Goal: Task Accomplishment & Management: Use online tool/utility

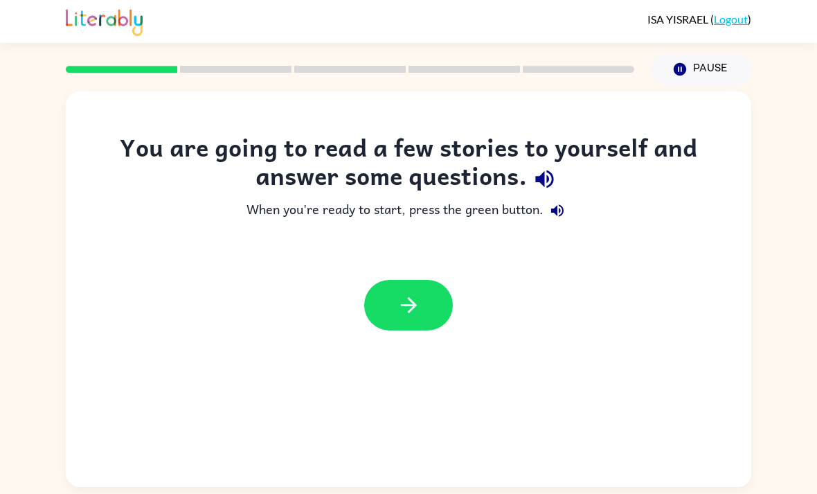
scroll to position [44, 0]
click at [405, 293] on icon "button" at bounding box center [409, 305] width 24 height 24
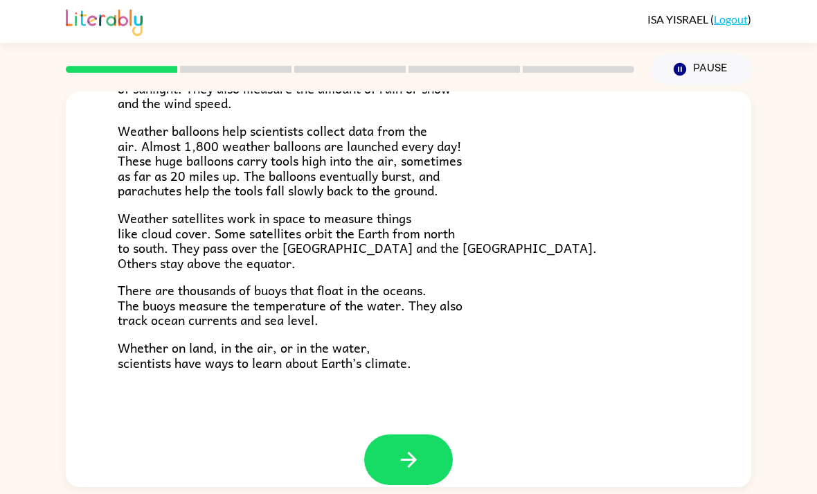
scroll to position [368, 0]
click at [416, 434] on button "button" at bounding box center [408, 459] width 89 height 51
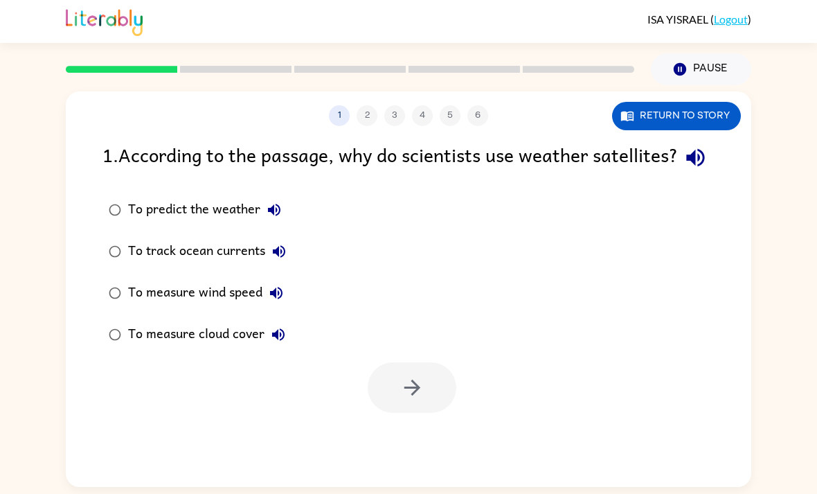
click at [226, 321] on div "To measure cloud cover" at bounding box center [210, 335] width 164 height 28
click at [427, 373] on button "button" at bounding box center [412, 387] width 89 height 51
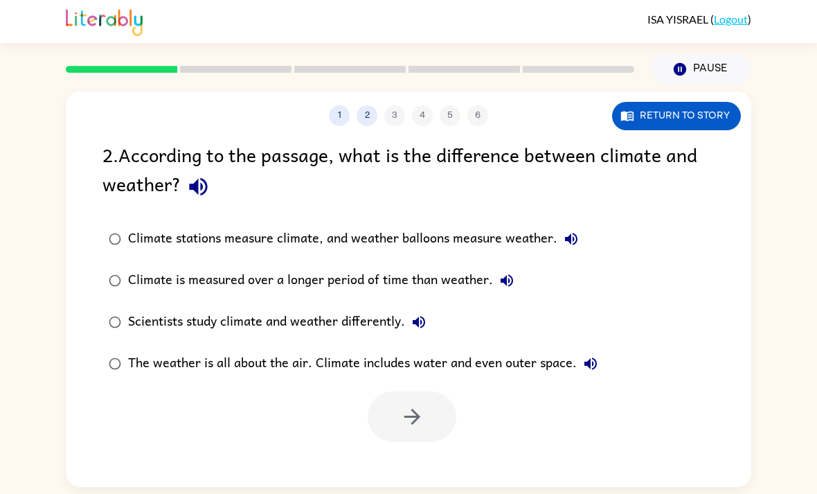
click at [721, 102] on button "Return to story" at bounding box center [676, 116] width 129 height 28
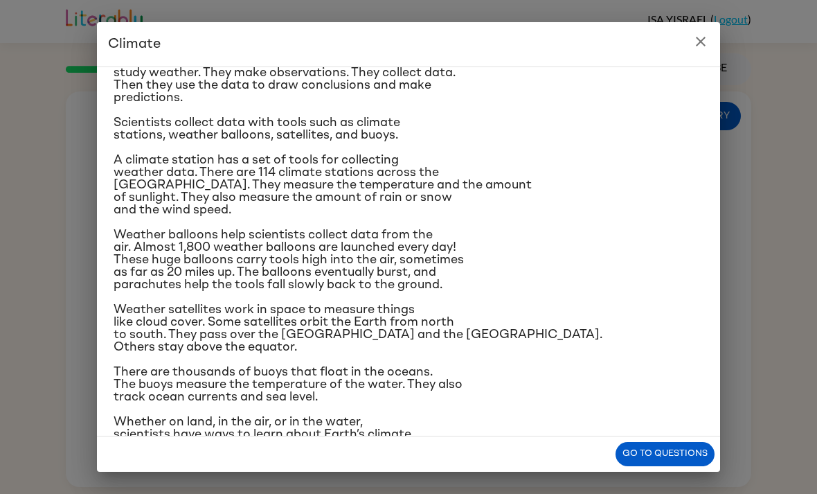
scroll to position [134, 0]
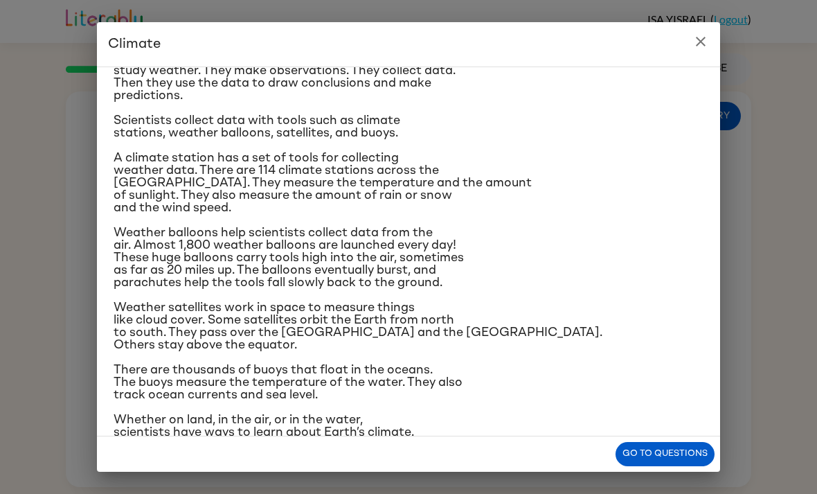
click at [710, 48] on button "close" at bounding box center [701, 42] width 28 height 28
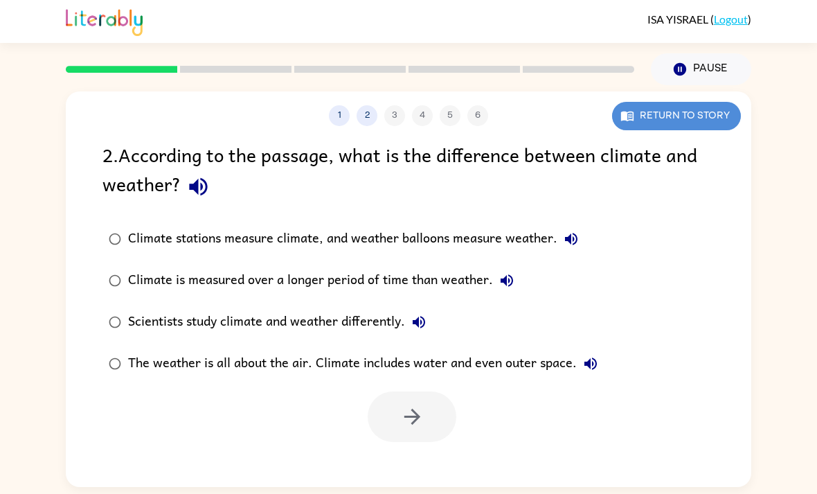
click at [717, 102] on button "Return to story" at bounding box center [676, 116] width 129 height 28
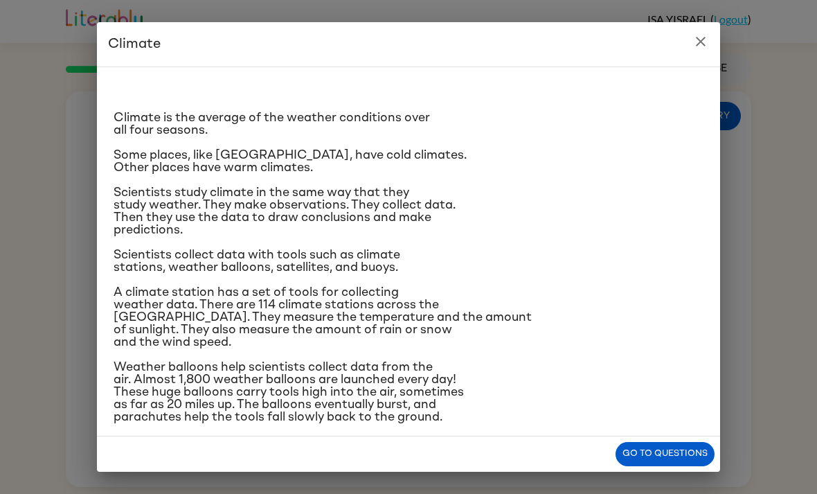
click at [690, 160] on p "Some places, like Antarctica, have cold climates. Other places have warm climat…" at bounding box center [409, 161] width 590 height 25
click at [710, 51] on button "close" at bounding box center [701, 42] width 28 height 28
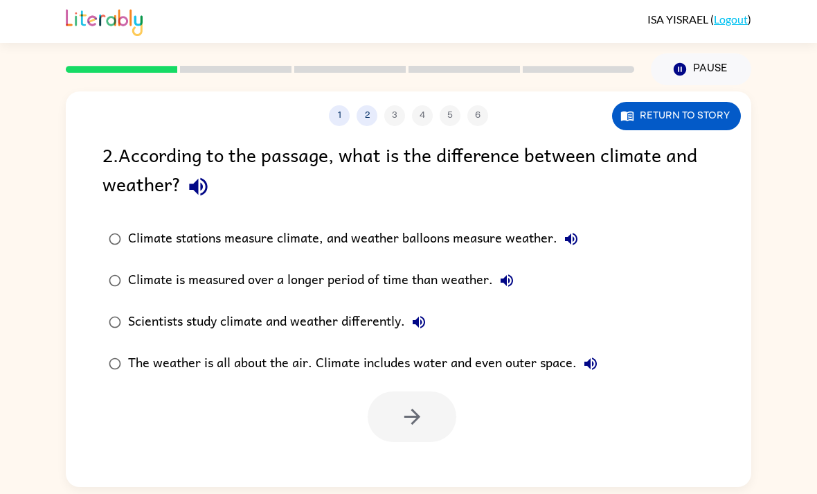
click at [715, 102] on button "Return to story" at bounding box center [676, 116] width 129 height 28
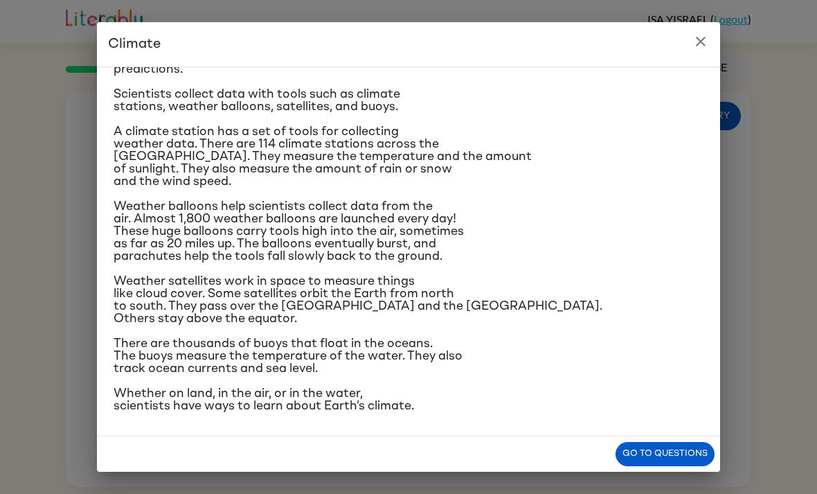
scroll to position [174, 0]
click at [709, 42] on button "close" at bounding box center [701, 42] width 28 height 28
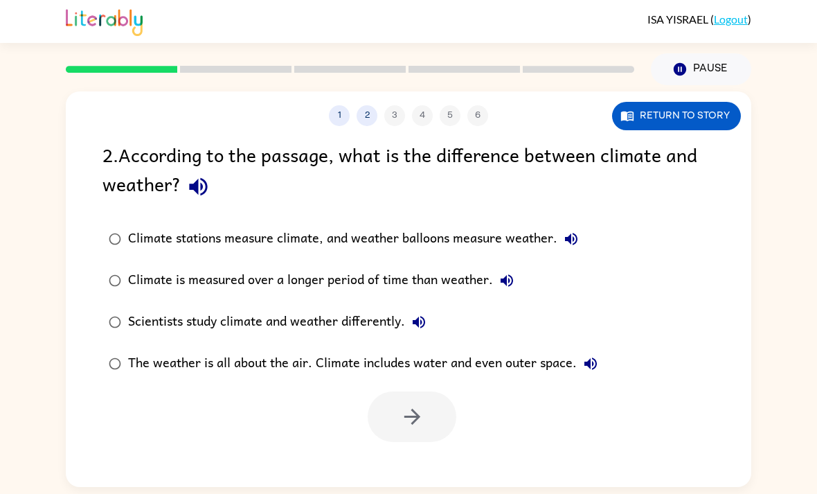
click at [710, 102] on button "Return to story" at bounding box center [676, 116] width 129 height 28
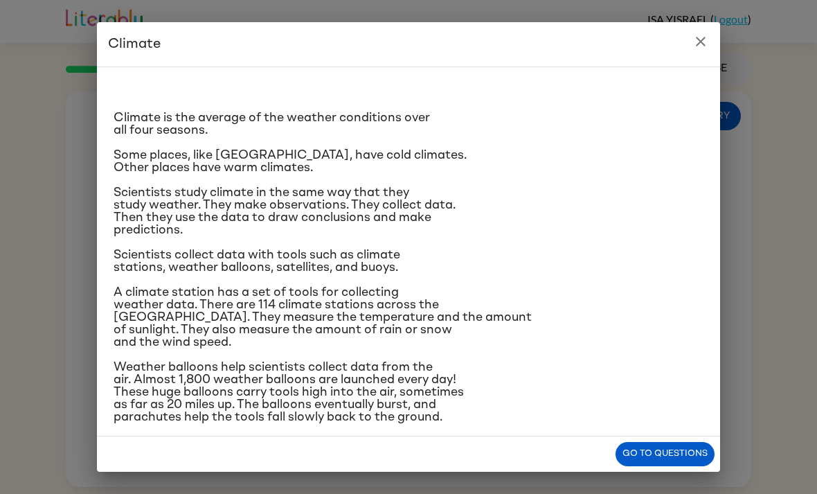
click at [697, 51] on button "close" at bounding box center [701, 42] width 28 height 28
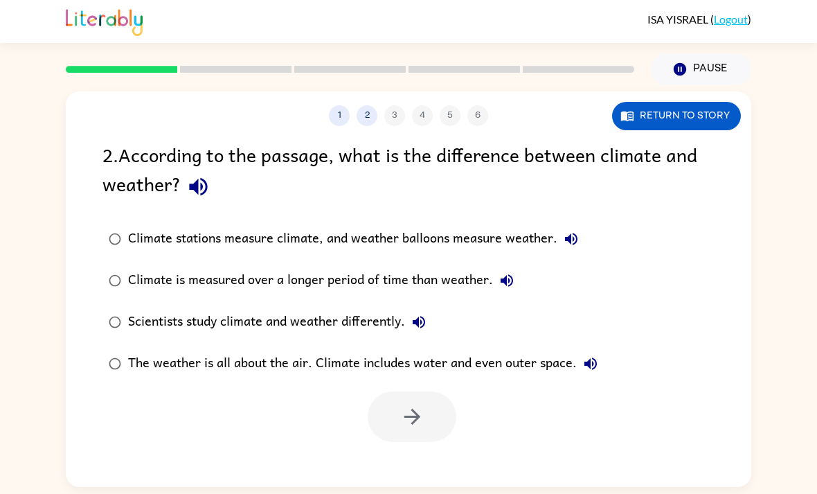
click at [569, 231] on icon "button" at bounding box center [571, 239] width 17 height 17
click at [378, 308] on div "Scientists study climate and weather differently." at bounding box center [280, 322] width 305 height 28
click at [430, 308] on button "Scientists study climate and weather differently." at bounding box center [419, 322] width 28 height 28
click at [725, 102] on button "Return to story" at bounding box center [676, 116] width 129 height 28
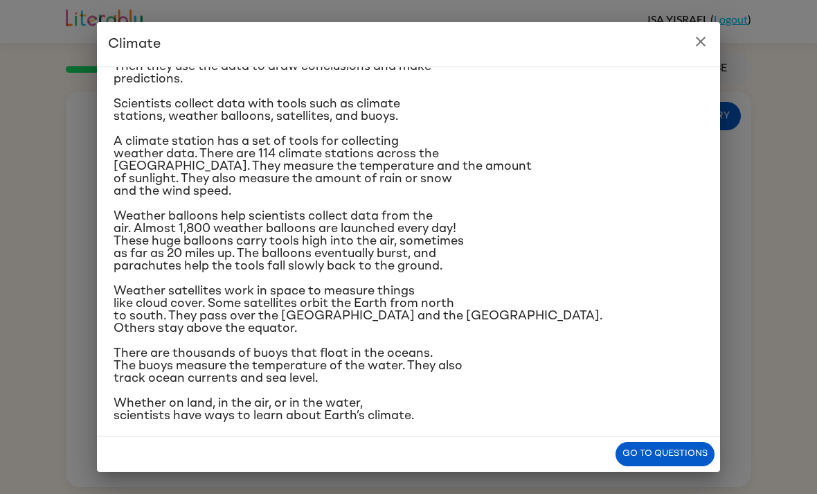
scroll to position [117, 0]
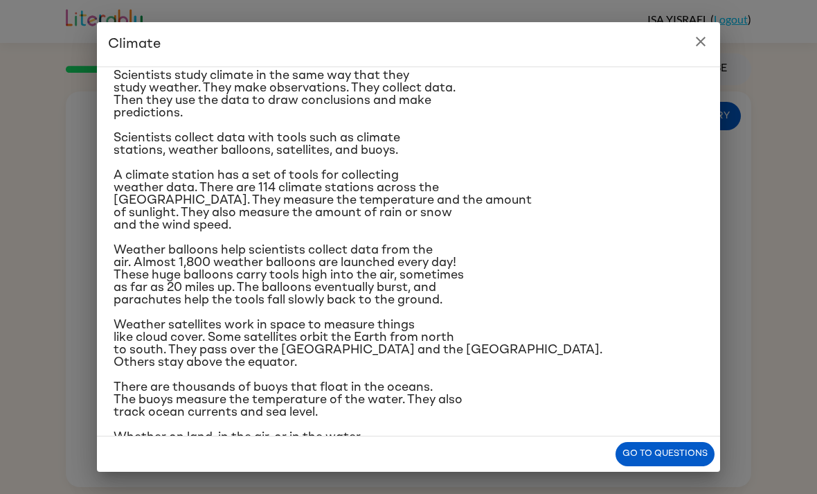
click at [706, 34] on icon "close" at bounding box center [700, 41] width 17 height 17
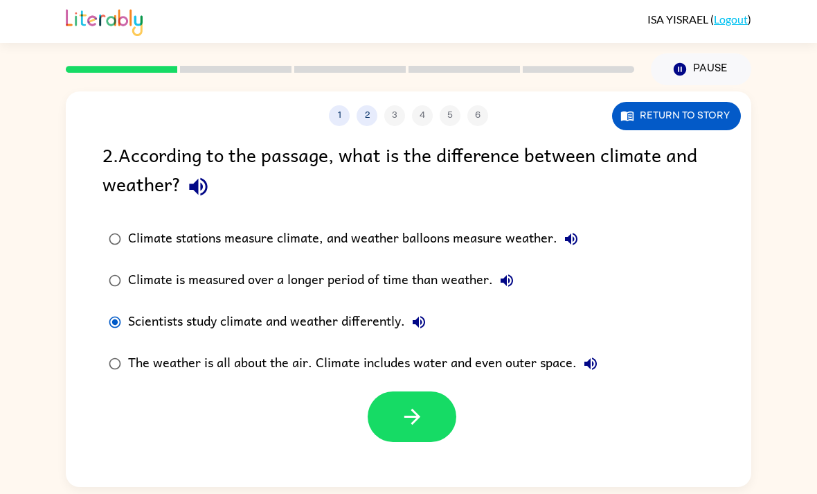
click at [711, 102] on button "Return to story" at bounding box center [676, 116] width 129 height 28
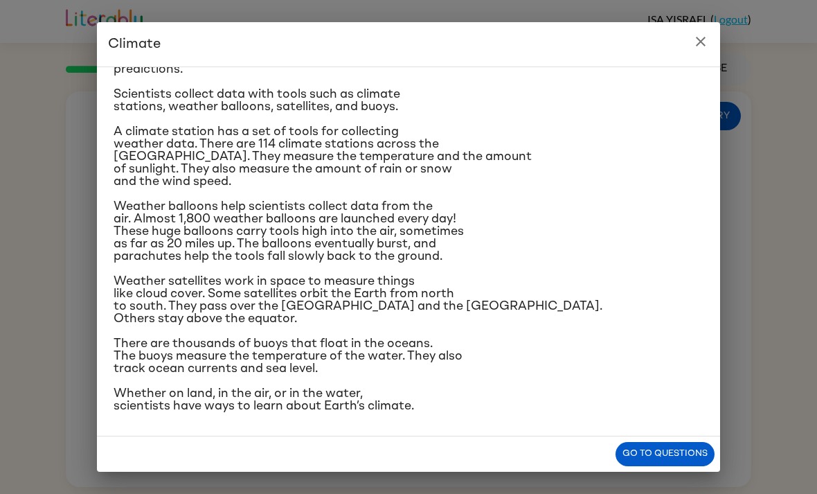
scroll to position [235, 0]
click at [617, 129] on p "A climate station has a set of tools for collecting weather data. There are 114…" at bounding box center [409, 156] width 590 height 62
click at [709, 52] on button "close" at bounding box center [701, 42] width 28 height 28
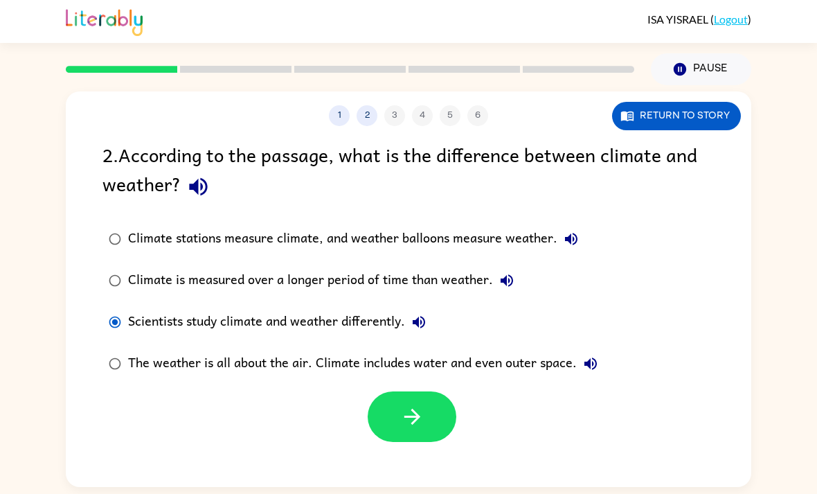
click at [442, 391] on button "button" at bounding box center [412, 416] width 89 height 51
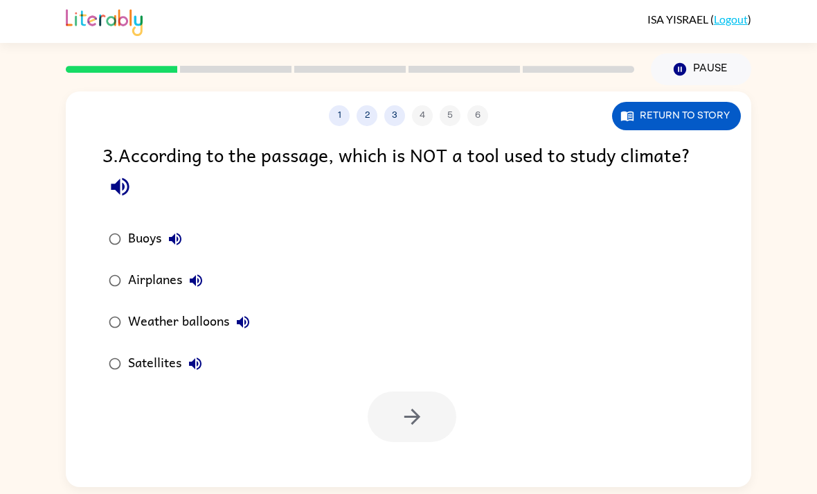
click at [125, 169] on button "button" at bounding box center [119, 186] width 35 height 35
click at [178, 233] on icon "button" at bounding box center [175, 239] width 12 height 12
click at [198, 274] on icon "button" at bounding box center [196, 280] width 12 height 12
click at [241, 314] on icon "button" at bounding box center [243, 322] width 17 height 17
click at [194, 355] on icon "button" at bounding box center [195, 363] width 17 height 17
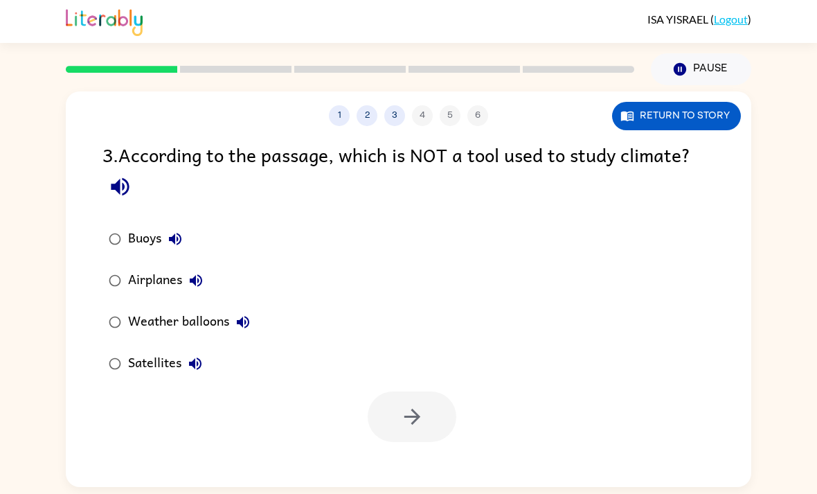
click at [687, 102] on button "Return to story" at bounding box center [676, 116] width 129 height 28
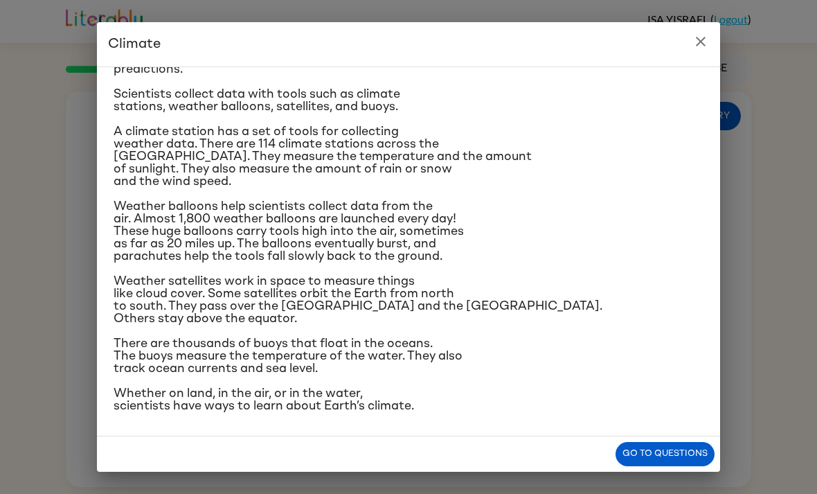
scroll to position [280, 0]
click at [713, 44] on button "close" at bounding box center [701, 42] width 28 height 28
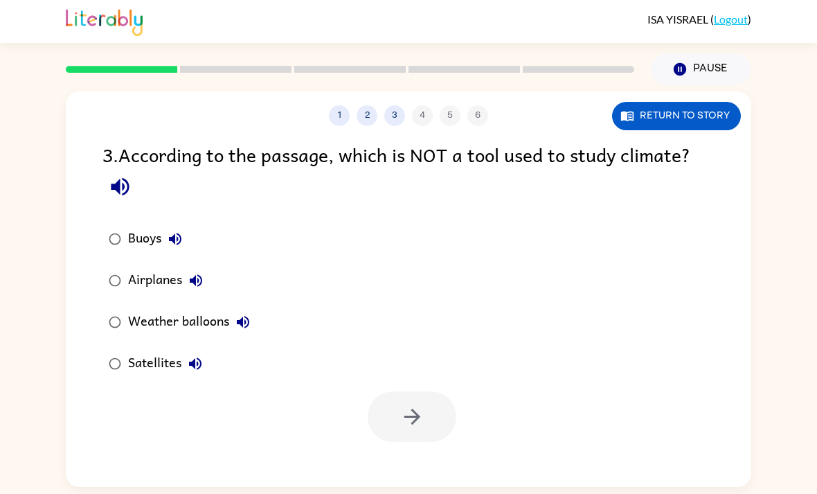
click at [711, 102] on button "Return to story" at bounding box center [676, 116] width 129 height 28
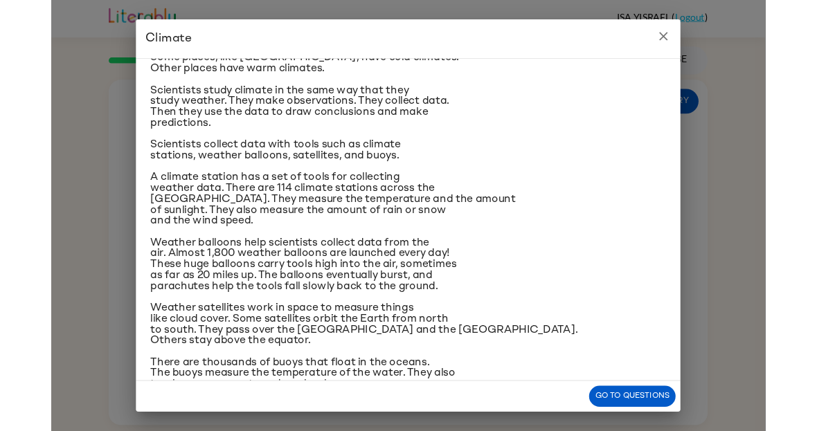
scroll to position [99, 0]
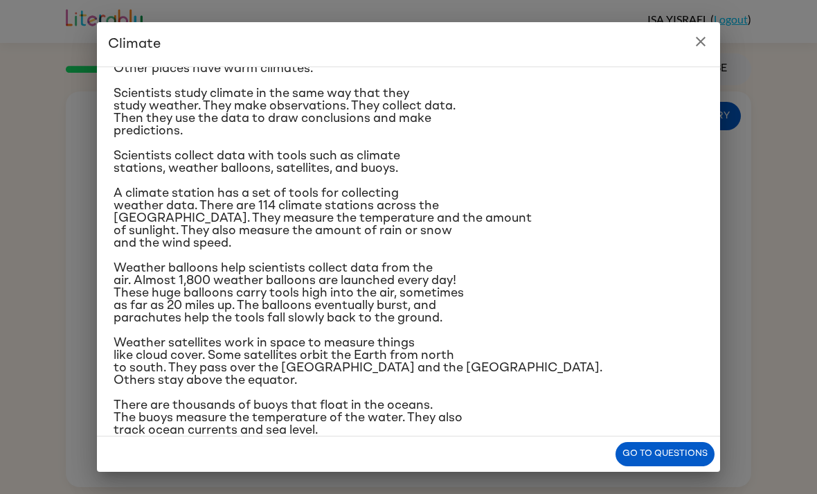
click at [693, 49] on icon "close" at bounding box center [700, 41] width 17 height 17
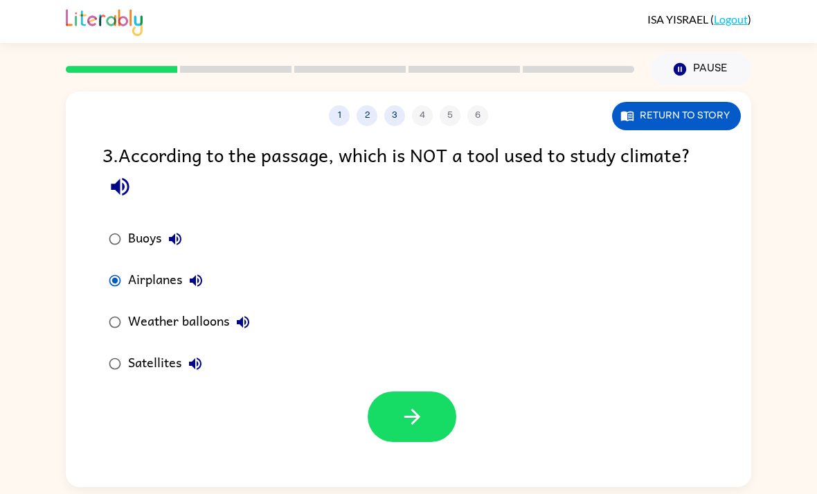
click at [427, 391] on button "button" at bounding box center [412, 416] width 89 height 51
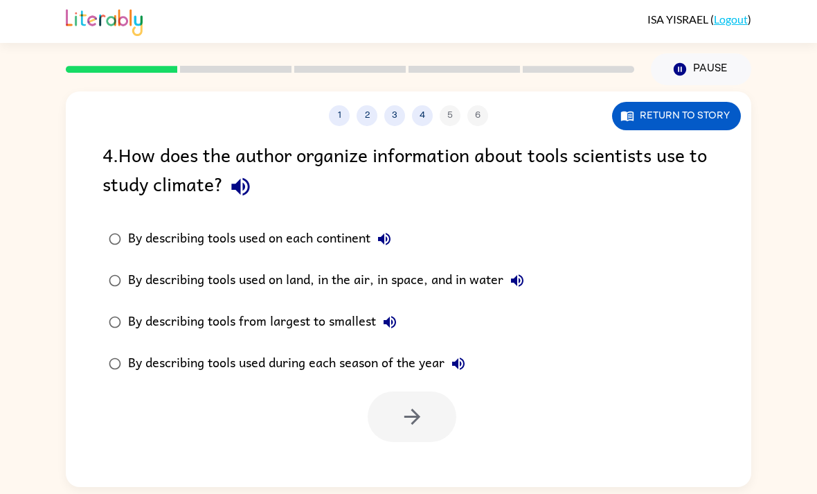
click at [238, 174] on icon "button" at bounding box center [241, 186] width 24 height 24
click at [250, 169] on button "button" at bounding box center [240, 186] width 35 height 35
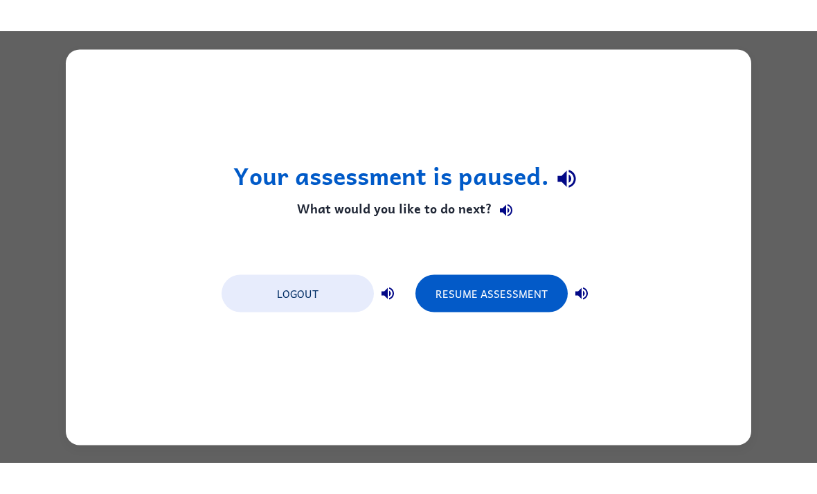
scroll to position [0, 0]
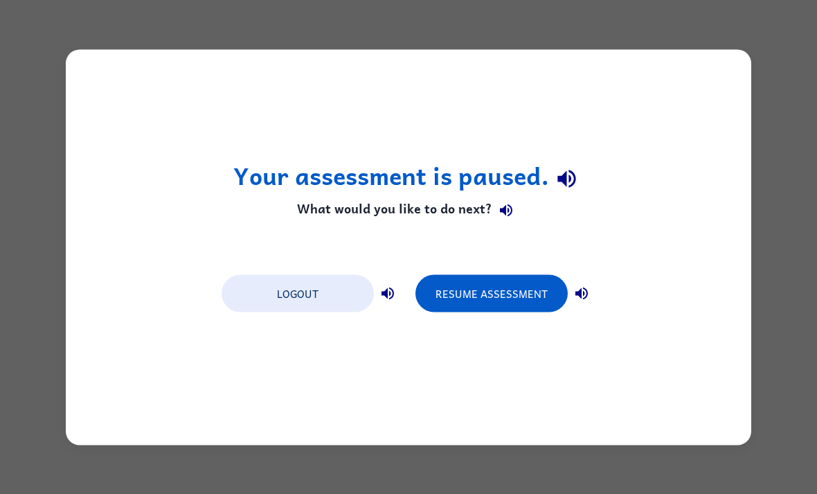
click at [523, 298] on button "Resume Assessment" at bounding box center [491, 292] width 152 height 37
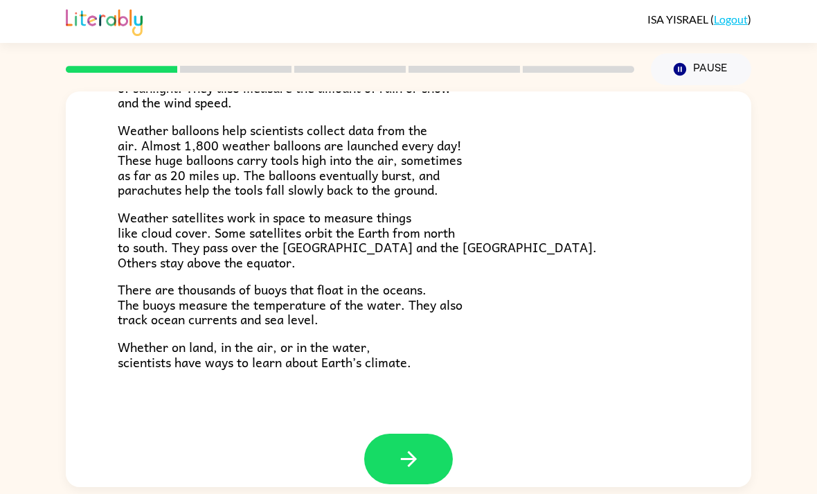
scroll to position [368, 0]
click at [428, 464] on button "button" at bounding box center [408, 459] width 89 height 51
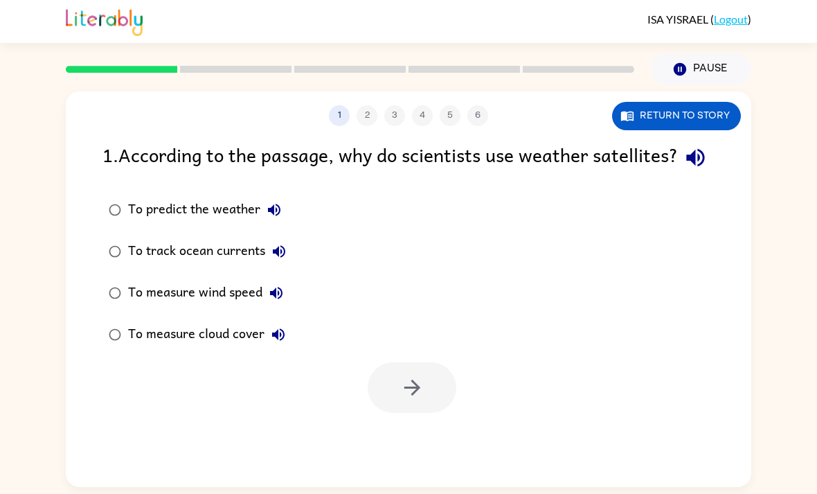
scroll to position [0, 0]
click at [226, 348] on div "To measure cloud cover" at bounding box center [210, 335] width 164 height 28
click at [714, 112] on button "Return to story" at bounding box center [676, 116] width 129 height 28
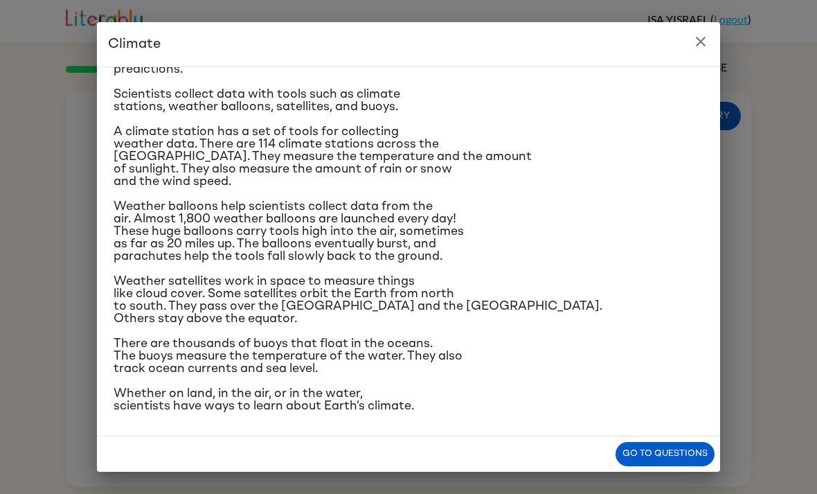
scroll to position [258, 0]
click at [706, 44] on icon "close" at bounding box center [700, 41] width 17 height 17
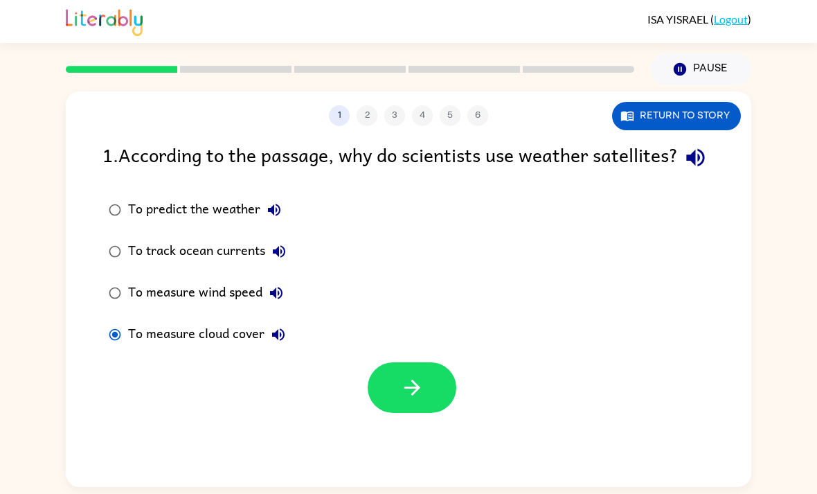
click at [410, 400] on icon "button" at bounding box center [412, 387] width 24 height 24
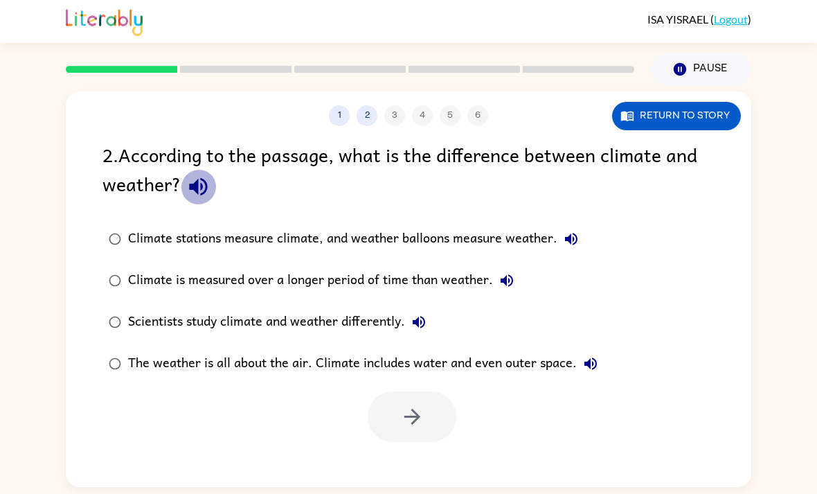
click at [200, 191] on icon "button" at bounding box center [198, 187] width 18 height 18
click at [187, 193] on icon "button" at bounding box center [198, 186] width 24 height 24
click at [350, 395] on div at bounding box center [409, 412] width 686 height 57
click at [341, 327] on div "Scientists study climate and weather differently." at bounding box center [280, 322] width 305 height 28
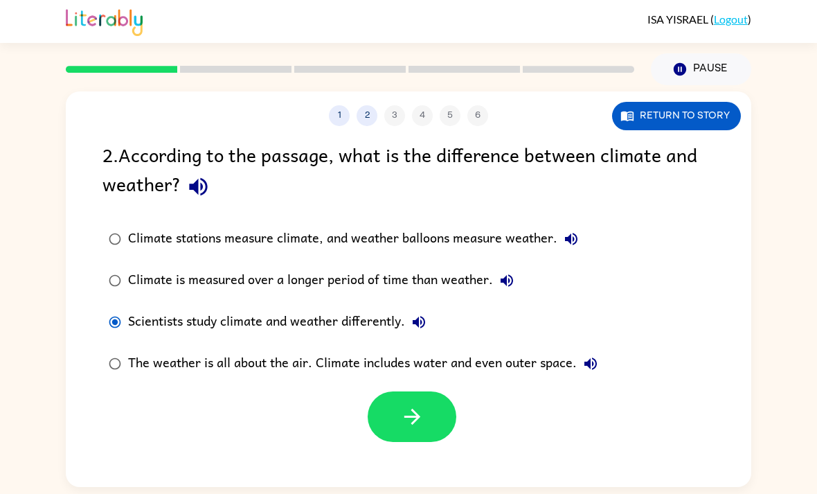
click at [361, 320] on div "Scientists study climate and weather differently." at bounding box center [280, 322] width 305 height 28
click at [699, 120] on button "Return to story" at bounding box center [676, 116] width 129 height 28
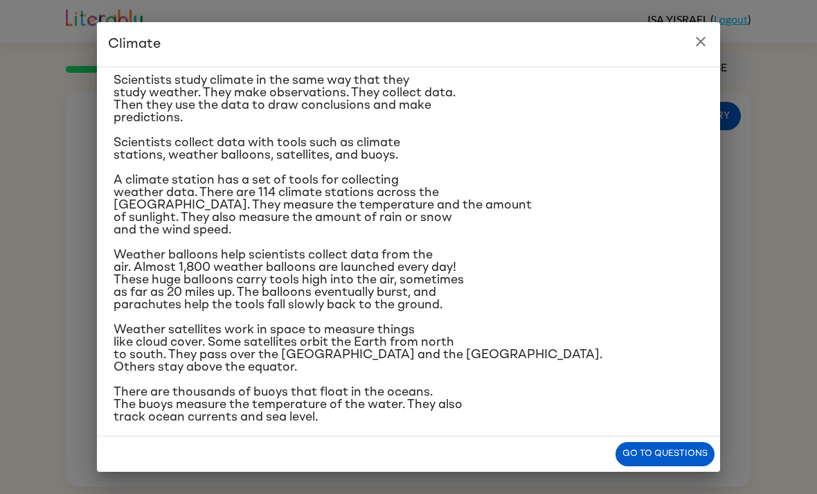
scroll to position [113, 0]
click at [698, 48] on icon "close" at bounding box center [700, 41] width 17 height 17
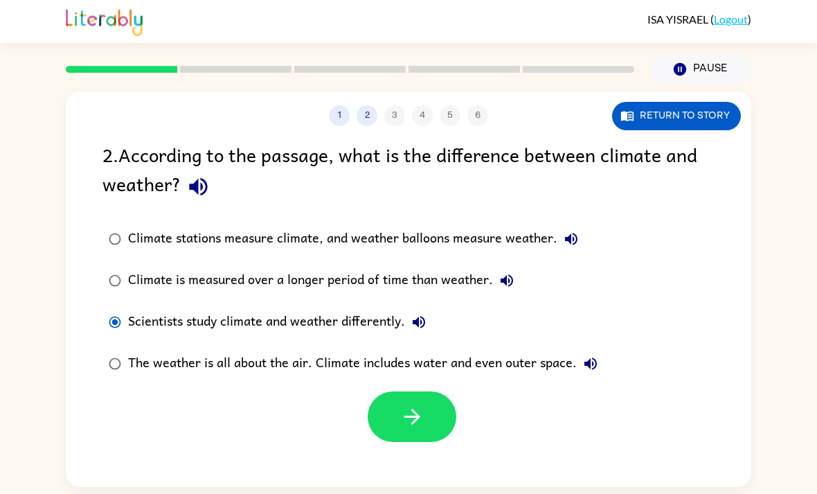
click at [411, 413] on icon "button" at bounding box center [412, 416] width 24 height 24
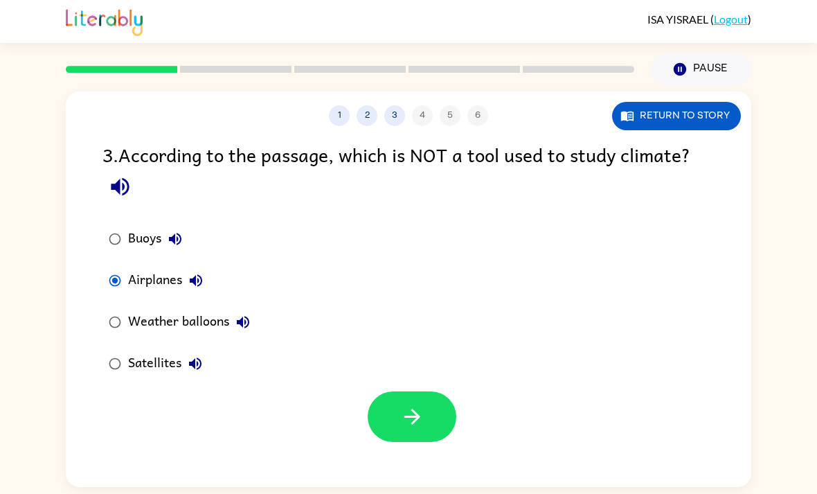
click at [121, 187] on icon "button" at bounding box center [120, 186] width 24 height 24
click at [109, 174] on icon "button" at bounding box center [120, 186] width 24 height 24
click at [121, 180] on icon "button" at bounding box center [120, 186] width 24 height 24
click at [114, 183] on icon "button" at bounding box center [120, 187] width 18 height 18
click at [114, 177] on icon "button" at bounding box center [120, 186] width 24 height 24
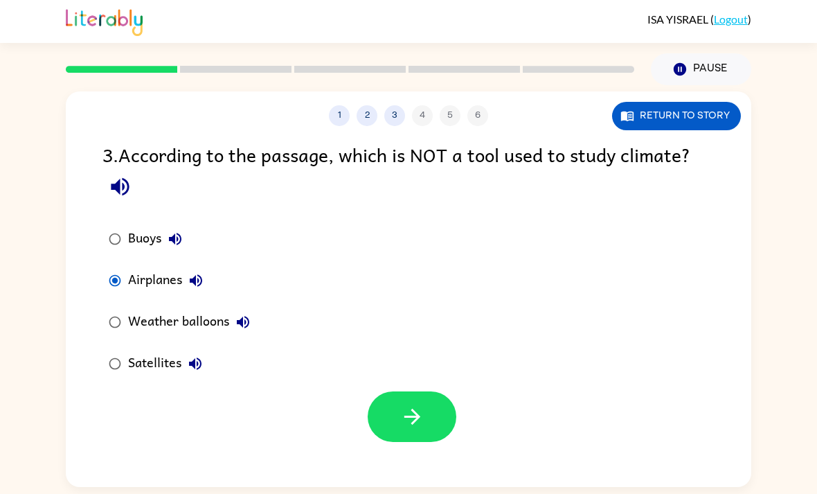
click at [114, 176] on icon "button" at bounding box center [120, 186] width 24 height 24
click at [122, 186] on icon "button" at bounding box center [120, 186] width 24 height 24
click at [122, 185] on icon "button" at bounding box center [120, 186] width 24 height 24
click at [129, 194] on icon "button" at bounding box center [120, 186] width 24 height 24
click at [136, 200] on div "3 . According to the passage, which is NOT a tool used to study climate?" at bounding box center [408, 172] width 612 height 64
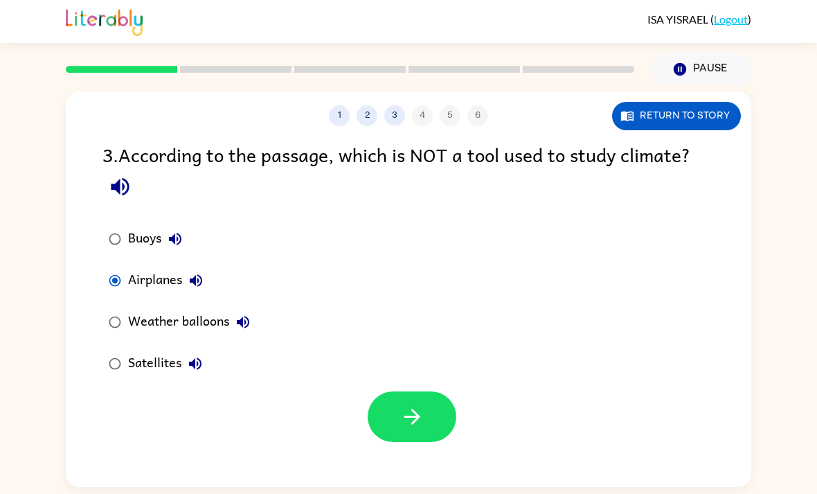
click at [119, 175] on icon "button" at bounding box center [120, 186] width 24 height 24
click at [206, 287] on button "Airplanes" at bounding box center [196, 281] width 28 height 28
click at [184, 274] on button "Airplanes" at bounding box center [196, 281] width 28 height 28
click at [193, 285] on icon "button" at bounding box center [196, 280] width 17 height 17
click at [201, 276] on icon "button" at bounding box center [196, 280] width 17 height 17
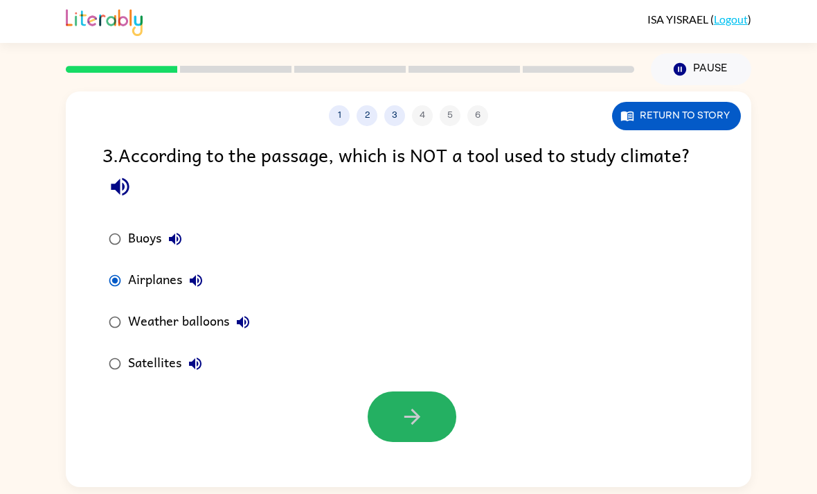
click at [369, 403] on button "button" at bounding box center [412, 416] width 89 height 51
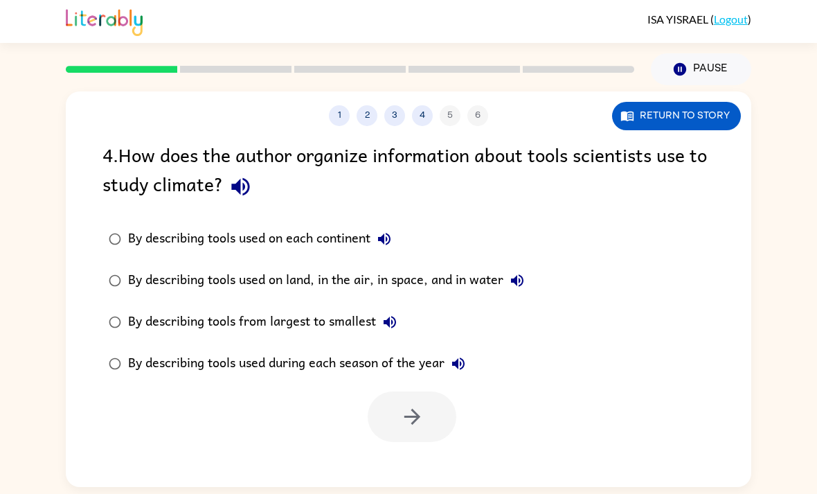
click at [238, 185] on icon "button" at bounding box center [240, 187] width 18 height 18
click at [730, 116] on button "Return to story" at bounding box center [676, 116] width 129 height 28
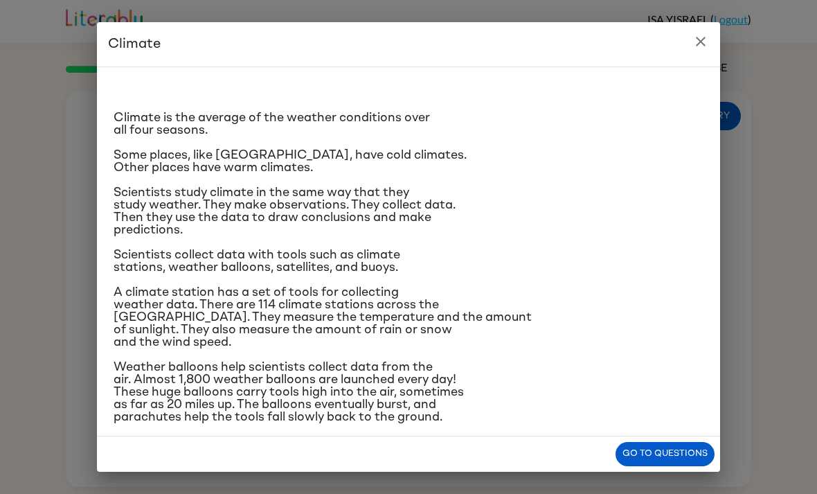
click at [689, 45] on button "close" at bounding box center [701, 42] width 28 height 28
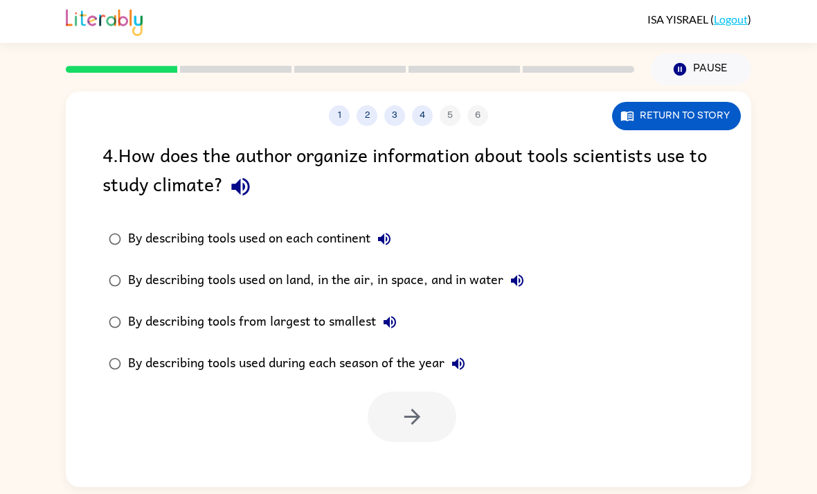
click at [485, 276] on div "By describing tools used on land, in the air, in space, and in water" at bounding box center [329, 281] width 403 height 28
click at [430, 410] on button "button" at bounding box center [412, 416] width 89 height 51
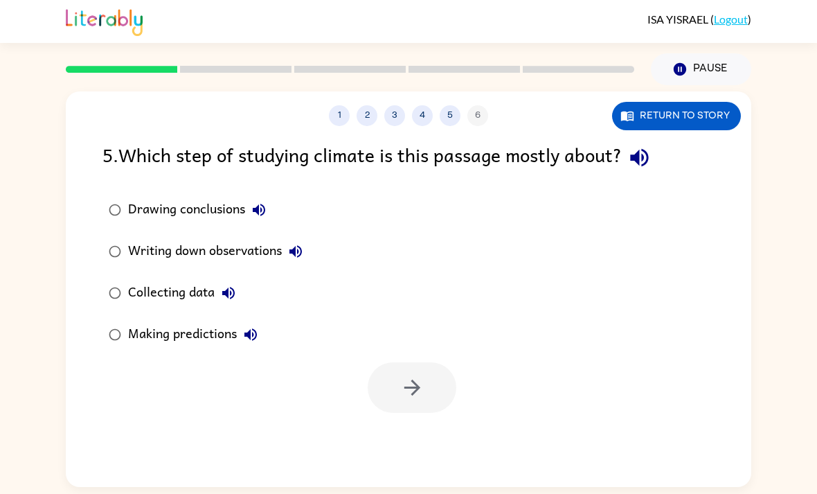
click at [644, 165] on button "button" at bounding box center [639, 157] width 35 height 35
click at [233, 290] on icon "button" at bounding box center [228, 293] width 17 height 17
click at [193, 289] on div "Collecting data" at bounding box center [185, 293] width 114 height 28
click at [436, 385] on button "button" at bounding box center [412, 387] width 89 height 51
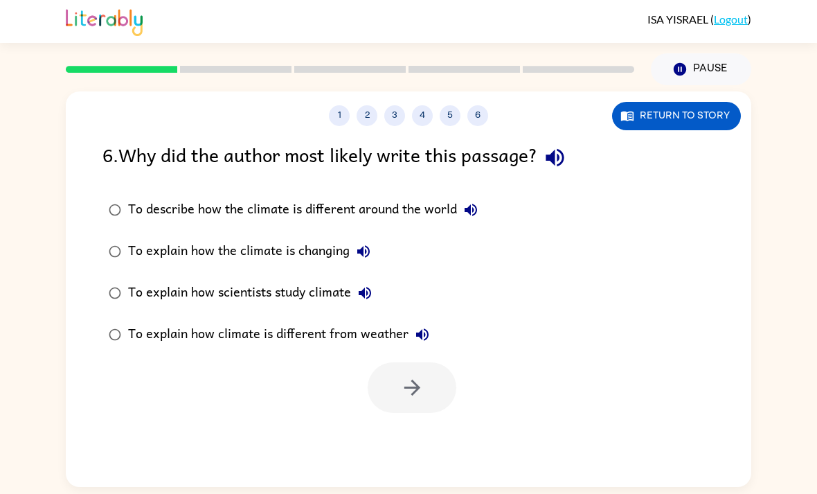
click at [556, 163] on icon "button" at bounding box center [555, 157] width 24 height 24
click at [360, 323] on div "To explain how climate is different from weather" at bounding box center [282, 335] width 308 height 28
click at [426, 330] on icon "button" at bounding box center [422, 334] width 12 height 12
click at [369, 289] on icon "button" at bounding box center [365, 293] width 12 height 12
click at [428, 330] on icon "button" at bounding box center [422, 334] width 17 height 17
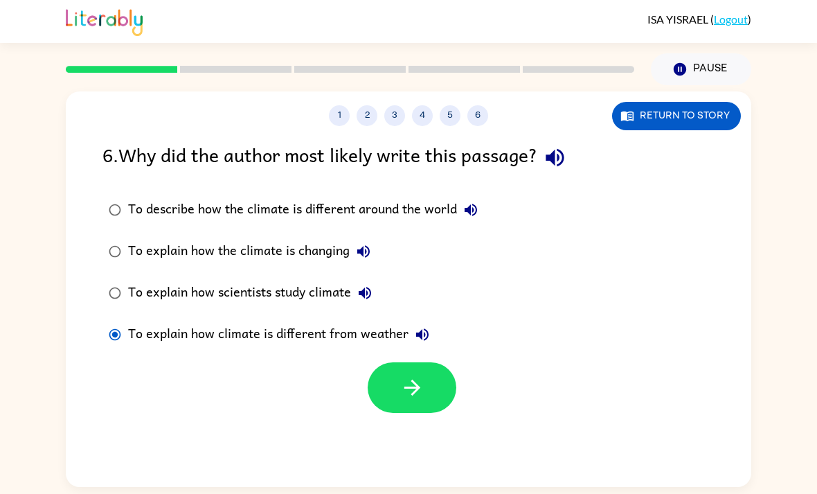
click at [418, 329] on icon "button" at bounding box center [422, 334] width 12 height 12
click at [405, 384] on icon "button" at bounding box center [412, 387] width 24 height 24
click at [422, 384] on div at bounding box center [412, 387] width 89 height 51
click at [381, 343] on div "To explain how climate is different from weather" at bounding box center [282, 335] width 308 height 28
click at [380, 342] on div "To explain how climate is different from weather" at bounding box center [282, 335] width 308 height 28
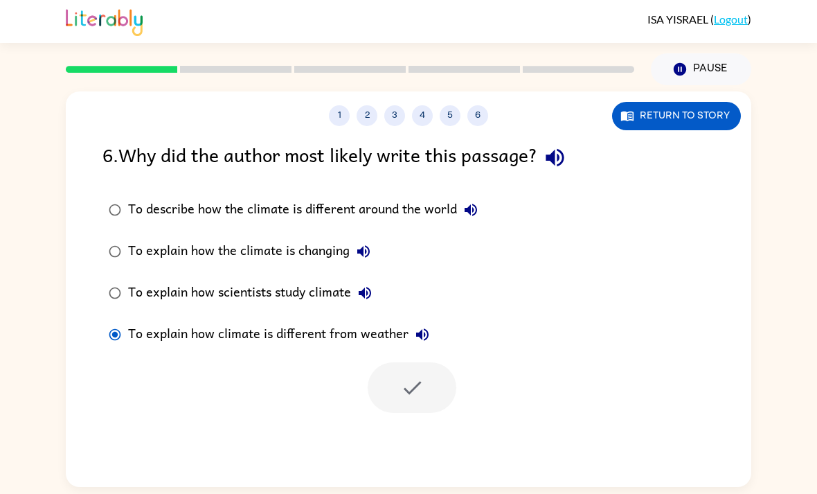
click at [312, 282] on div "To explain how scientists study climate" at bounding box center [253, 293] width 251 height 28
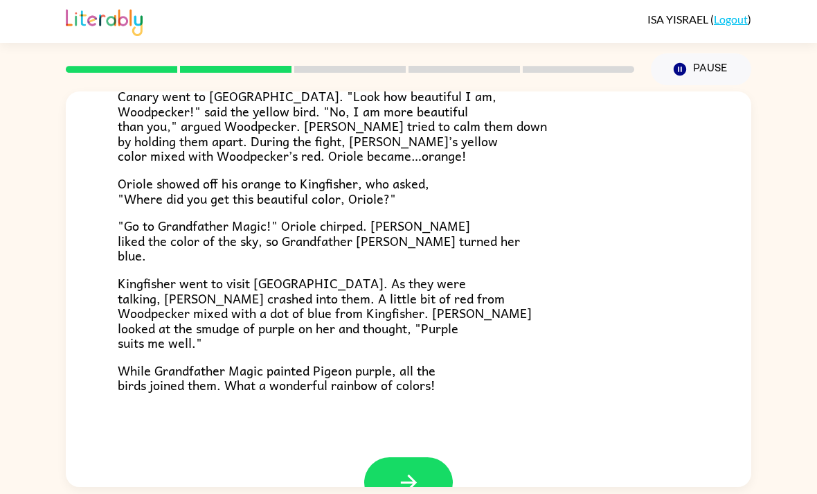
scroll to position [315, 0]
click at [420, 471] on icon "button" at bounding box center [409, 483] width 24 height 24
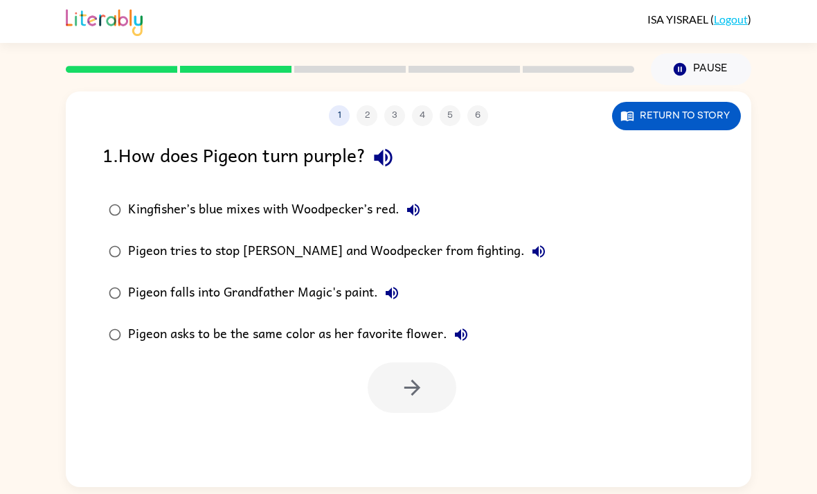
scroll to position [0, 0]
click at [343, 196] on div "Kingfisher’s blue mixes with Woodpecker’s red." at bounding box center [277, 210] width 299 height 28
click at [434, 362] on button "button" at bounding box center [412, 387] width 89 height 51
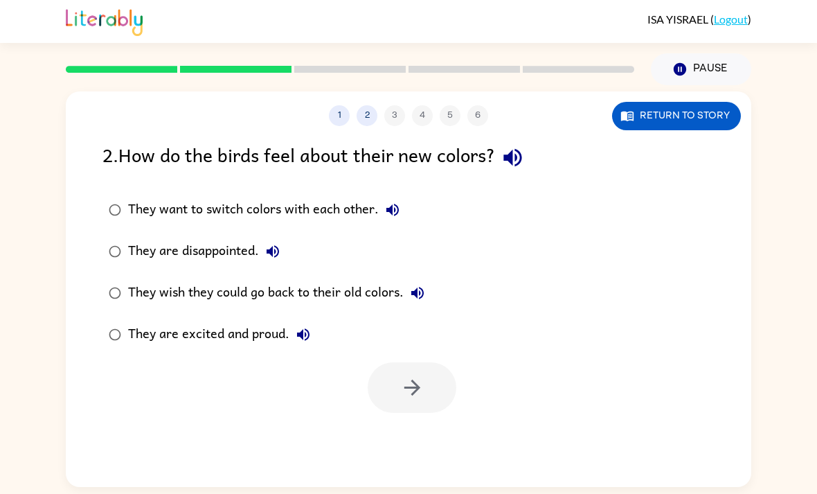
click at [263, 321] on div "They are excited and proud." at bounding box center [222, 335] width 189 height 28
click at [425, 362] on button "button" at bounding box center [412, 387] width 89 height 51
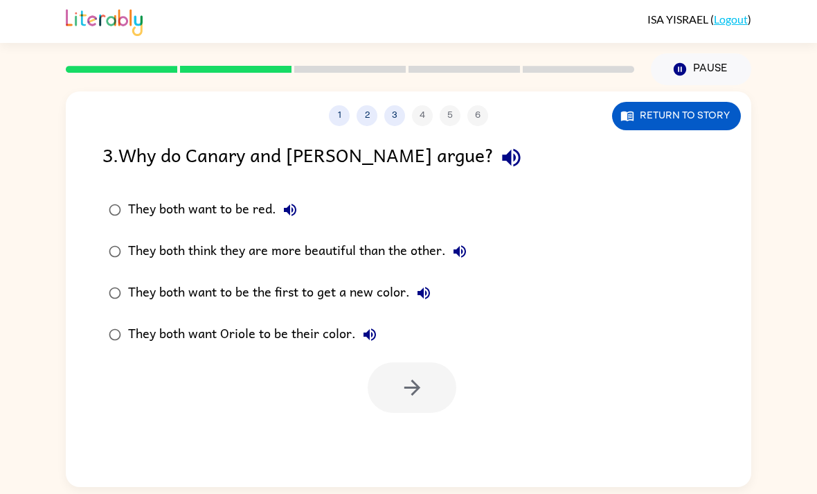
click at [404, 238] on div "They both think they are more beautiful than the other." at bounding box center [301, 252] width 346 height 28
click at [437, 362] on button "button" at bounding box center [412, 387] width 89 height 51
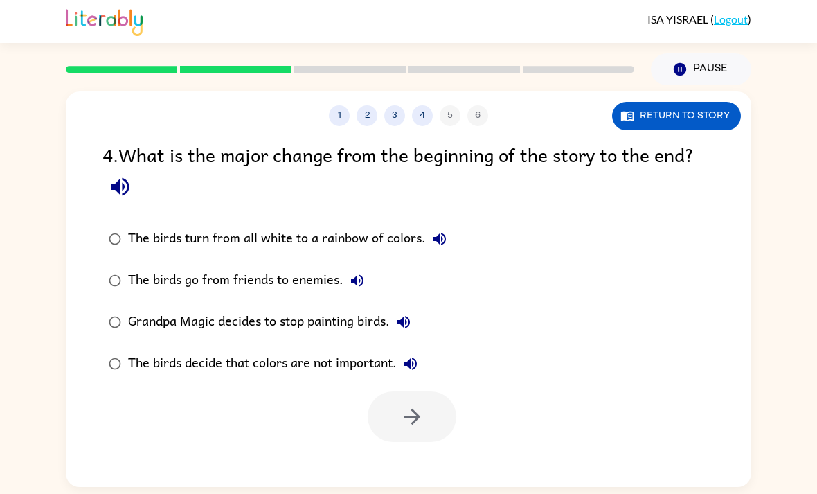
click at [386, 225] on div "The birds turn from all white to a rainbow of colors." at bounding box center [290, 239] width 325 height 28
click at [431, 391] on button "button" at bounding box center [412, 416] width 89 height 51
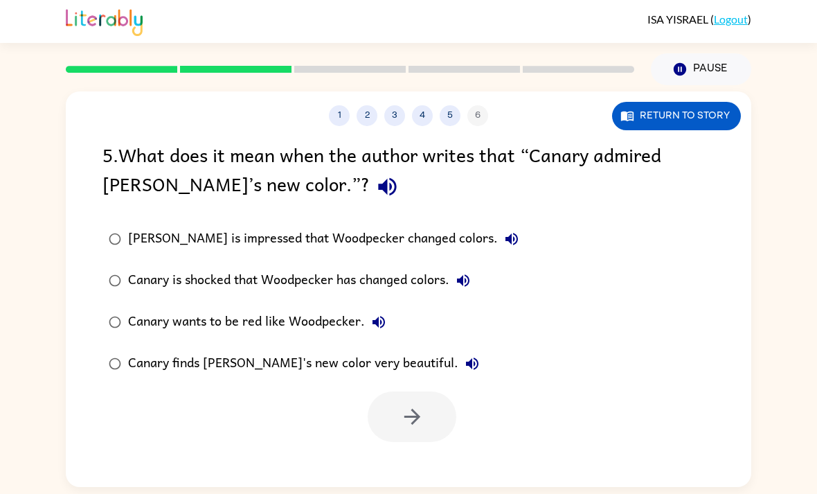
click at [406, 350] on div "Canary finds Woodpecker's new color very beautiful." at bounding box center [307, 364] width 358 height 28
click at [413, 391] on button "button" at bounding box center [412, 416] width 89 height 51
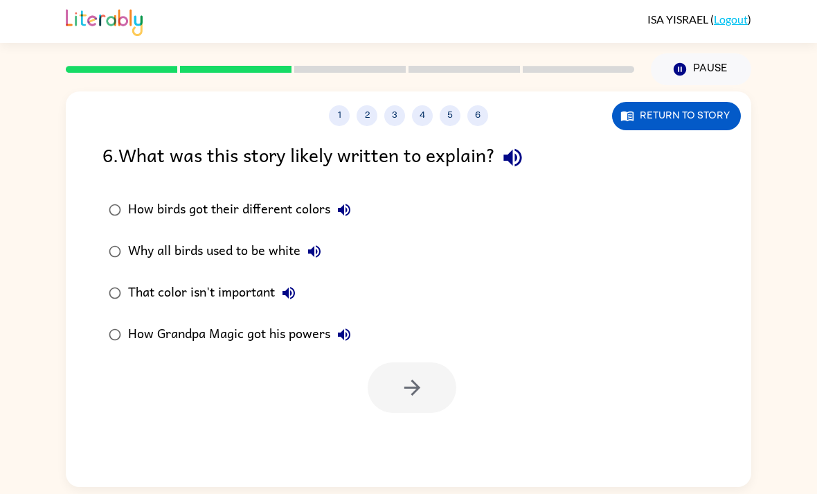
click at [242, 279] on div "That color isn't important" at bounding box center [215, 293] width 174 height 28
click at [318, 196] on div "How birds got their different colors" at bounding box center [243, 210] width 230 height 28
click at [440, 362] on button "button" at bounding box center [412, 387] width 89 height 51
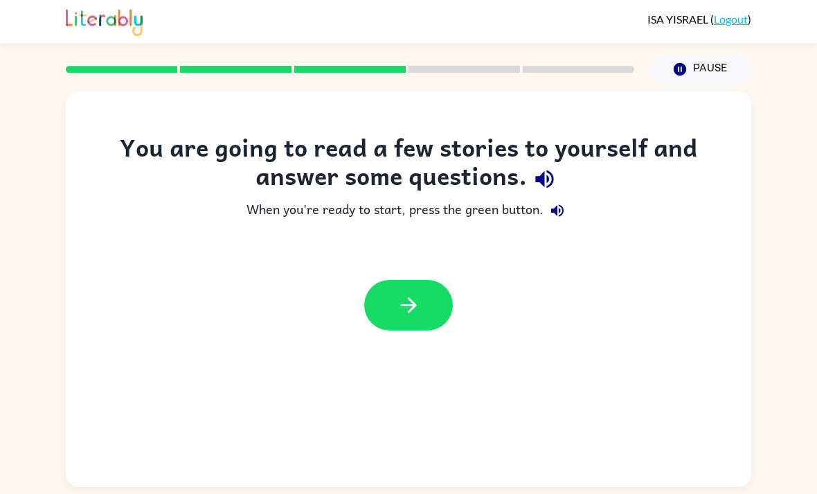
click at [436, 280] on button "button" at bounding box center [408, 305] width 89 height 51
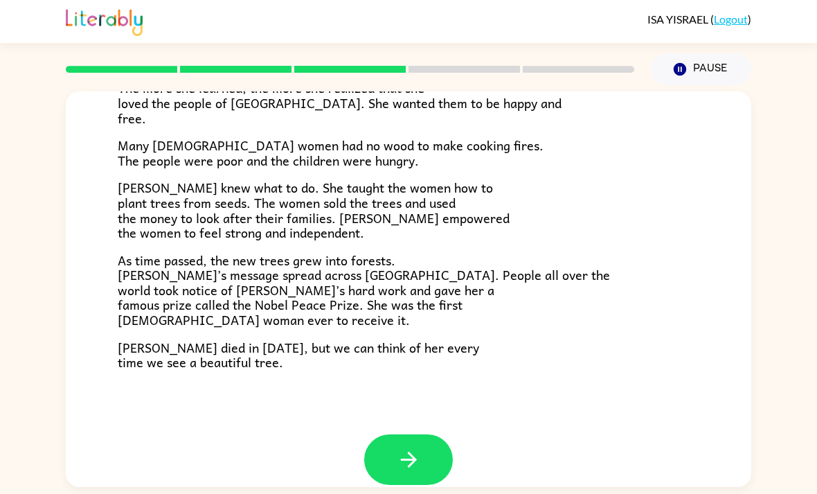
scroll to position [370, 0]
click at [416, 448] on icon "button" at bounding box center [409, 460] width 24 height 24
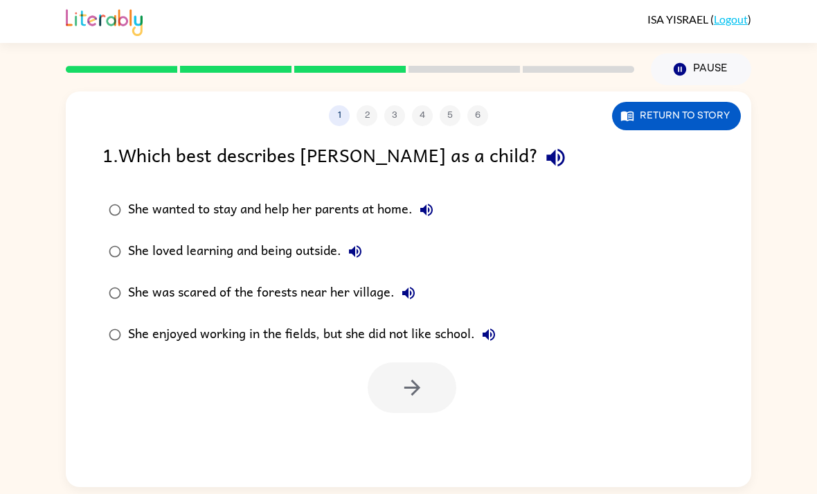
click at [302, 238] on div "She loved learning and being outside." at bounding box center [248, 252] width 241 height 28
click at [425, 362] on button "button" at bounding box center [412, 387] width 89 height 51
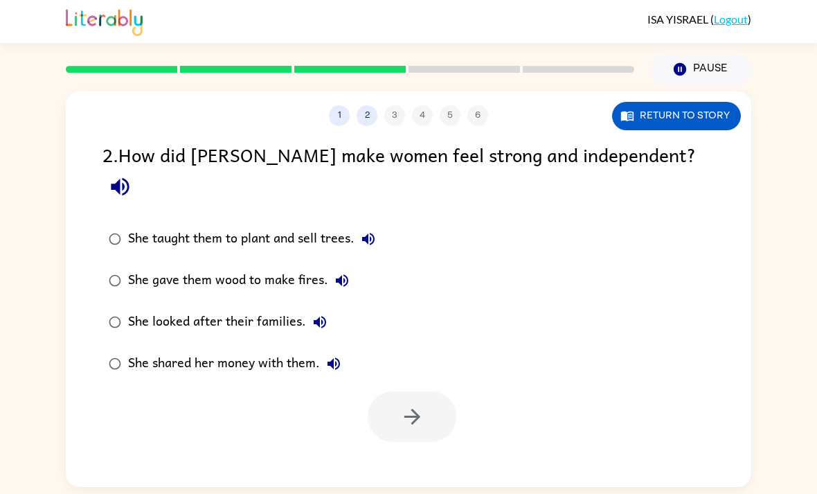
click at [301, 225] on div "She taught them to plant and sell trees." at bounding box center [255, 239] width 254 height 28
click at [434, 391] on button "button" at bounding box center [412, 416] width 89 height 51
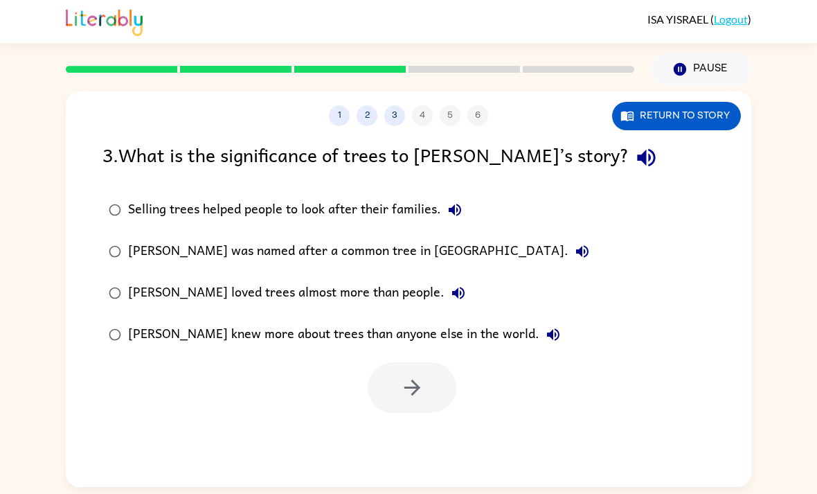
click at [377, 196] on div "Selling trees helped people to look after their families." at bounding box center [298, 210] width 341 height 28
click at [634, 145] on icon "button" at bounding box center [646, 157] width 24 height 24
click at [574, 243] on icon "button" at bounding box center [582, 251] width 17 height 17
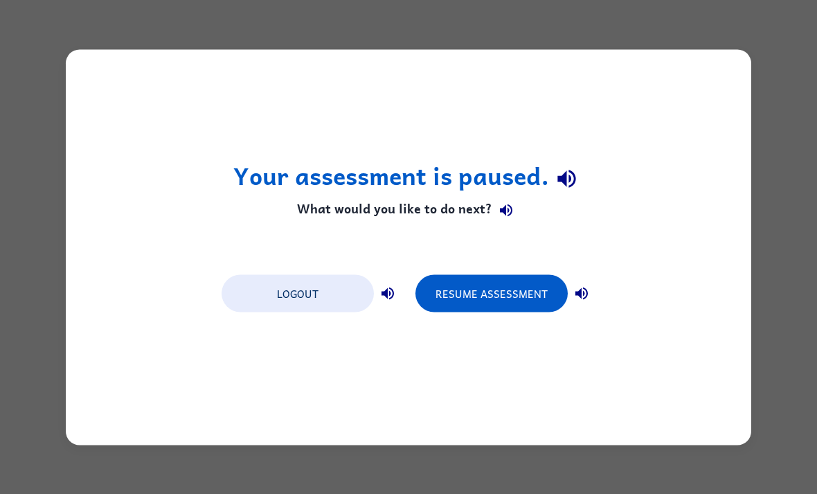
click at [513, 294] on button "Resume Assessment" at bounding box center [491, 292] width 152 height 37
click at [519, 289] on button "Resume Assessment" at bounding box center [491, 292] width 152 height 37
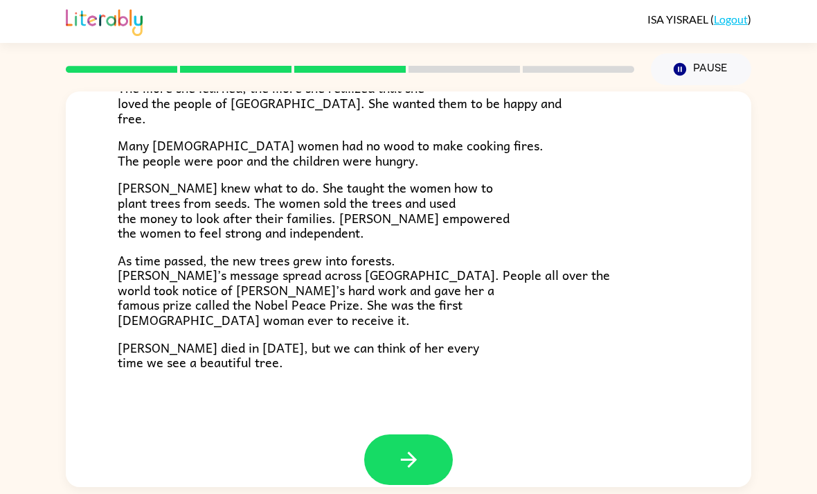
scroll to position [370, 0]
click at [429, 440] on button "button" at bounding box center [408, 460] width 89 height 51
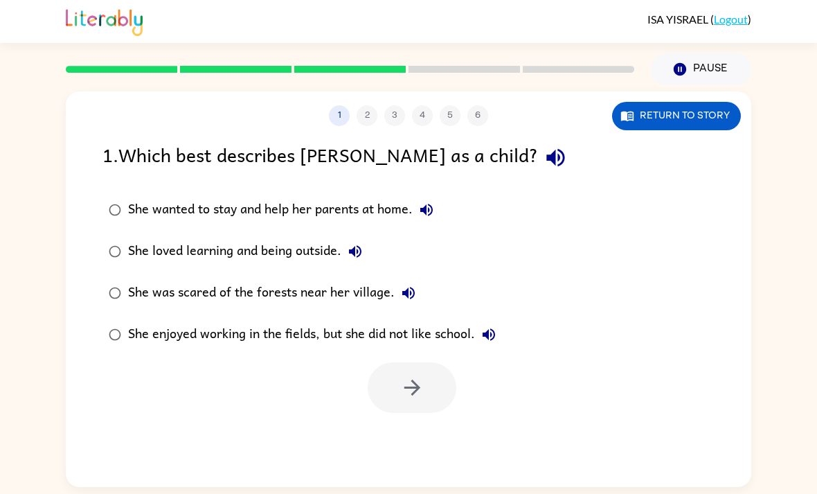
scroll to position [0, 0]
click at [304, 253] on div "She loved learning and being outside." at bounding box center [248, 252] width 241 height 28
click at [418, 383] on icon "button" at bounding box center [412, 387] width 24 height 24
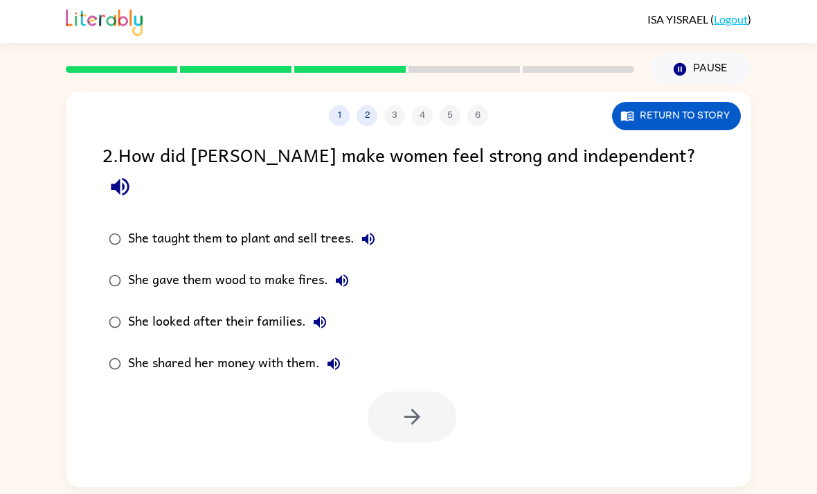
click at [406, 133] on div "1 2 3 4 5 6 Return to story 2 . How did Wangari make women feel strong and inde…" at bounding box center [409, 288] width 686 height 395
click at [399, 111] on div "1 2 3 4 5 6" at bounding box center [409, 115] width 686 height 21
click at [296, 225] on div "She taught them to plant and sell trees." at bounding box center [255, 239] width 254 height 28
click at [412, 404] on icon "button" at bounding box center [412, 416] width 24 height 24
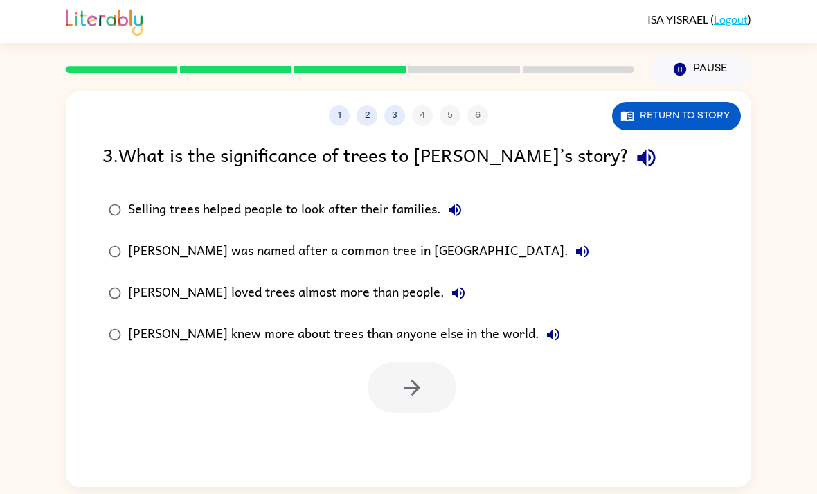
click at [404, 209] on div "Selling trees helped people to look after their families." at bounding box center [298, 210] width 341 height 28
click at [413, 411] on button "button" at bounding box center [412, 387] width 89 height 51
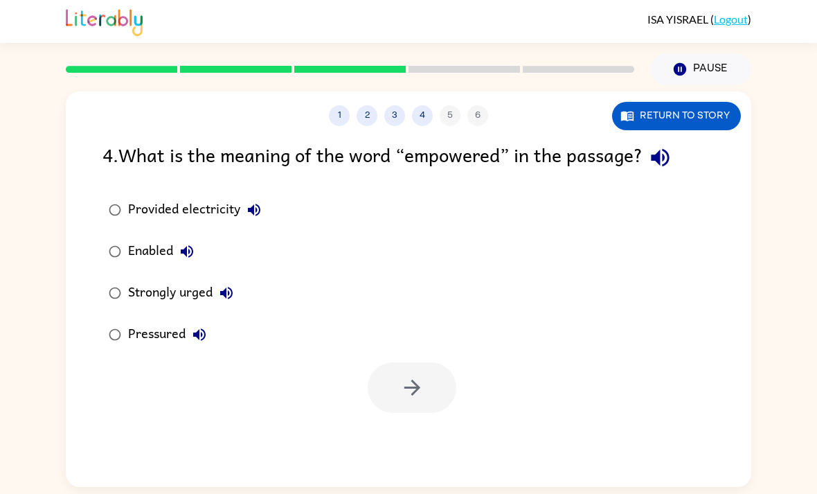
click at [708, 118] on button "Return to story" at bounding box center [676, 116] width 129 height 28
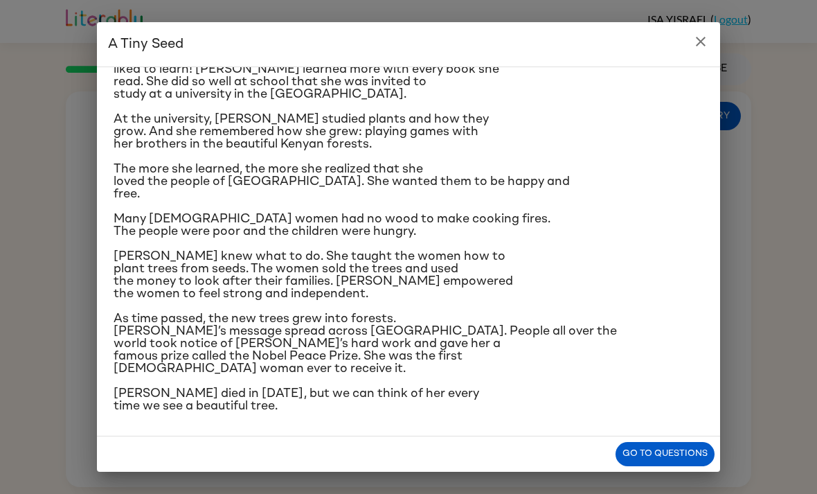
scroll to position [214, 0]
click at [697, 51] on button "close" at bounding box center [701, 42] width 28 height 28
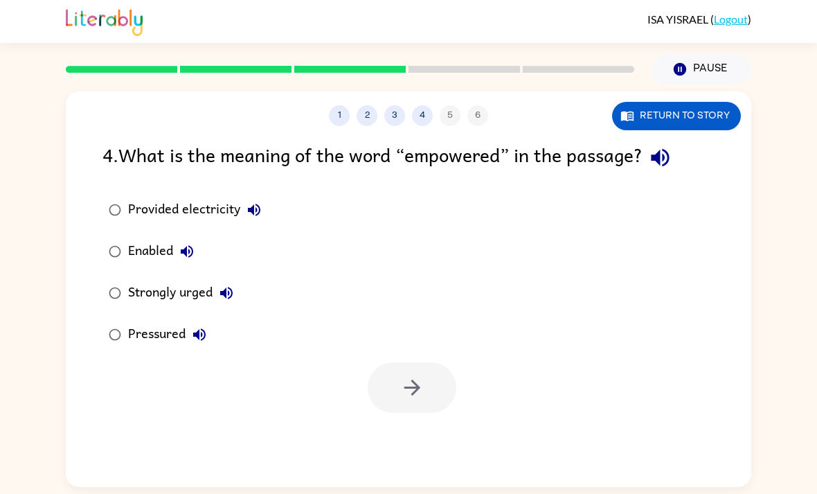
click at [724, 116] on button "Return to story" at bounding box center [676, 116] width 129 height 28
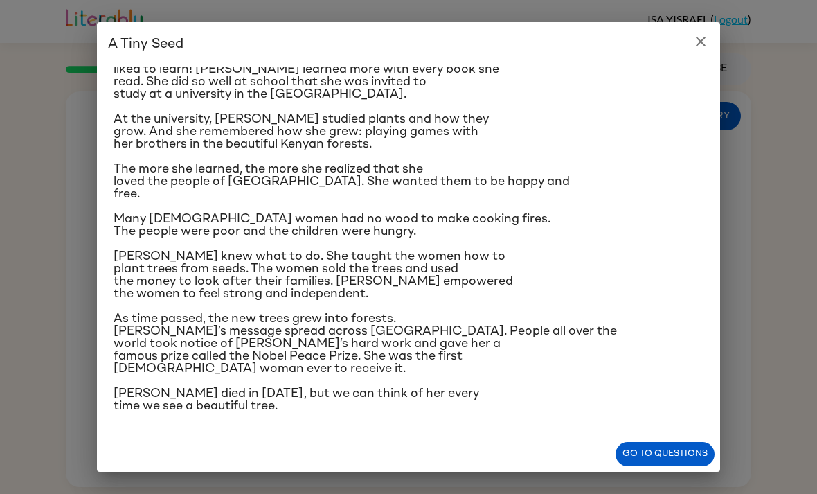
scroll to position [285, 0]
click at [705, 26] on h2 "A Tiny Seed" at bounding box center [408, 44] width 623 height 44
click at [703, 46] on icon "close" at bounding box center [700, 41] width 17 height 17
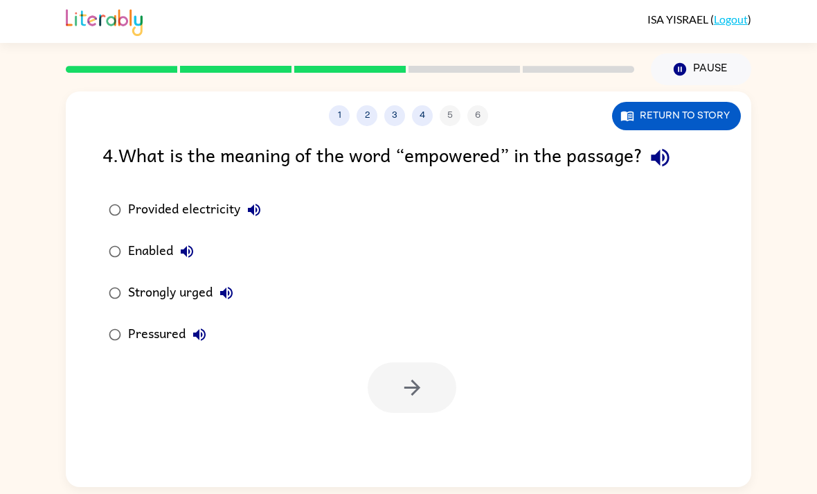
click at [183, 284] on div "Strongly urged" at bounding box center [184, 293] width 112 height 28
click at [428, 376] on button "button" at bounding box center [412, 387] width 89 height 51
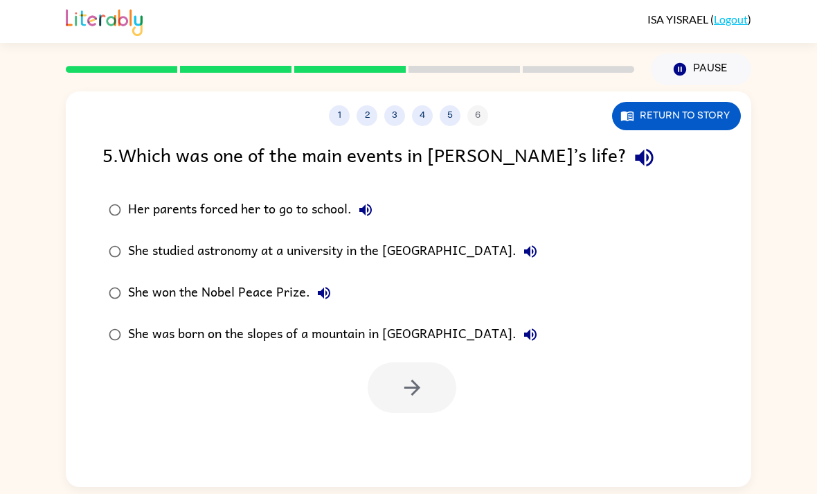
click at [716, 123] on button "Return to story" at bounding box center [676, 116] width 129 height 28
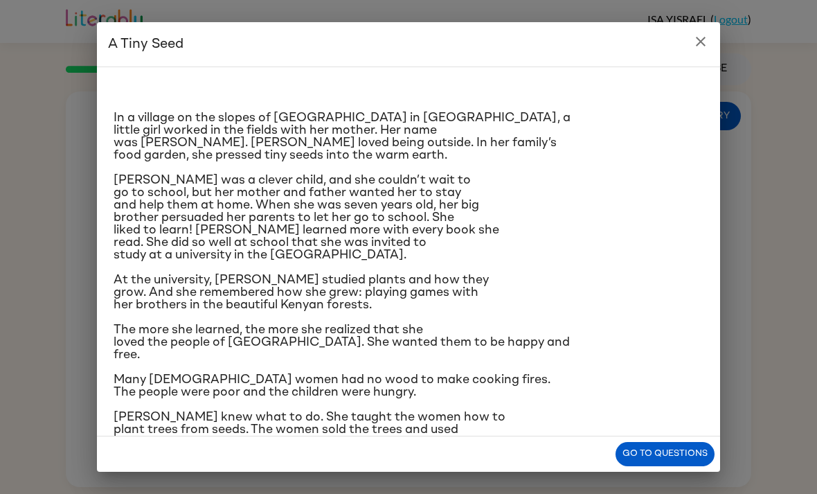
click at [713, 46] on button "close" at bounding box center [701, 42] width 28 height 28
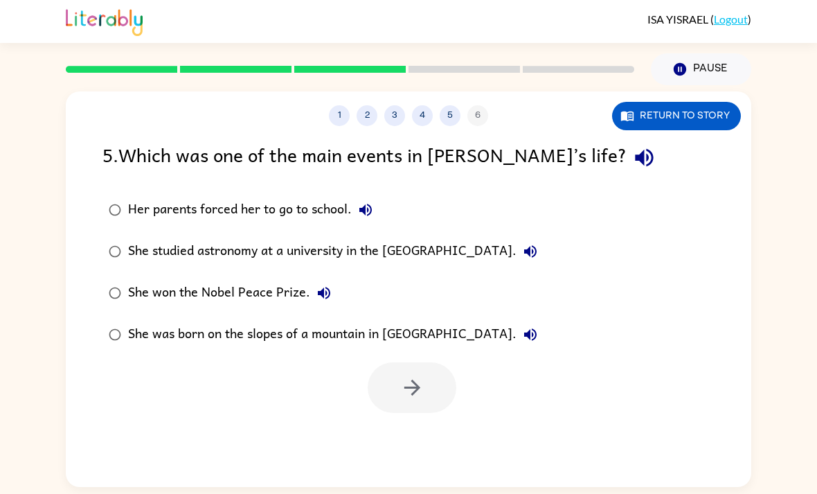
click at [704, 118] on button "Return to story" at bounding box center [676, 116] width 129 height 28
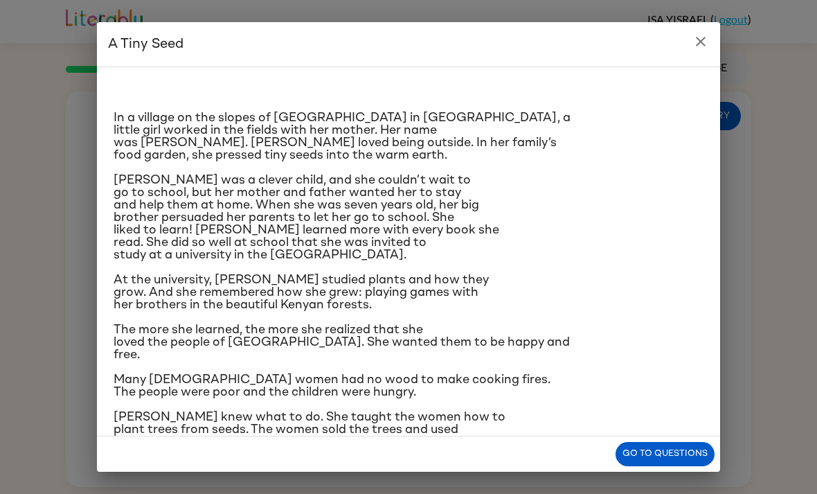
click at [713, 37] on button "close" at bounding box center [701, 42] width 28 height 28
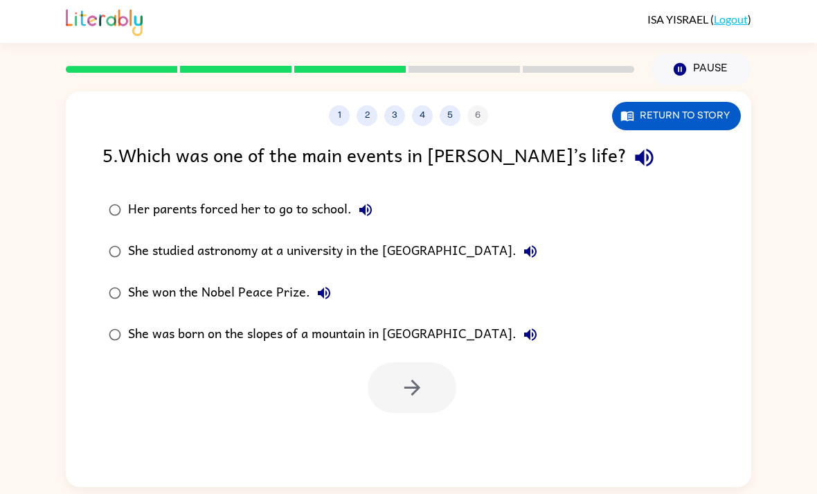
click at [703, 129] on button "Return to story" at bounding box center [676, 116] width 129 height 28
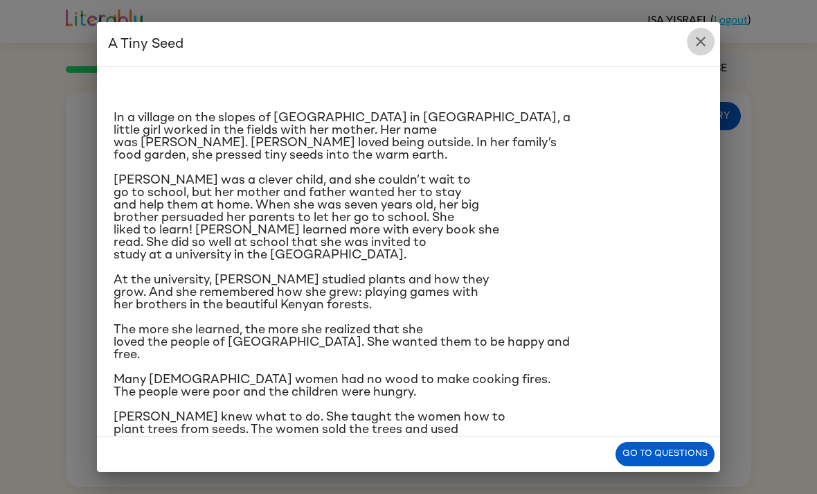
click at [694, 39] on icon "close" at bounding box center [700, 41] width 17 height 17
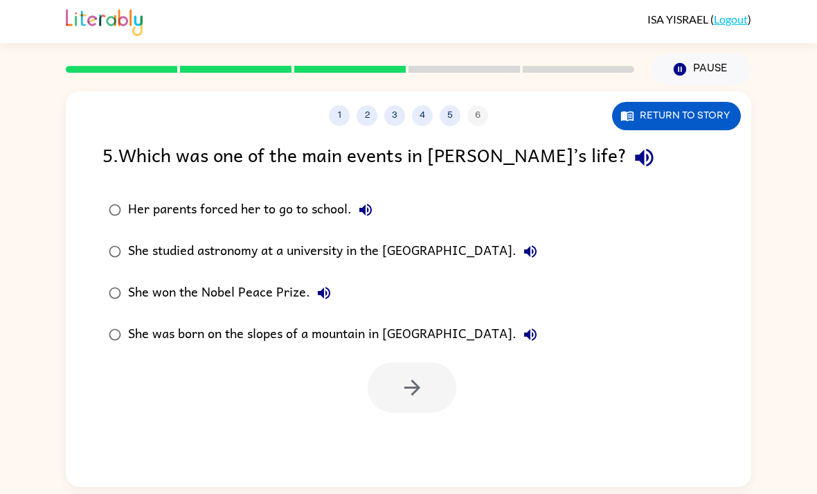
click at [513, 249] on div "She studied astronomy at a university in the United States of America." at bounding box center [336, 252] width 416 height 28
click at [708, 120] on button "Return to story" at bounding box center [676, 116] width 129 height 28
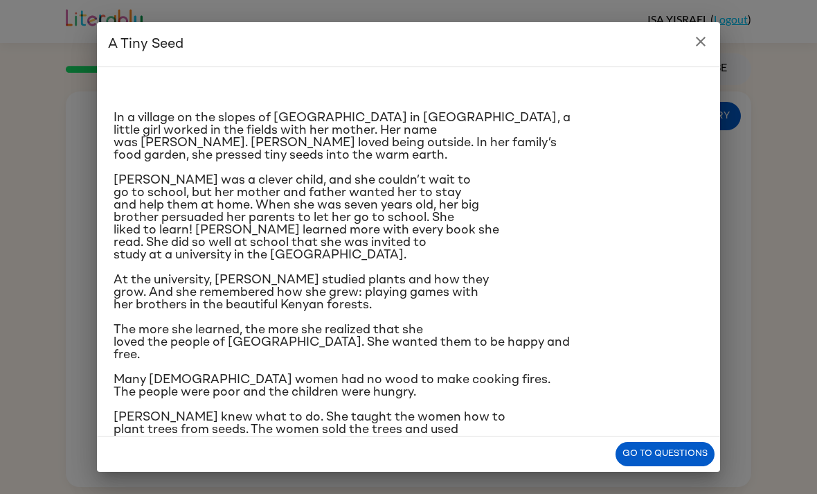
click at [699, 55] on button "close" at bounding box center [701, 42] width 28 height 28
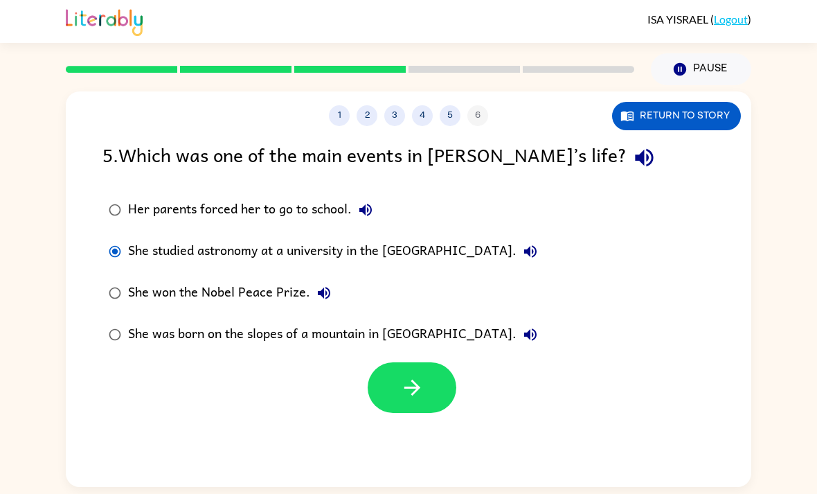
click at [590, 264] on div "Her parents forced her to go to school. She studied astronomy at a university i…" at bounding box center [426, 272] width 649 height 166
click at [321, 330] on div "She was born on the slopes of a mountain in America." at bounding box center [336, 335] width 416 height 28
click at [286, 298] on div "She won the Nobel Peace Prize." at bounding box center [233, 293] width 210 height 28
click at [423, 389] on icon "button" at bounding box center [412, 387] width 24 height 24
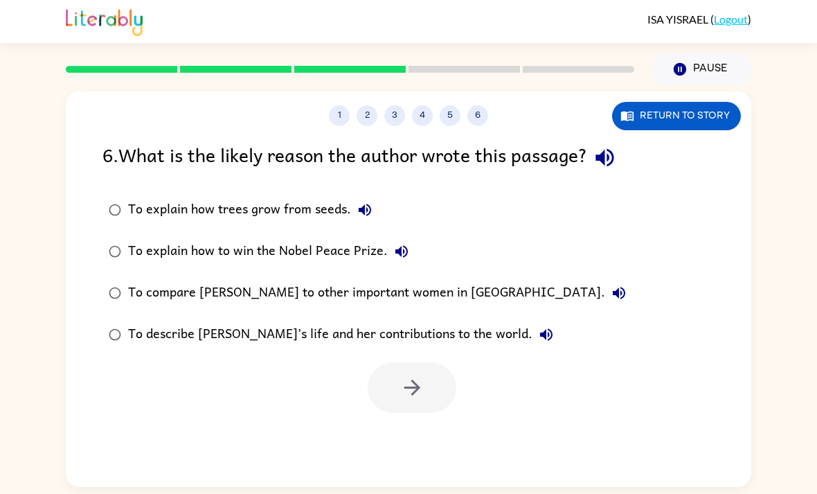
click at [456, 328] on div "To describe Wangari’s life and her contributions to the world." at bounding box center [344, 335] width 432 height 28
click at [437, 396] on button "button" at bounding box center [412, 387] width 89 height 51
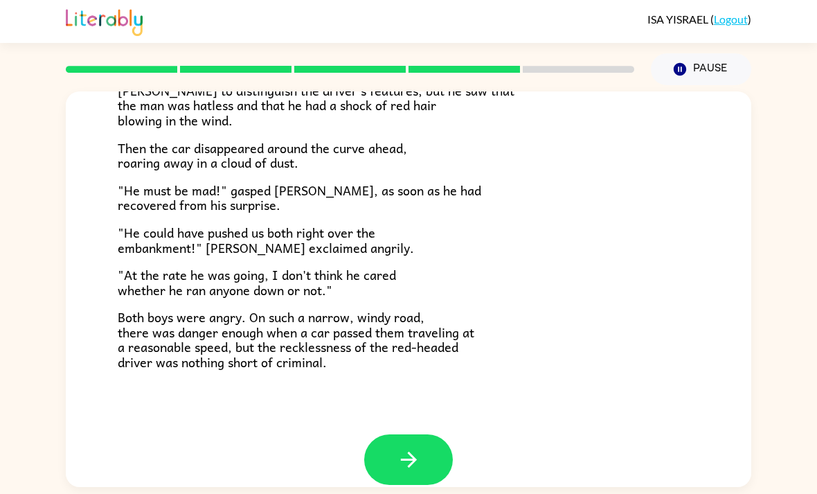
scroll to position [44, 0]
click at [382, 434] on button "button" at bounding box center [408, 459] width 89 height 51
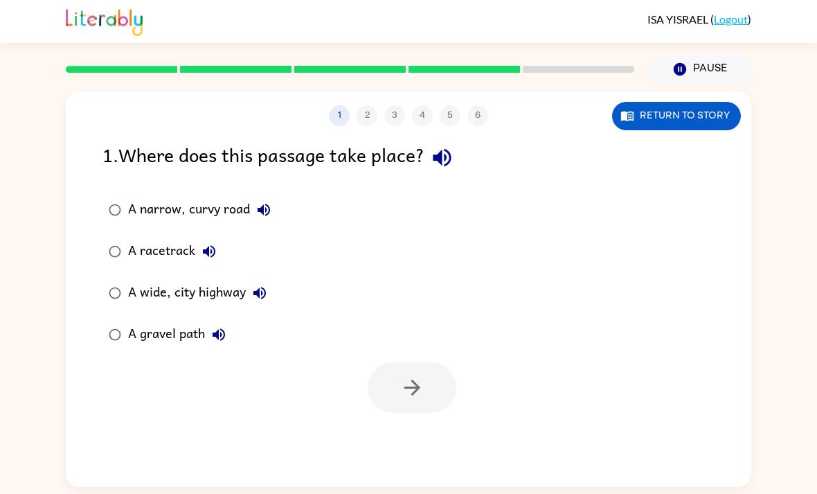
click at [684, 102] on button "Return to story" at bounding box center [676, 116] width 129 height 28
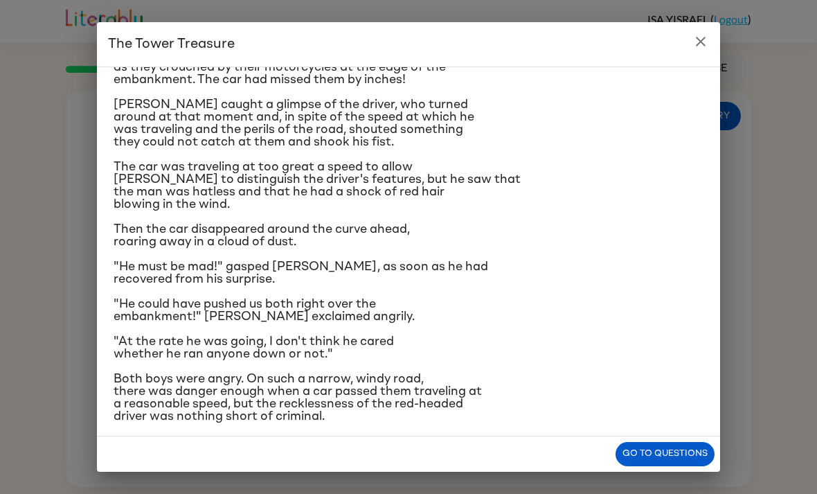
scroll to position [151, 0]
click at [703, 49] on icon "close" at bounding box center [700, 41] width 17 height 17
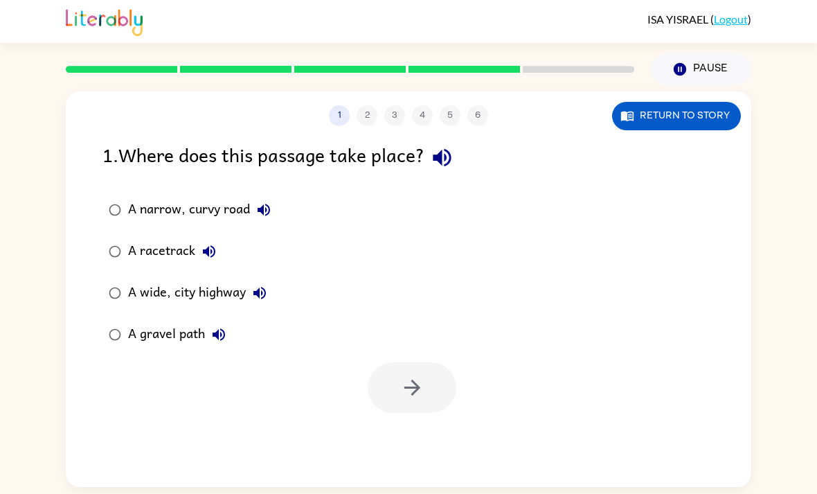
click at [159, 321] on div "A gravel path" at bounding box center [180, 335] width 105 height 28
click at [224, 328] on icon "button" at bounding box center [219, 334] width 12 height 12
click at [431, 362] on button "button" at bounding box center [412, 387] width 89 height 51
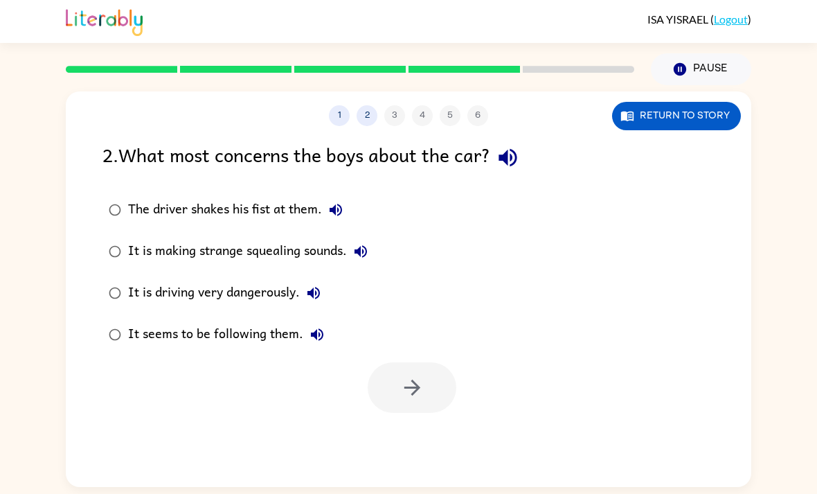
click at [516, 149] on icon "button" at bounding box center [508, 158] width 18 height 18
click at [697, 102] on button "Return to story" at bounding box center [676, 116] width 129 height 28
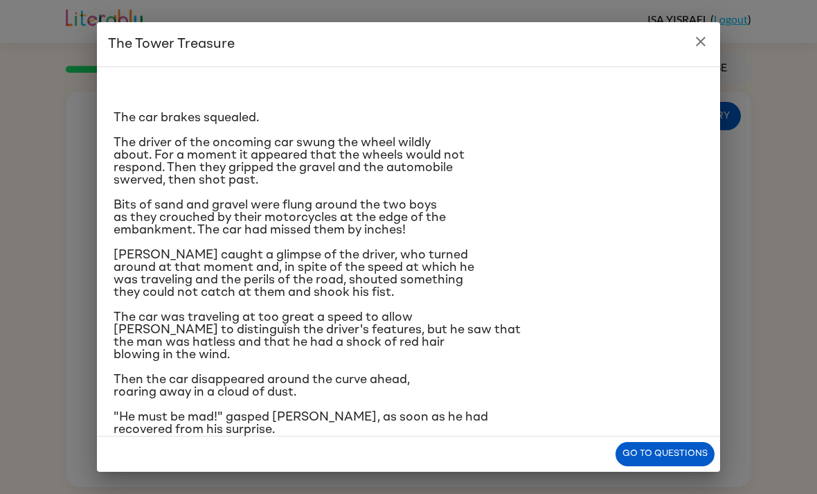
scroll to position [-1, 0]
click at [689, 50] on button "close" at bounding box center [701, 42] width 28 height 28
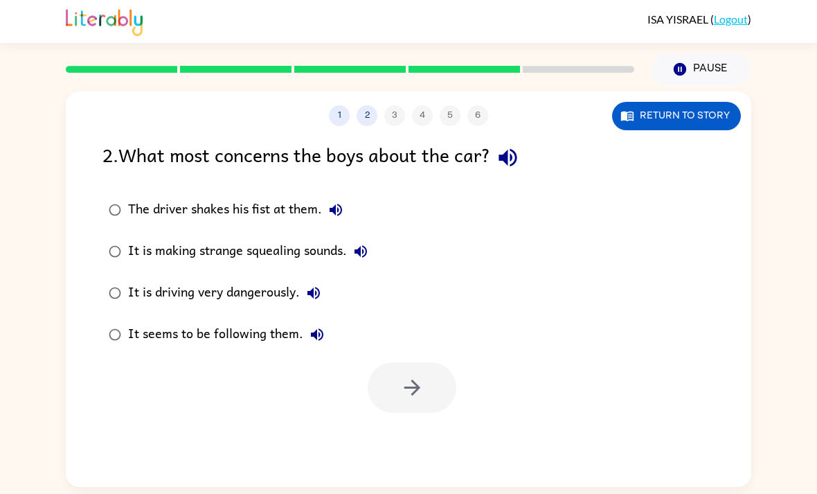
click at [268, 279] on div "It is driving very dangerously." at bounding box center [227, 293] width 199 height 28
click at [430, 362] on button "button" at bounding box center [412, 387] width 89 height 51
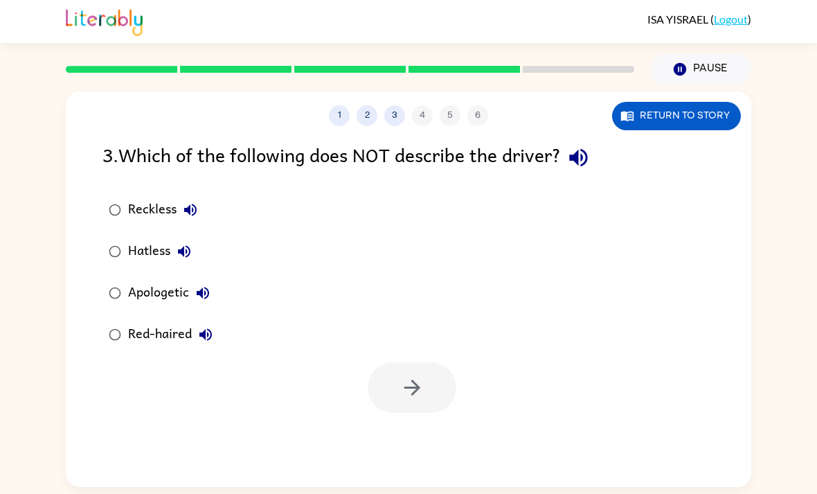
click at [161, 279] on div "Apologetic" at bounding box center [172, 293] width 89 height 28
click at [429, 362] on button "button" at bounding box center [412, 387] width 89 height 51
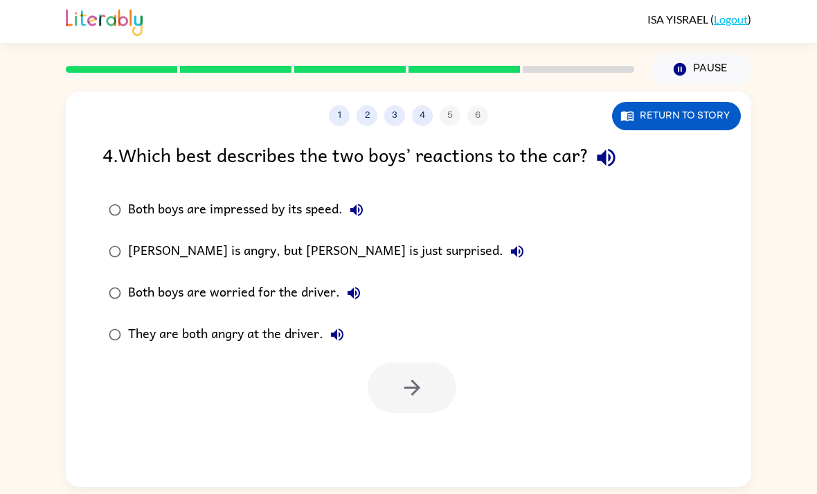
click at [312, 238] on div "Frank is angry, but Joe is just surprised." at bounding box center [329, 252] width 403 height 28
click at [669, 102] on button "Return to story" at bounding box center [676, 116] width 129 height 28
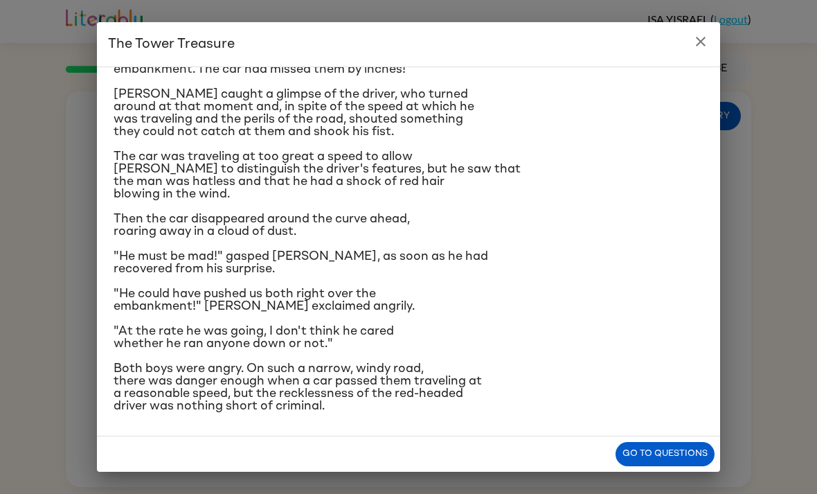
scroll to position [276, 0]
click at [698, 34] on icon "close" at bounding box center [700, 41] width 17 height 17
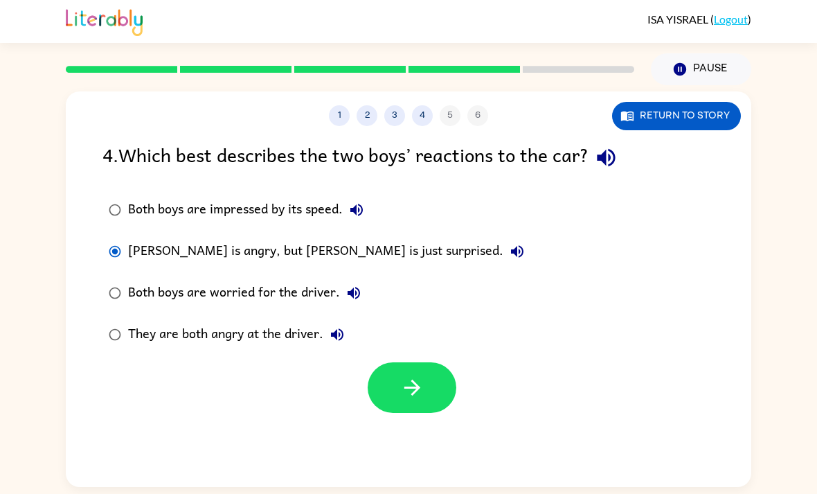
click at [812, 85] on div "1 2 3 4 5 6 Return to story 4 . Which best describes the two boys’ reactions to…" at bounding box center [408, 286] width 817 height 402
click at [428, 362] on button "button" at bounding box center [412, 387] width 89 height 51
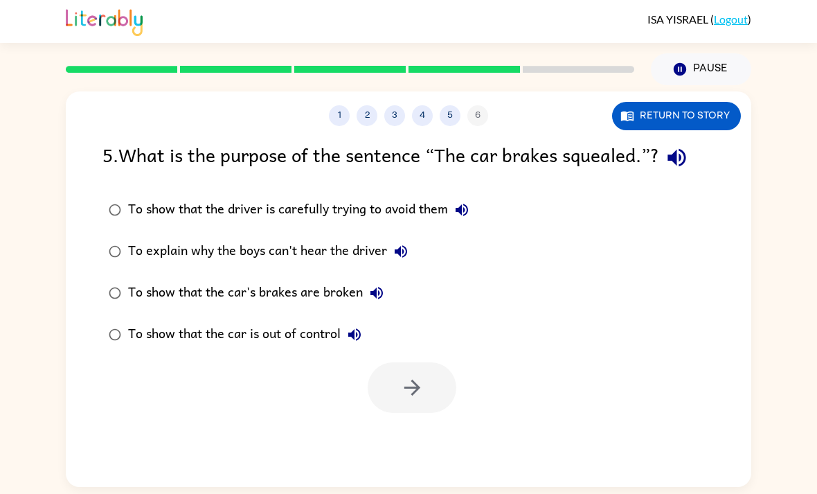
click at [481, 105] on div "1 2 3 4 5 6" at bounding box center [409, 115] width 686 height 21
click at [438, 91] on div "1 2 3 4 5 6 Return to story 5 . What is the purpose of the sentence “The car br…" at bounding box center [409, 288] width 686 height 395
click at [454, 105] on button "5" at bounding box center [450, 115] width 21 height 21
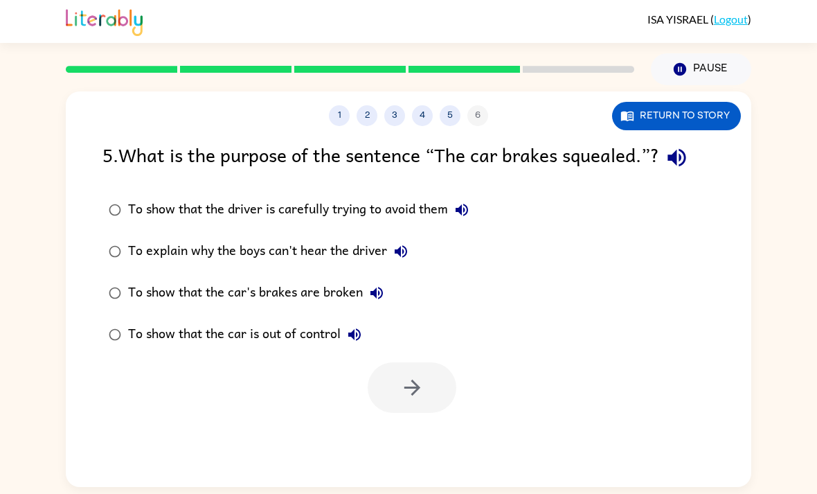
click at [451, 105] on button "5" at bounding box center [450, 115] width 21 height 21
click at [327, 279] on div "To show that the car's brakes are broken" at bounding box center [259, 293] width 262 height 28
click at [424, 375] on icon "button" at bounding box center [412, 387] width 24 height 24
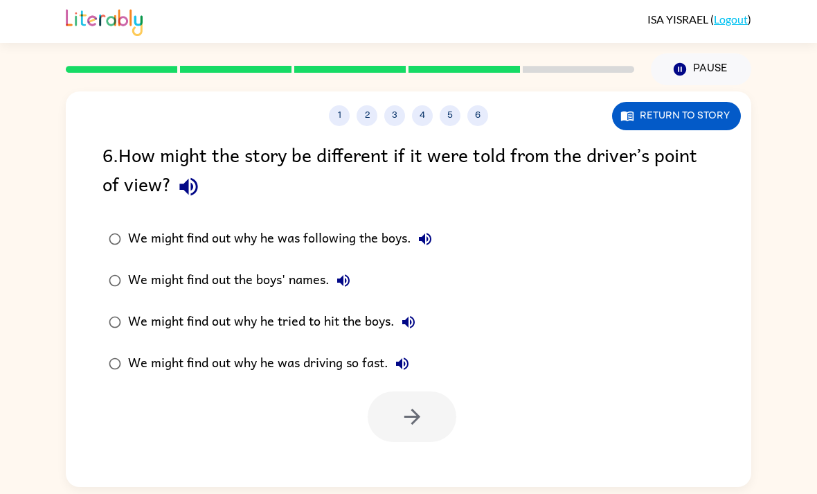
click at [358, 350] on div "We might find out why he was driving so fast." at bounding box center [272, 364] width 288 height 28
click at [419, 404] on icon "button" at bounding box center [412, 416] width 24 height 24
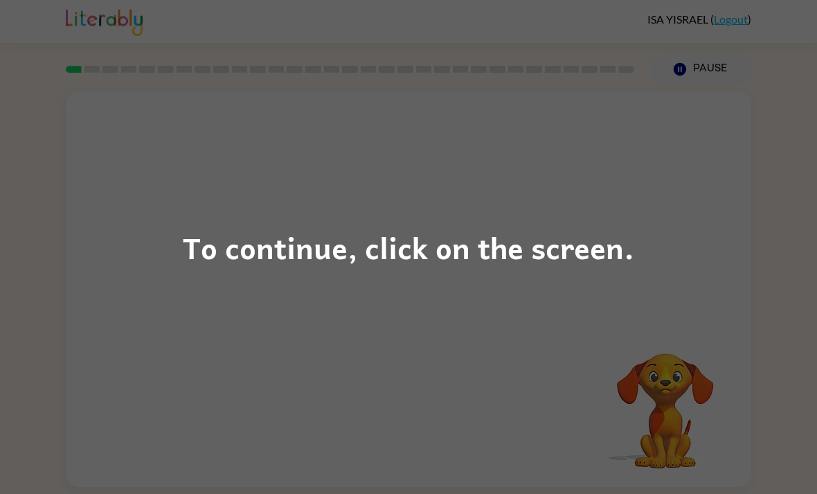
click at [589, 287] on div "To continue, click on the screen." at bounding box center [408, 247] width 817 height 494
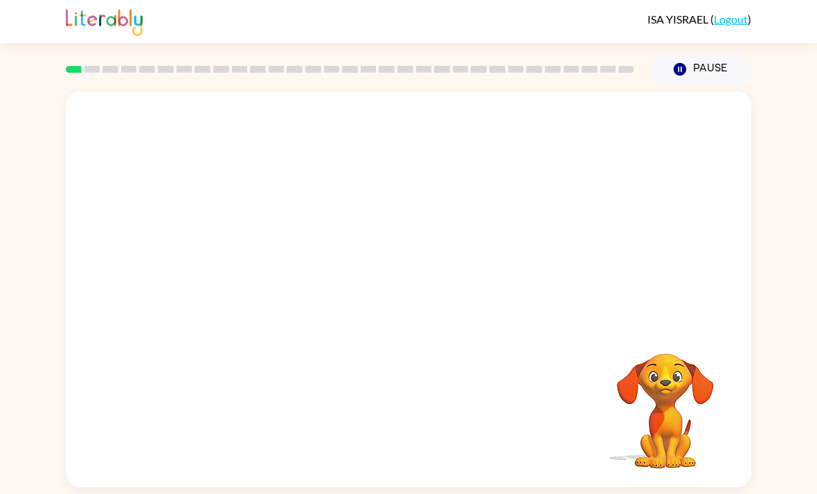
click at [754, 181] on div "Your browser must support playing .mp4 files to use Literably. Please try using…" at bounding box center [408, 286] width 817 height 402
click at [382, 223] on video "Your browser must support playing .mp4 files to use Literably. Please try using…" at bounding box center [409, 207] width 686 height 233
click at [431, 312] on button "button" at bounding box center [408, 296] width 89 height 51
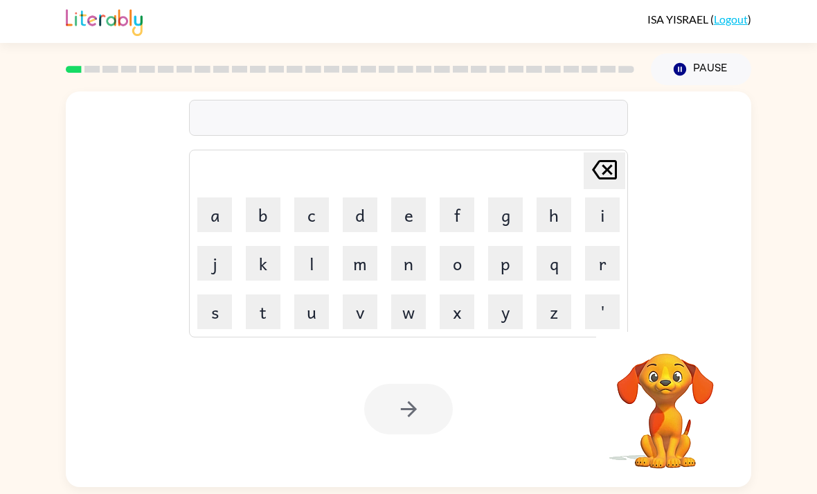
click at [221, 310] on button "s" at bounding box center [214, 311] width 35 height 35
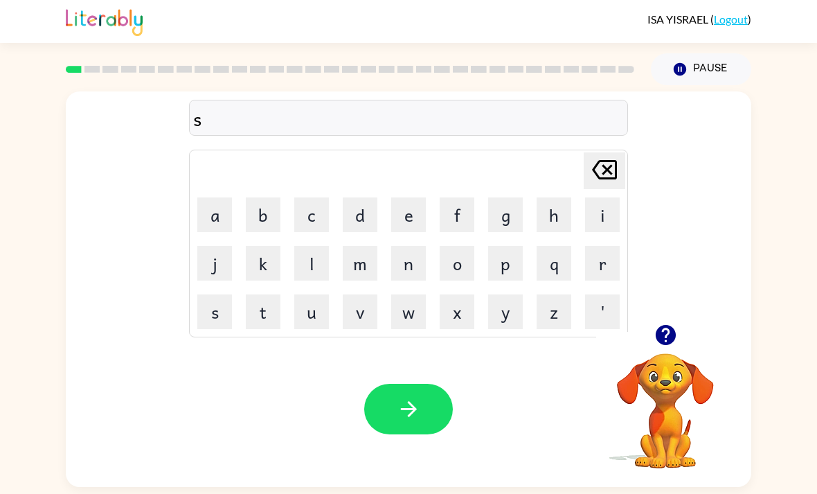
click at [562, 219] on button "h" at bounding box center [554, 214] width 35 height 35
click at [325, 310] on button "u" at bounding box center [311, 311] width 35 height 35
click at [222, 329] on button "s" at bounding box center [214, 311] width 35 height 35
click at [557, 220] on button "h" at bounding box center [554, 214] width 35 height 35
click at [427, 406] on button "button" at bounding box center [408, 409] width 89 height 51
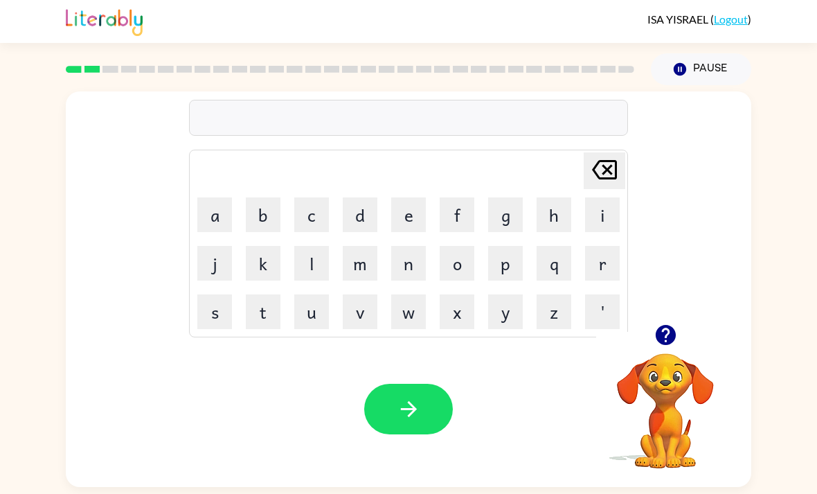
click at [219, 220] on button "a" at bounding box center [214, 214] width 35 height 35
click at [553, 269] on button "q" at bounding box center [554, 263] width 35 height 35
click at [596, 170] on icon at bounding box center [604, 169] width 25 height 19
click at [513, 267] on button "p" at bounding box center [505, 263] width 35 height 35
click at [410, 226] on button "e" at bounding box center [408, 214] width 35 height 35
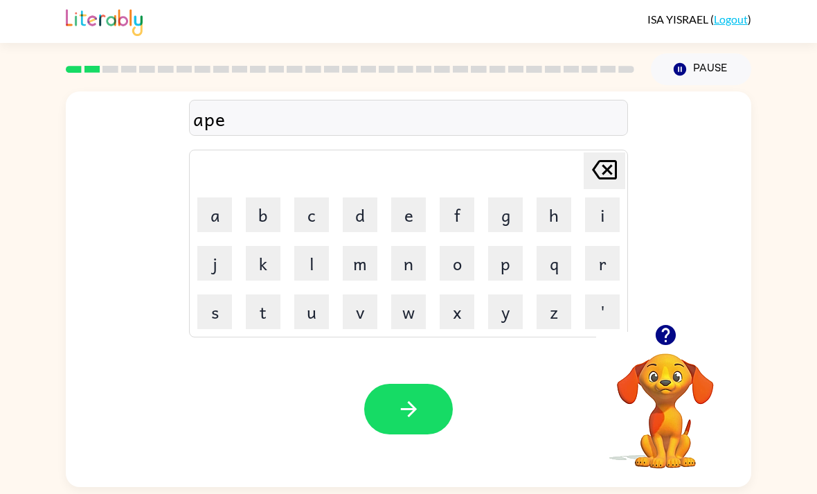
click at [610, 270] on button "r" at bounding box center [602, 263] width 35 height 35
click at [402, 228] on button "e" at bounding box center [408, 214] width 35 height 35
click at [411, 256] on button "n" at bounding box center [408, 263] width 35 height 35
click at [308, 223] on button "c" at bounding box center [311, 214] width 35 height 35
click at [411, 224] on button "e" at bounding box center [408, 214] width 35 height 35
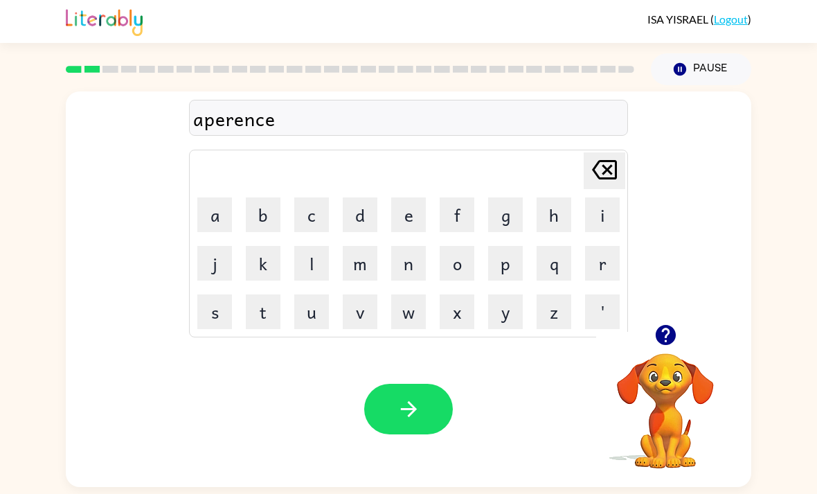
click at [215, 318] on button "s" at bounding box center [214, 311] width 35 height 35
click at [588, 174] on icon "Delete Delete last character input" at bounding box center [604, 169] width 33 height 33
click at [603, 177] on icon at bounding box center [604, 169] width 25 height 19
click at [602, 177] on icon at bounding box center [604, 169] width 25 height 19
click at [217, 311] on button "s" at bounding box center [214, 311] width 35 height 35
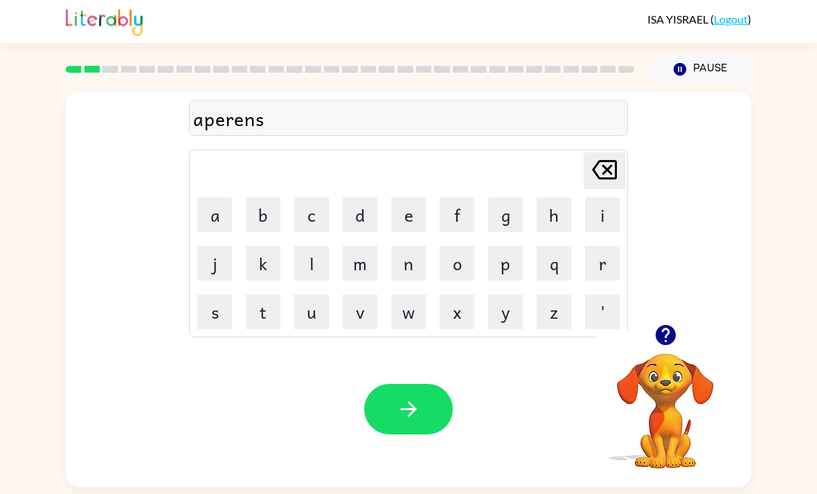
click at [414, 226] on button "e" at bounding box center [408, 214] width 35 height 35
click at [203, 319] on button "s" at bounding box center [214, 311] width 35 height 35
click at [606, 172] on icon at bounding box center [604, 169] width 25 height 19
click at [606, 171] on icon at bounding box center [604, 169] width 25 height 19
click at [607, 173] on icon at bounding box center [604, 169] width 25 height 19
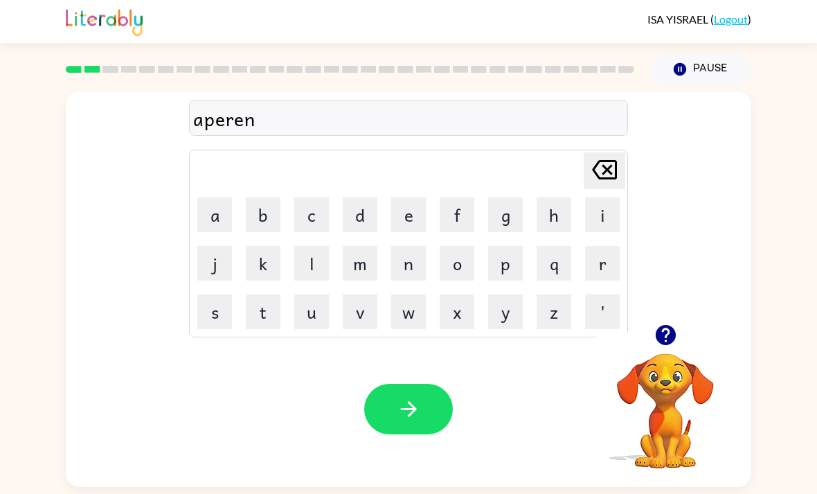
click at [316, 222] on button "c" at bounding box center [311, 214] width 35 height 35
click at [406, 232] on button "e" at bounding box center [408, 214] width 35 height 35
click at [218, 314] on button "s" at bounding box center [214, 311] width 35 height 35
click at [415, 410] on icon "button" at bounding box center [409, 409] width 24 height 24
click at [597, 262] on button "r" at bounding box center [602, 263] width 35 height 35
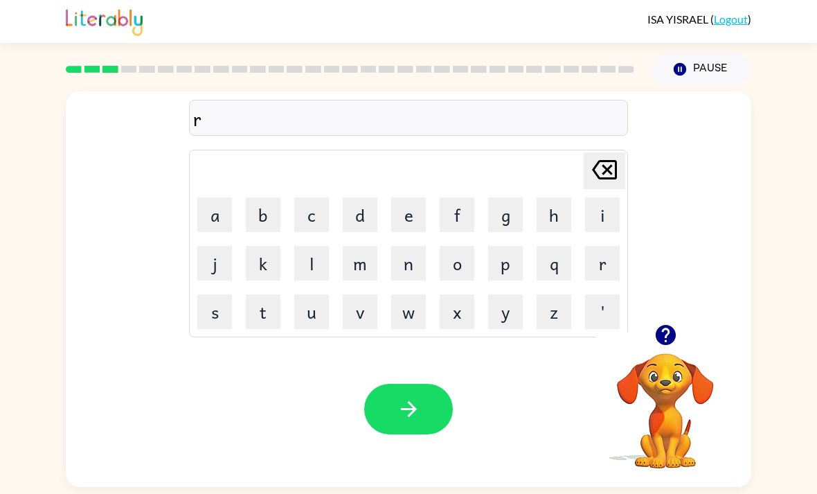
click at [409, 224] on button "e" at bounding box center [408, 214] width 35 height 35
click at [207, 226] on button "a" at bounding box center [214, 214] width 35 height 35
click at [301, 270] on button "l" at bounding box center [311, 263] width 35 height 35
click at [605, 226] on button "i" at bounding box center [602, 214] width 35 height 35
click at [274, 314] on button "t" at bounding box center [263, 311] width 35 height 35
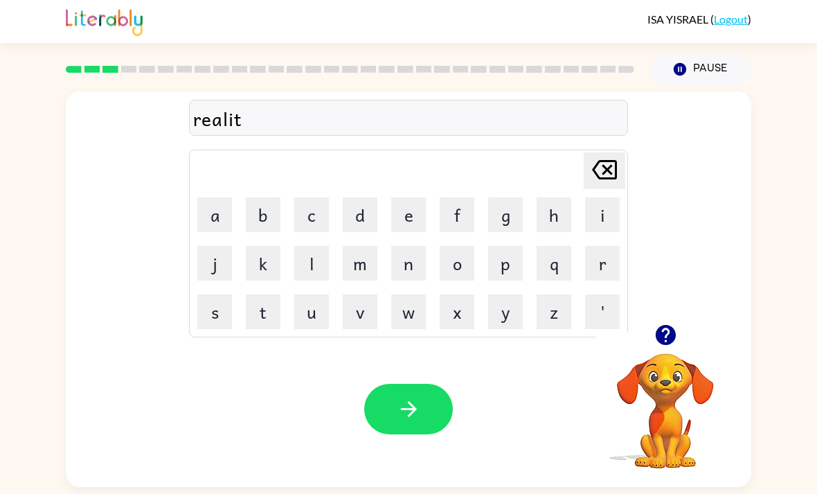
click at [505, 314] on button "y" at bounding box center [505, 311] width 35 height 35
click at [417, 421] on icon "button" at bounding box center [409, 409] width 24 height 24
click at [398, 232] on button "e" at bounding box center [408, 214] width 35 height 35
click at [613, 274] on button "r" at bounding box center [602, 263] width 35 height 35
click at [607, 171] on icon "Delete Delete last character input" at bounding box center [604, 169] width 33 height 33
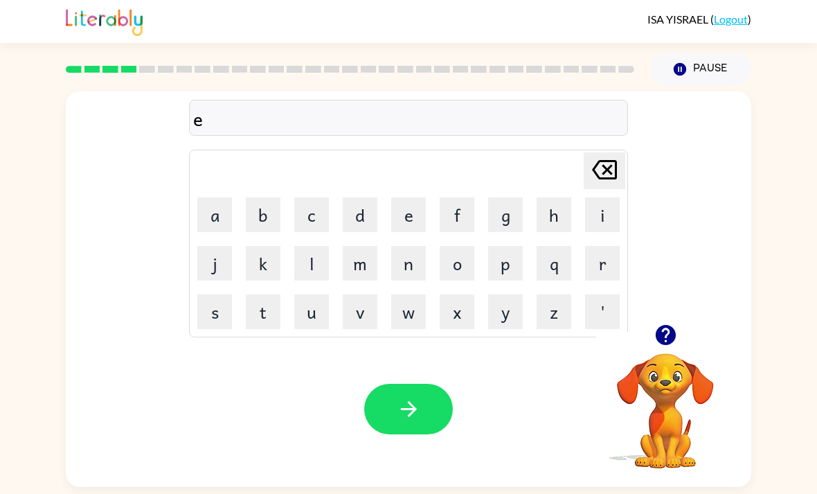
click at [305, 278] on button "l" at bounding box center [311, 263] width 35 height 35
click at [614, 224] on button "i" at bounding box center [602, 214] width 35 height 35
click at [364, 277] on button "m" at bounding box center [360, 263] width 35 height 35
click at [400, 220] on button "e" at bounding box center [408, 214] width 35 height 35
click at [400, 256] on button "n" at bounding box center [408, 263] width 35 height 35
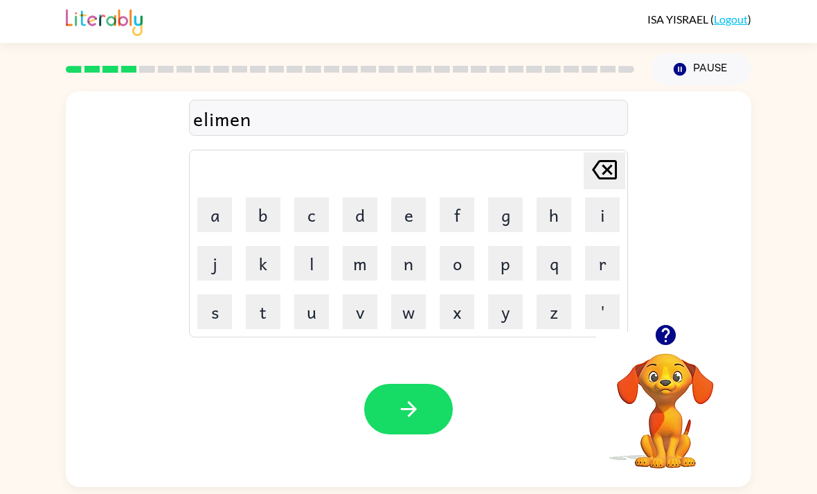
click at [229, 217] on button "a" at bounding box center [214, 214] width 35 height 35
click at [266, 327] on button "t" at bounding box center [263, 311] width 35 height 35
click at [413, 221] on button "e" at bounding box center [408, 214] width 35 height 35
click at [236, 127] on div "elimenate" at bounding box center [408, 118] width 431 height 29
click at [412, 417] on icon "button" at bounding box center [408, 409] width 16 height 16
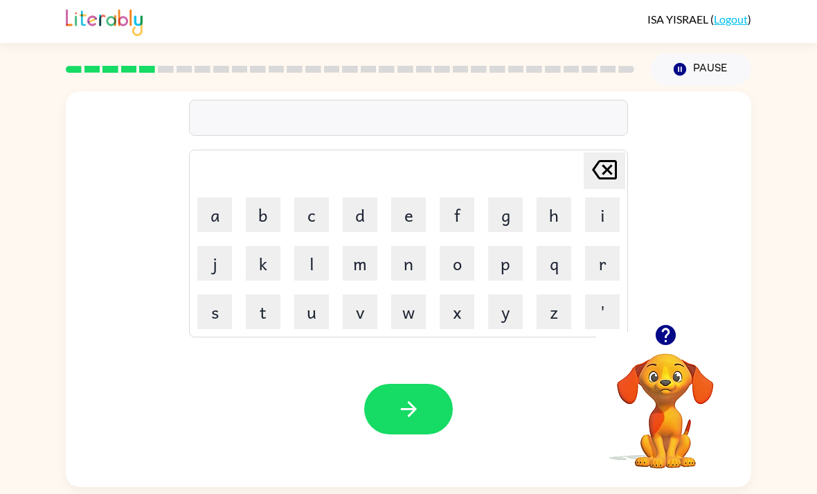
click at [355, 222] on button "d" at bounding box center [360, 214] width 35 height 35
click at [310, 320] on button "u" at bounding box center [311, 311] width 35 height 35
click at [503, 264] on button "p" at bounding box center [505, 263] width 35 height 35
click at [605, 263] on button "r" at bounding box center [602, 263] width 35 height 35
click at [600, 179] on icon at bounding box center [604, 169] width 25 height 19
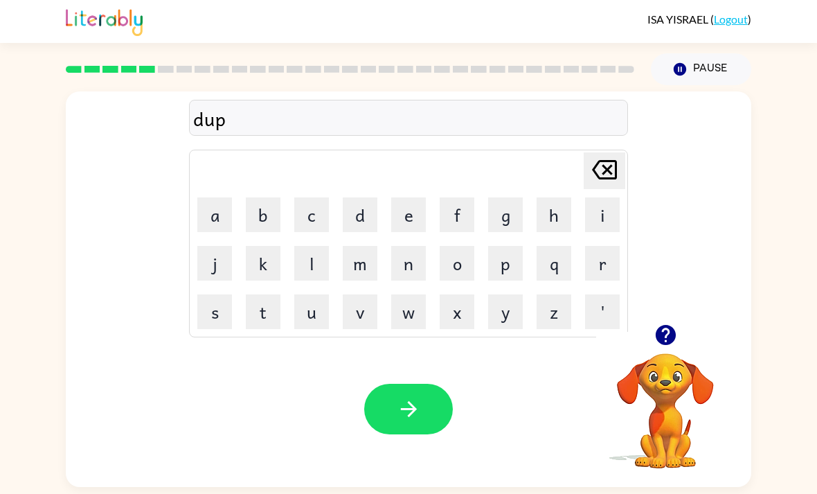
click at [308, 276] on button "l" at bounding box center [311, 263] width 35 height 35
click at [221, 215] on button "a" at bounding box center [214, 214] width 35 height 35
click at [306, 209] on button "c" at bounding box center [311, 214] width 35 height 35
click at [211, 213] on button "a" at bounding box center [214, 214] width 35 height 35
click at [262, 328] on button "t" at bounding box center [263, 311] width 35 height 35
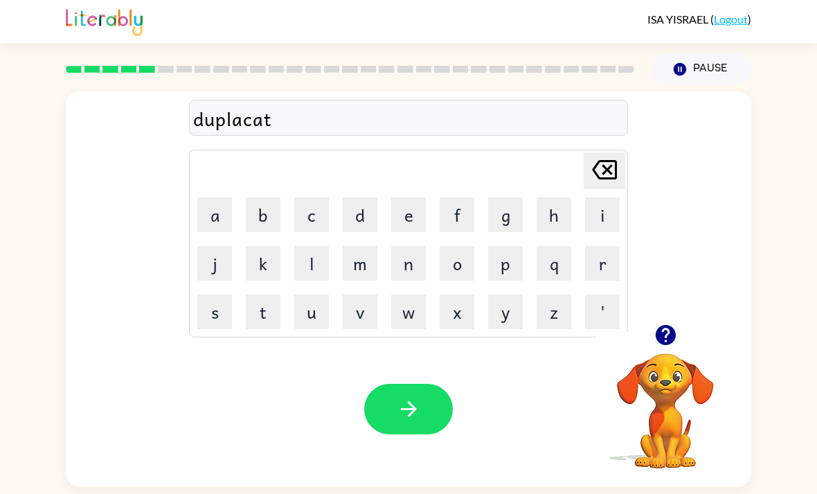
click at [401, 218] on button "e" at bounding box center [408, 214] width 35 height 35
click at [607, 179] on icon at bounding box center [604, 169] width 25 height 19
click at [606, 179] on icon at bounding box center [604, 169] width 25 height 19
click at [619, 171] on icon "Delete Delete last character input" at bounding box center [604, 169] width 33 height 33
click at [619, 170] on icon "Delete Delete last character input" at bounding box center [604, 169] width 33 height 33
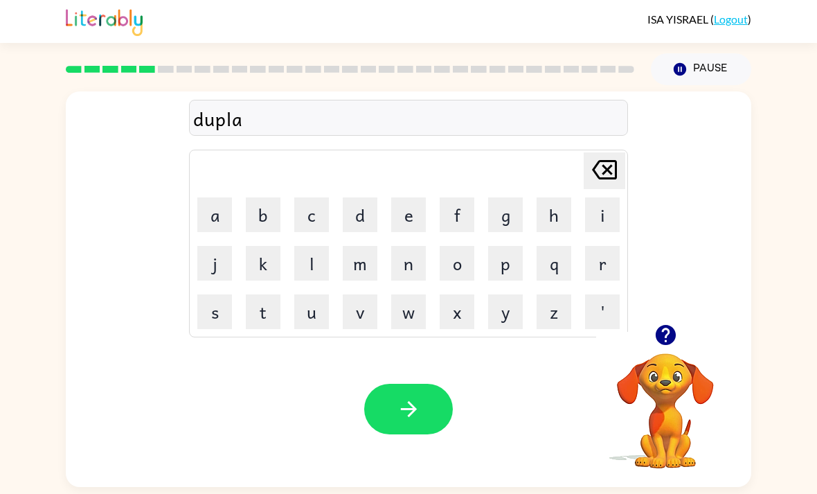
click at [614, 166] on icon "Delete Delete last character input" at bounding box center [604, 169] width 33 height 33
click at [602, 217] on button "i" at bounding box center [602, 214] width 35 height 35
click at [316, 213] on button "c" at bounding box center [311, 214] width 35 height 35
click at [218, 222] on button "a" at bounding box center [214, 214] width 35 height 35
click at [262, 314] on button "t" at bounding box center [263, 311] width 35 height 35
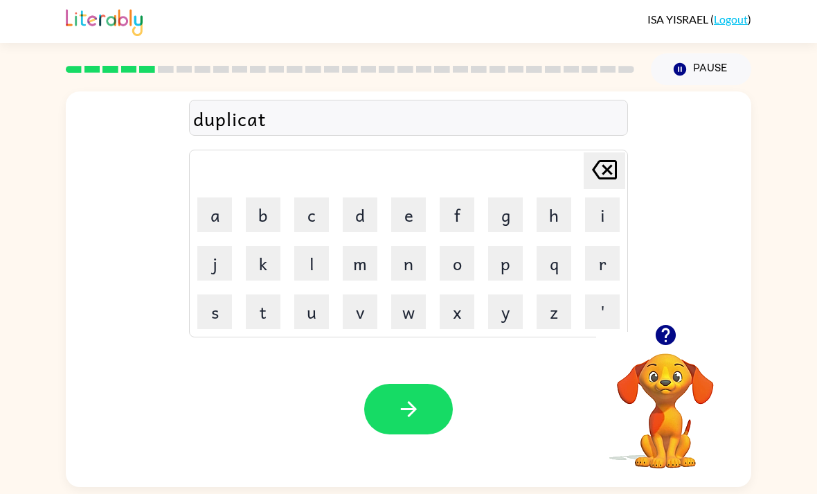
click at [403, 215] on button "e" at bounding box center [408, 214] width 35 height 35
click at [427, 418] on button "button" at bounding box center [408, 409] width 89 height 51
click at [365, 301] on button "v" at bounding box center [360, 311] width 35 height 35
click at [211, 232] on button "a" at bounding box center [214, 214] width 35 height 35
click at [316, 216] on button "c" at bounding box center [311, 214] width 35 height 35
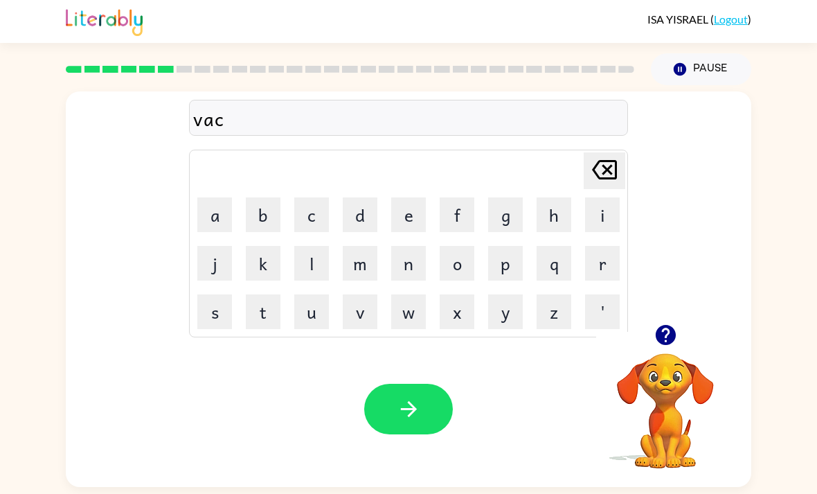
click at [220, 210] on button "a" at bounding box center [214, 214] width 35 height 35
click at [509, 315] on button "y" at bounding box center [505, 311] width 35 height 35
click at [314, 209] on button "c" at bounding box center [311, 214] width 35 height 35
click at [611, 173] on icon "Delete Delete last character input" at bounding box center [604, 169] width 33 height 33
click at [611, 172] on icon "Delete Delete last character input" at bounding box center [604, 169] width 33 height 33
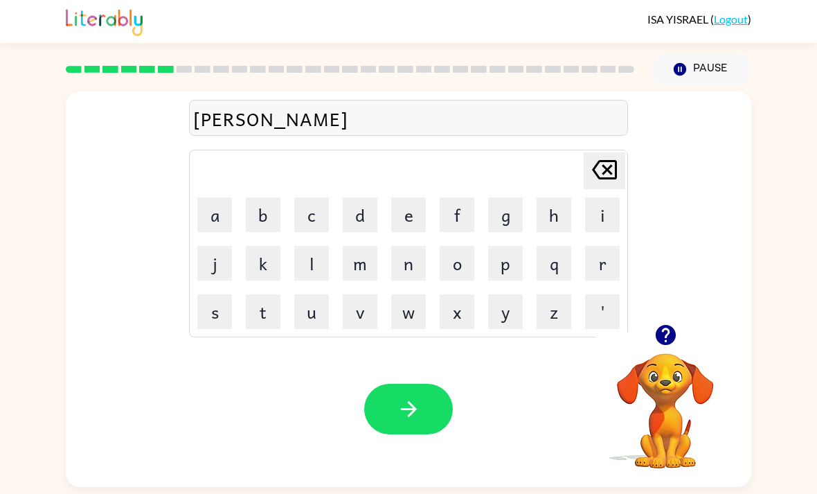
click at [314, 215] on button "c" at bounding box center [311, 214] width 35 height 35
click at [616, 202] on button "i" at bounding box center [602, 214] width 35 height 35
click at [470, 274] on button "o" at bounding box center [457, 263] width 35 height 35
click at [615, 168] on icon at bounding box center [604, 169] width 25 height 19
click at [615, 167] on icon at bounding box center [604, 169] width 25 height 19
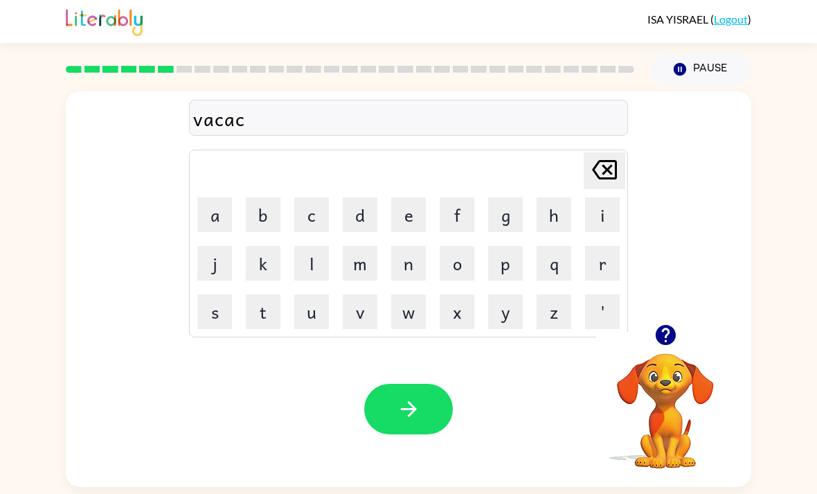
click at [616, 171] on icon at bounding box center [604, 169] width 25 height 19
click at [613, 172] on icon "Delete Delete last character input" at bounding box center [604, 169] width 33 height 33
click at [609, 177] on icon "Delete Delete last character input" at bounding box center [604, 169] width 33 height 33
click at [222, 226] on button "a" at bounding box center [214, 214] width 35 height 35
click at [616, 177] on icon at bounding box center [604, 169] width 25 height 19
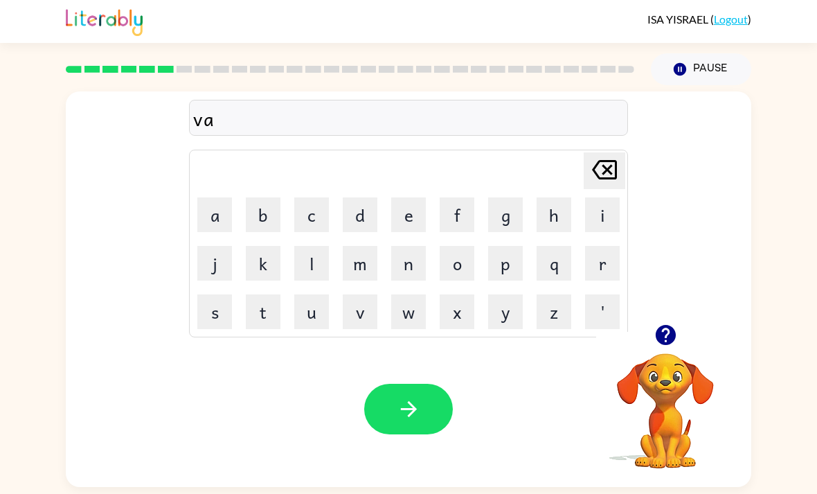
click at [312, 224] on button "c" at bounding box center [311, 214] width 35 height 35
click at [224, 206] on button "a" at bounding box center [214, 214] width 35 height 35
click at [321, 210] on button "c" at bounding box center [311, 214] width 35 height 35
click at [599, 221] on button "i" at bounding box center [602, 214] width 35 height 35
click at [456, 255] on button "o" at bounding box center [457, 263] width 35 height 35
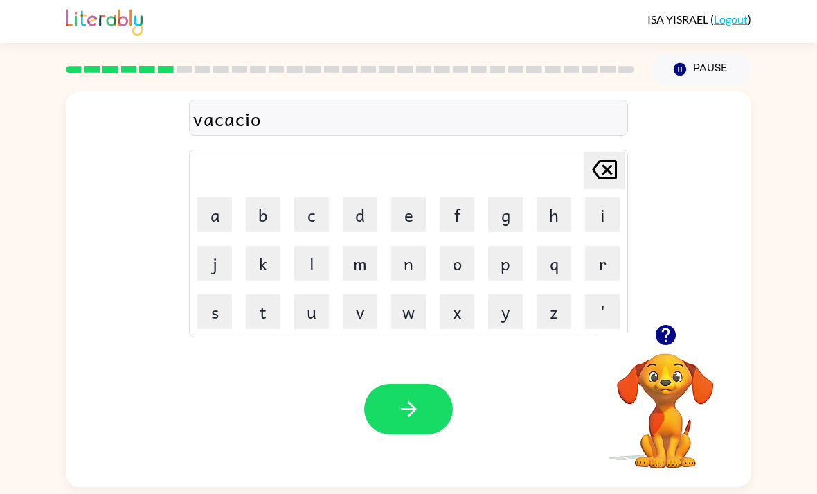
click at [402, 265] on button "n" at bounding box center [408, 263] width 35 height 35
click at [379, 431] on button "button" at bounding box center [408, 409] width 89 height 51
click at [665, 343] on icon "button" at bounding box center [666, 335] width 24 height 24
click at [505, 266] on button "p" at bounding box center [505, 263] width 35 height 35
click at [314, 307] on button "u" at bounding box center [311, 311] width 35 height 35
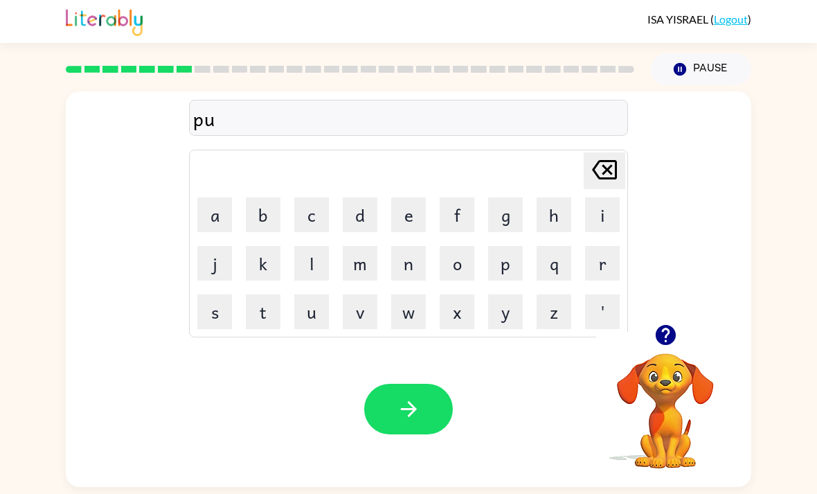
click at [364, 220] on button "d" at bounding box center [360, 214] width 35 height 35
click at [364, 219] on button "d" at bounding box center [360, 214] width 35 height 35
click at [326, 260] on button "l" at bounding box center [311, 263] width 35 height 35
click at [404, 218] on button "e" at bounding box center [408, 214] width 35 height 35
click at [422, 413] on button "button" at bounding box center [408, 409] width 89 height 51
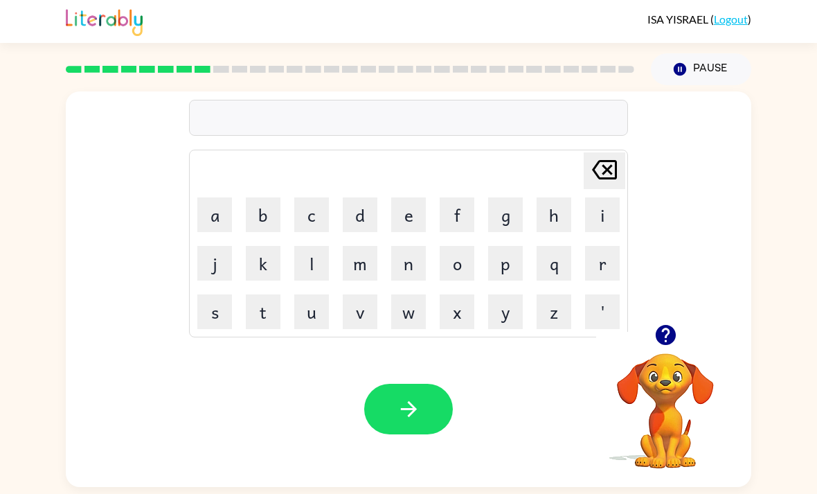
click at [501, 267] on button "p" at bounding box center [505, 263] width 35 height 35
click at [202, 220] on button "a" at bounding box center [214, 214] width 35 height 35
click at [603, 257] on button "r" at bounding box center [602, 263] width 35 height 35
click at [267, 313] on button "t" at bounding box center [263, 311] width 35 height 35
click at [599, 221] on button "i" at bounding box center [602, 214] width 35 height 35
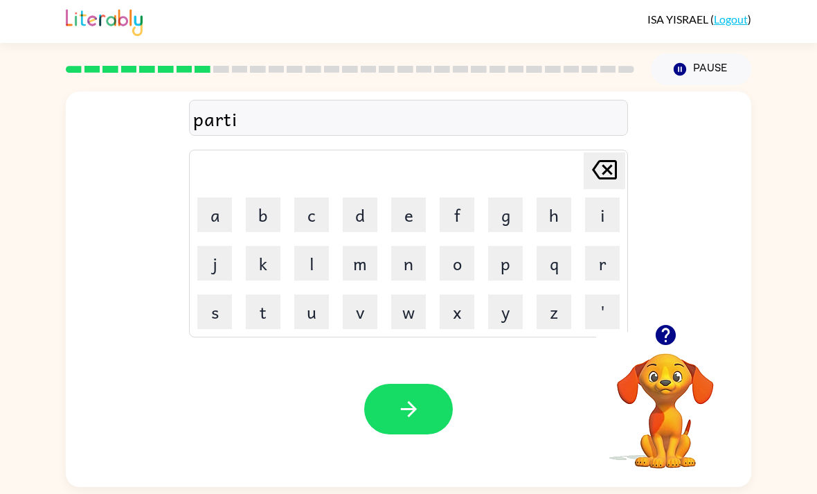
click at [318, 214] on button "c" at bounding box center [311, 214] width 35 height 35
click at [314, 264] on button "l" at bounding box center [311, 263] width 35 height 35
click at [414, 218] on button "e" at bounding box center [408, 214] width 35 height 35
click at [417, 421] on icon "button" at bounding box center [409, 409] width 24 height 24
click at [650, 344] on button "button" at bounding box center [665, 334] width 35 height 35
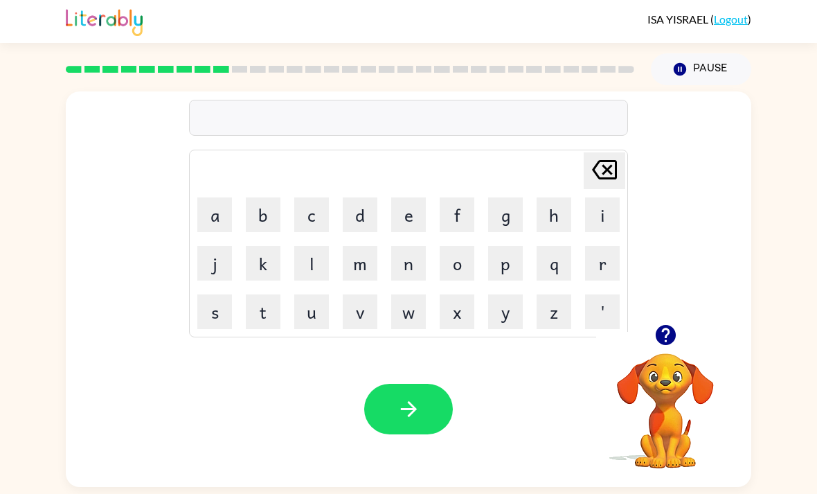
click at [599, 269] on button "r" at bounding box center [602, 263] width 35 height 35
click at [402, 211] on button "e" at bounding box center [408, 214] width 35 height 35
click at [326, 214] on button "c" at bounding box center [311, 214] width 35 height 35
click at [217, 219] on button "a" at bounding box center [214, 214] width 35 height 35
click at [512, 268] on button "p" at bounding box center [505, 263] width 35 height 35
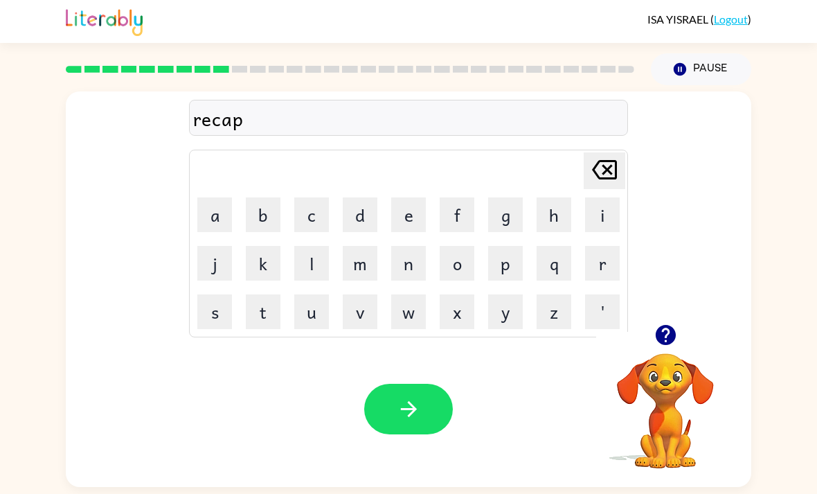
click at [261, 312] on button "t" at bounding box center [263, 311] width 35 height 35
click at [319, 319] on button "u" at bounding box center [311, 311] width 35 height 35
click at [604, 272] on button "r" at bounding box center [602, 263] width 35 height 35
click at [407, 228] on button "e" at bounding box center [408, 214] width 35 height 35
click at [412, 417] on icon "button" at bounding box center [409, 409] width 24 height 24
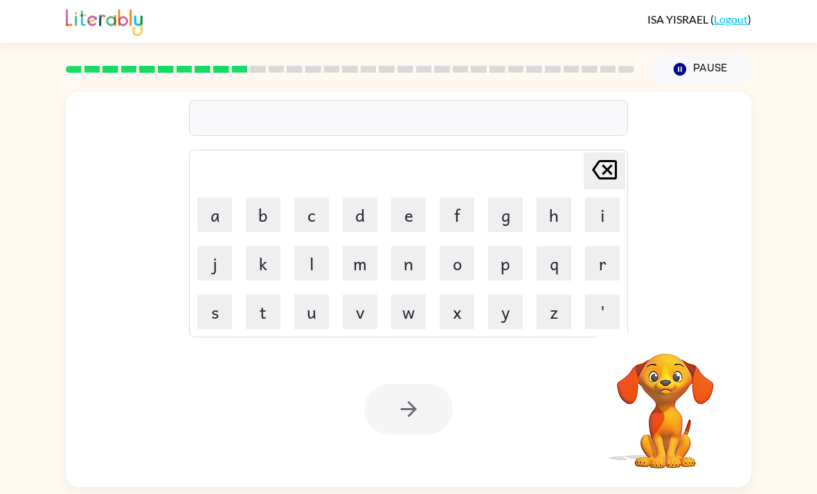
click at [504, 275] on button "p" at bounding box center [505, 263] width 35 height 35
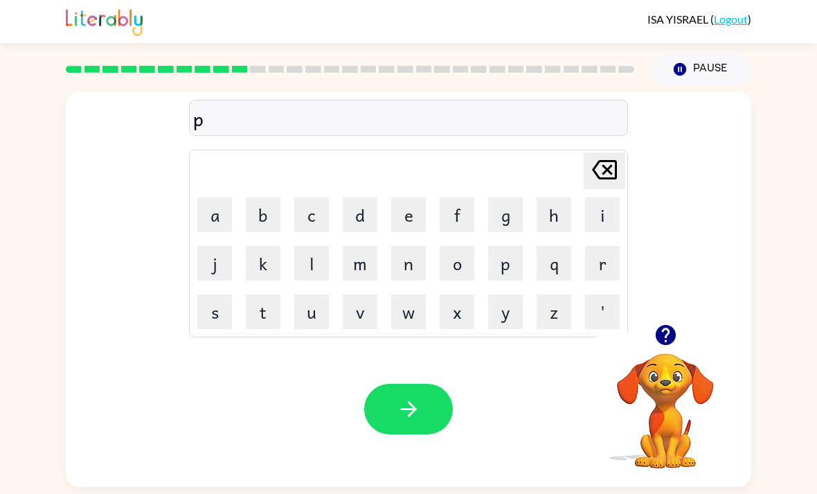
click at [605, 262] on button "r" at bounding box center [602, 263] width 35 height 35
click at [408, 214] on button "e" at bounding box center [408, 214] width 35 height 35
click at [220, 325] on button "s" at bounding box center [214, 311] width 35 height 35
click at [311, 218] on button "c" at bounding box center [311, 214] width 35 height 35
click at [456, 277] on button "o" at bounding box center [457, 263] width 35 height 35
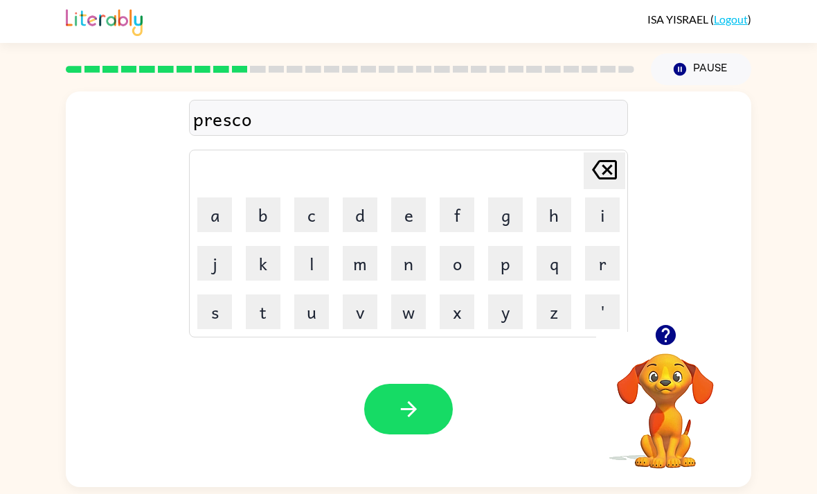
click at [456, 276] on button "o" at bounding box center [457, 263] width 35 height 35
click at [303, 276] on button "l" at bounding box center [311, 263] width 35 height 35
click at [603, 178] on icon at bounding box center [604, 169] width 25 height 19
click at [602, 177] on icon at bounding box center [604, 169] width 25 height 19
click at [605, 176] on icon at bounding box center [604, 169] width 25 height 19
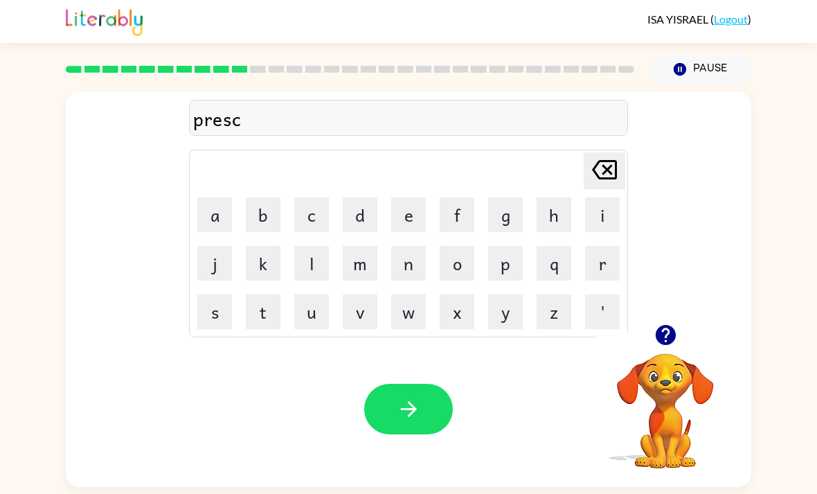
click at [605, 176] on icon at bounding box center [604, 169] width 25 height 19
click at [314, 220] on button "c" at bounding box center [311, 214] width 35 height 35
click at [549, 217] on button "h" at bounding box center [554, 214] width 35 height 35
click at [452, 274] on button "o" at bounding box center [457, 263] width 35 height 35
click at [451, 273] on button "o" at bounding box center [457, 263] width 35 height 35
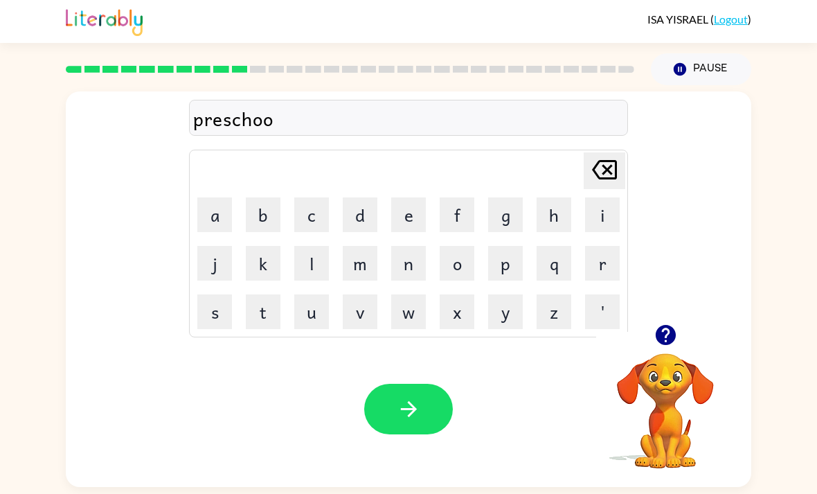
click at [303, 278] on button "l" at bounding box center [311, 263] width 35 height 35
click at [410, 408] on icon "button" at bounding box center [409, 409] width 24 height 24
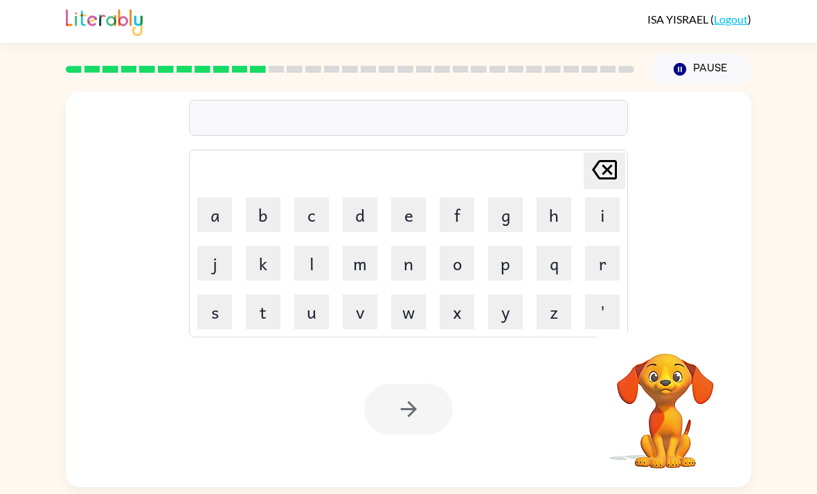
click at [238, 198] on td "a" at bounding box center [214, 214] width 47 height 47
click at [310, 205] on button "c" at bounding box center [311, 214] width 35 height 35
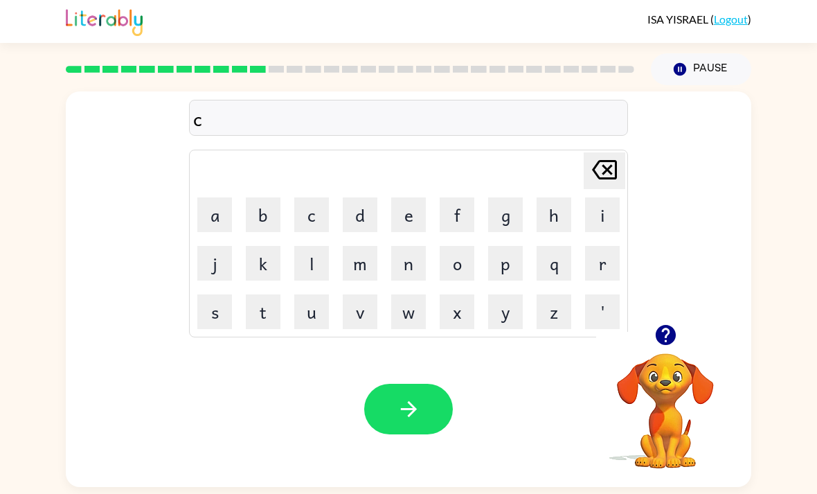
click at [598, 252] on button "r" at bounding box center [602, 263] width 35 height 35
click at [211, 215] on button "a" at bounding box center [214, 214] width 35 height 35
click at [357, 311] on button "v" at bounding box center [360, 311] width 35 height 35
click at [411, 219] on button "e" at bounding box center [408, 214] width 35 height 35
click at [406, 434] on button "button" at bounding box center [408, 409] width 89 height 51
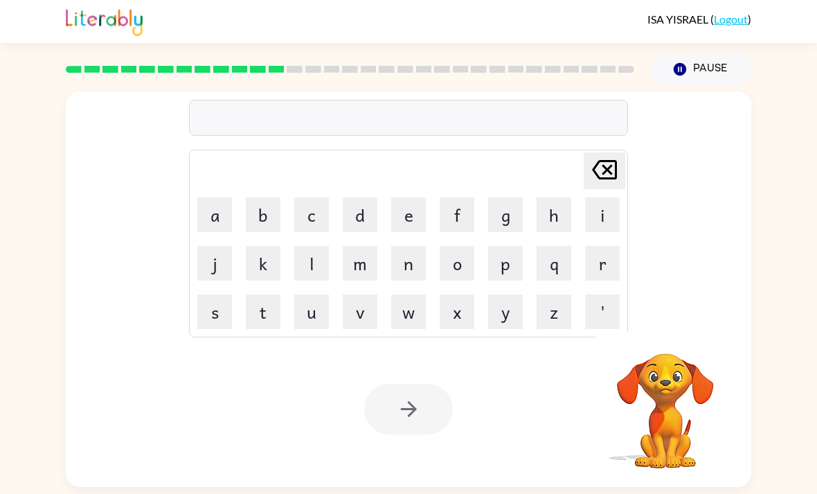
click at [363, 204] on button "d" at bounding box center [360, 214] width 35 height 35
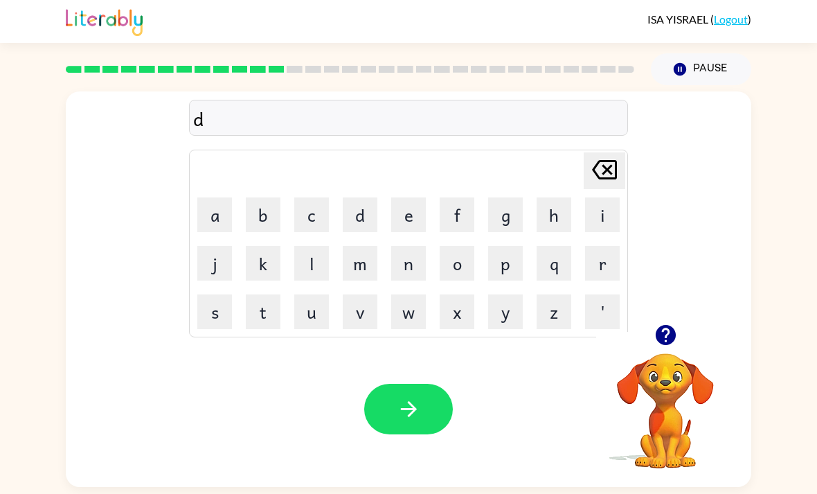
click at [310, 217] on button "c" at bounding box center [311, 214] width 35 height 35
click at [263, 323] on button "t" at bounding box center [263, 311] width 35 height 35
click at [603, 171] on icon "Delete Delete last character input" at bounding box center [604, 169] width 33 height 33
click at [603, 170] on icon at bounding box center [604, 169] width 25 height 19
click at [606, 214] on button "i" at bounding box center [602, 214] width 35 height 35
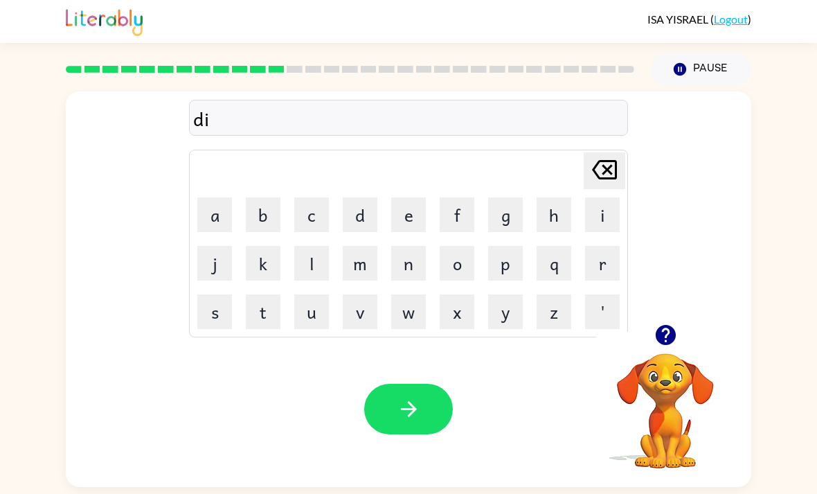
click at [318, 218] on button "c" at bounding box center [311, 214] width 35 height 35
click at [266, 319] on button "t" at bounding box center [263, 311] width 35 height 35
click at [220, 232] on button "a" at bounding box center [214, 214] width 35 height 35
click at [268, 305] on button "t" at bounding box center [263, 311] width 35 height 35
click at [406, 211] on button "e" at bounding box center [408, 214] width 35 height 35
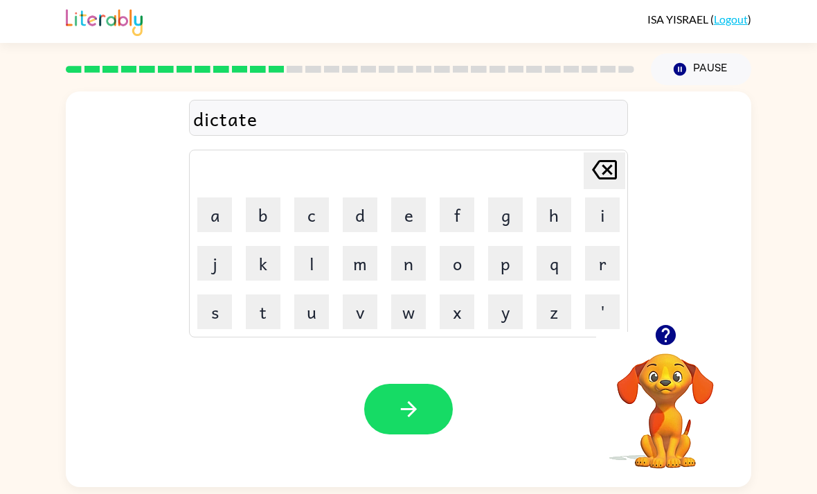
click at [425, 402] on button "button" at bounding box center [408, 409] width 89 height 51
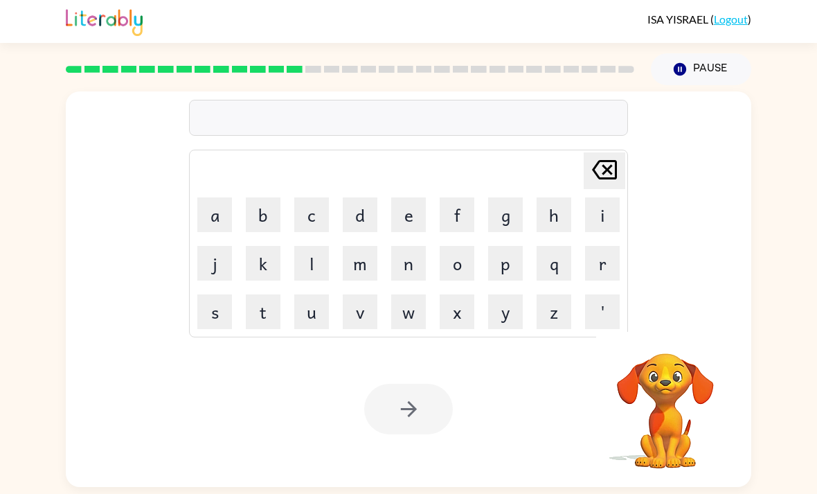
click at [511, 275] on button "p" at bounding box center [505, 263] width 35 height 35
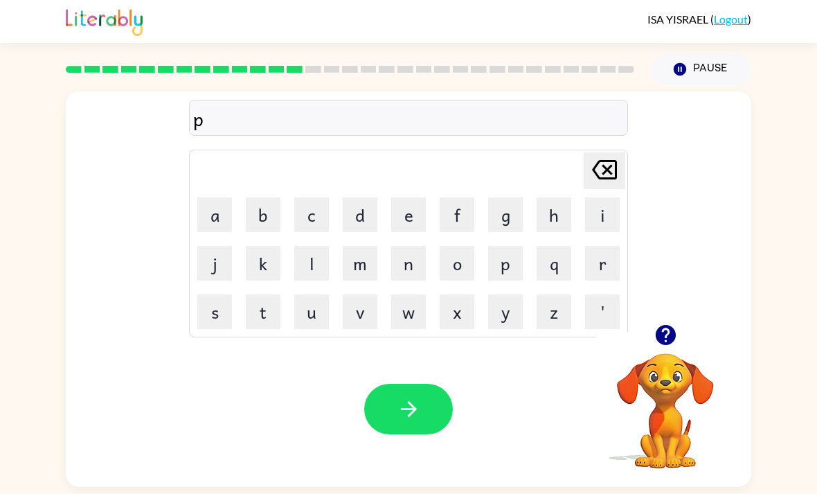
click at [214, 215] on button "a" at bounding box center [214, 214] width 35 height 35
click at [503, 316] on button "y" at bounding box center [505, 311] width 35 height 35
click at [360, 262] on button "m" at bounding box center [360, 263] width 35 height 35
click at [413, 208] on button "e" at bounding box center [408, 214] width 35 height 35
click at [420, 267] on button "n" at bounding box center [408, 263] width 35 height 35
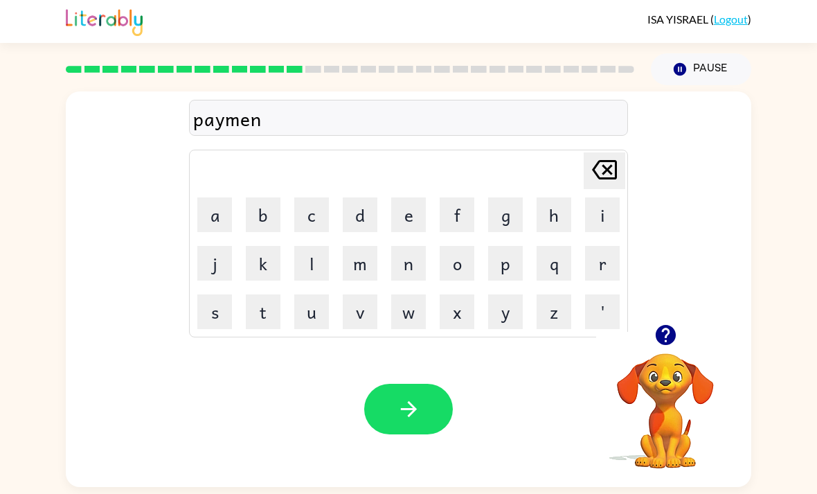
click at [264, 323] on button "t" at bounding box center [263, 311] width 35 height 35
click at [402, 413] on icon "button" at bounding box center [409, 409] width 24 height 24
click at [365, 257] on button "m" at bounding box center [360, 263] width 35 height 35
click at [213, 224] on button "a" at bounding box center [214, 214] width 35 height 35
click at [213, 265] on button "j" at bounding box center [214, 263] width 35 height 35
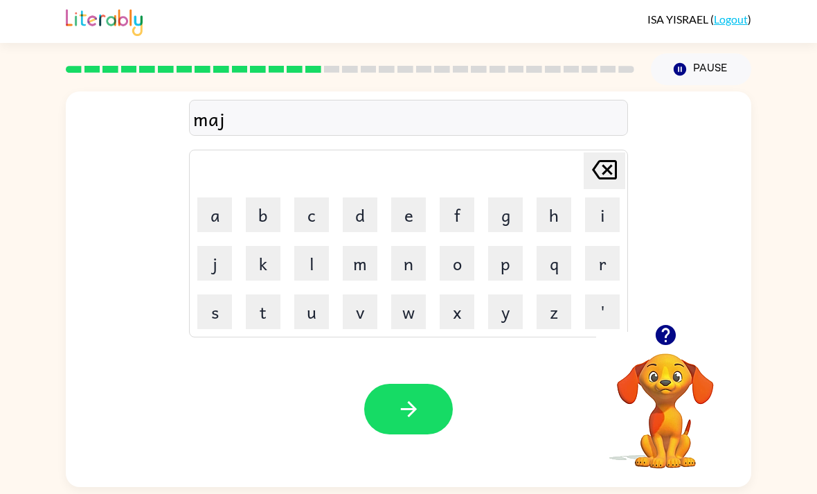
click at [454, 271] on button "o" at bounding box center [457, 263] width 35 height 35
click at [600, 260] on button "r" at bounding box center [602, 263] width 35 height 35
click at [388, 414] on button "button" at bounding box center [408, 409] width 89 height 51
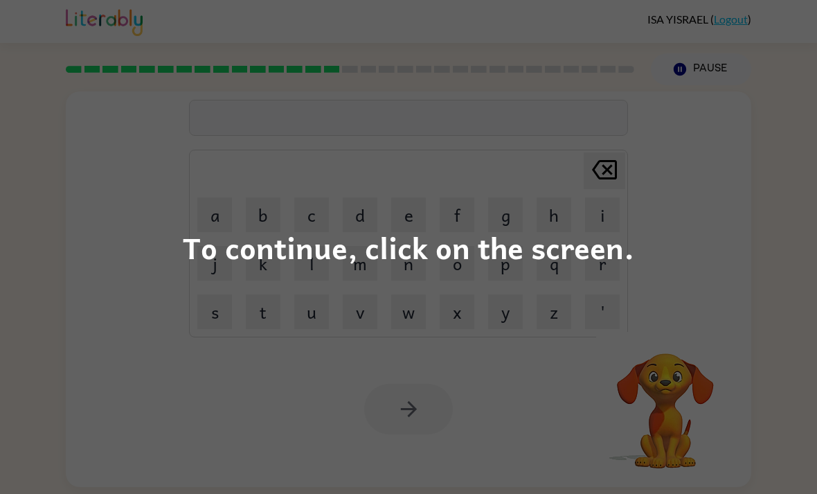
click at [724, 270] on div "To continue, click on the screen." at bounding box center [408, 247] width 817 height 494
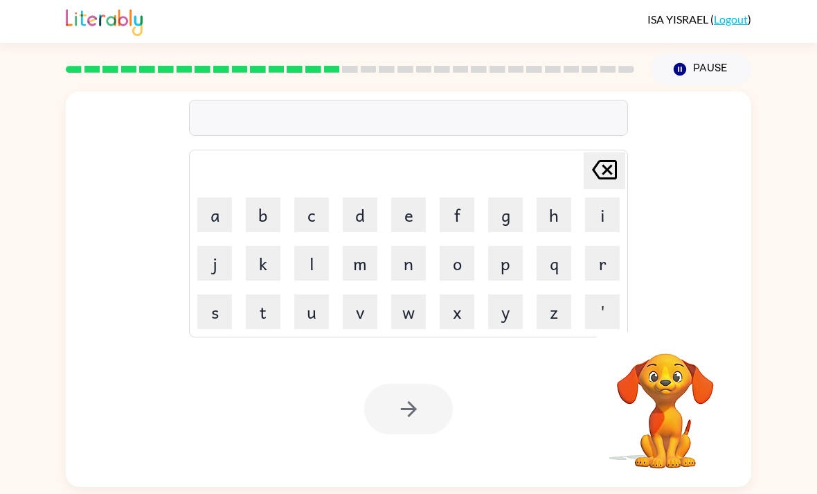
click at [217, 315] on button "s" at bounding box center [214, 311] width 35 height 35
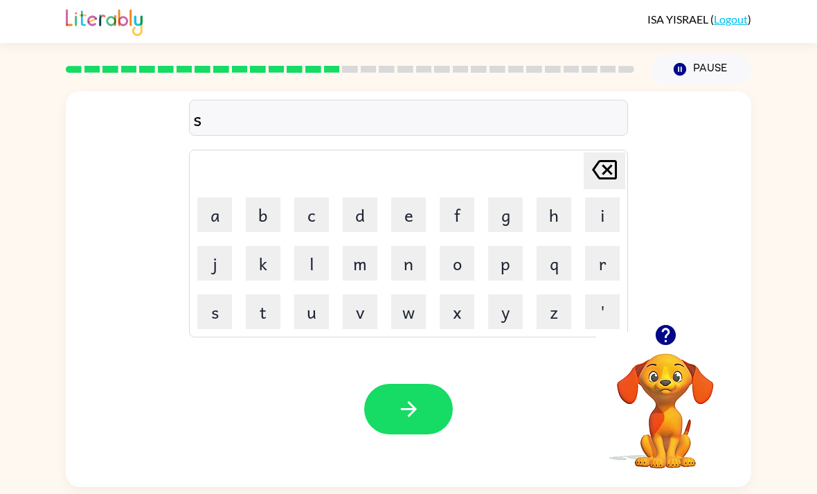
click at [508, 268] on button "p" at bounding box center [505, 263] width 35 height 35
click at [199, 226] on button "a" at bounding box center [214, 214] width 35 height 35
click at [598, 274] on button "r" at bounding box center [602, 263] width 35 height 35
click at [262, 272] on button "k" at bounding box center [263, 263] width 35 height 35
click at [389, 418] on button "button" at bounding box center [408, 409] width 89 height 51
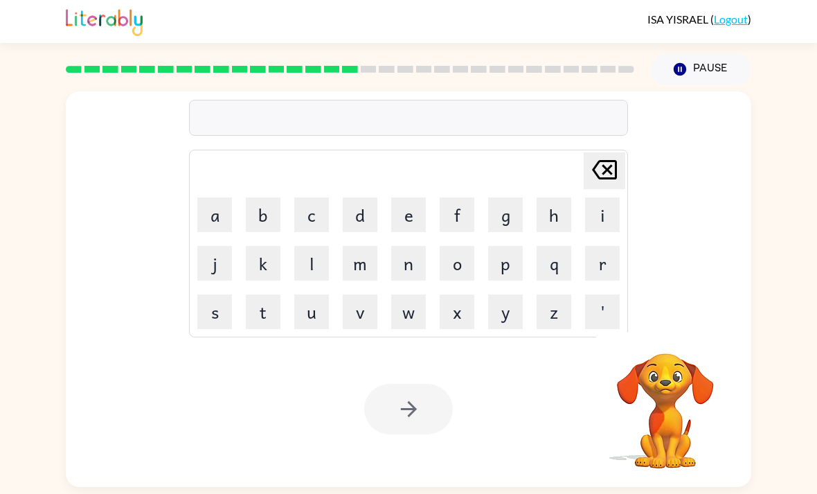
click at [509, 267] on button "p" at bounding box center [505, 263] width 35 height 35
click at [215, 213] on button "a" at bounding box center [214, 214] width 35 height 35
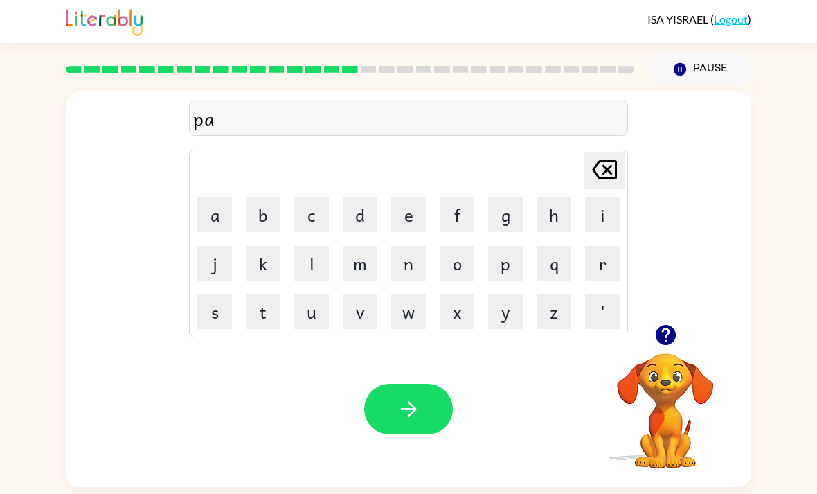
click at [314, 278] on button "l" at bounding box center [311, 263] width 35 height 35
click at [422, 431] on button "button" at bounding box center [408, 409] width 89 height 51
click at [205, 315] on button "s" at bounding box center [214, 311] width 35 height 35
click at [507, 269] on button "p" at bounding box center [505, 263] width 35 height 35
click at [605, 215] on button "i" at bounding box center [602, 214] width 35 height 35
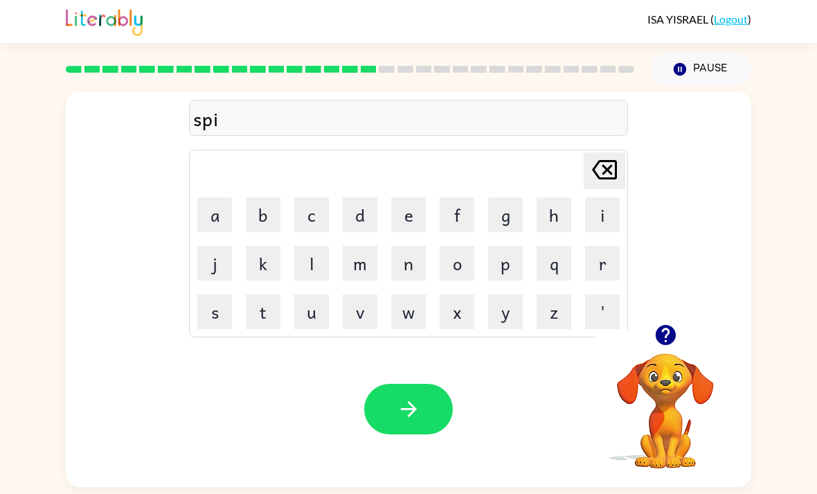
click at [420, 267] on button "n" at bounding box center [408, 263] width 35 height 35
click at [601, 226] on button "i" at bounding box center [602, 214] width 35 height 35
click at [407, 264] on button "n" at bounding box center [408, 263] width 35 height 35
click at [318, 217] on button "c" at bounding box center [311, 214] width 35 height 35
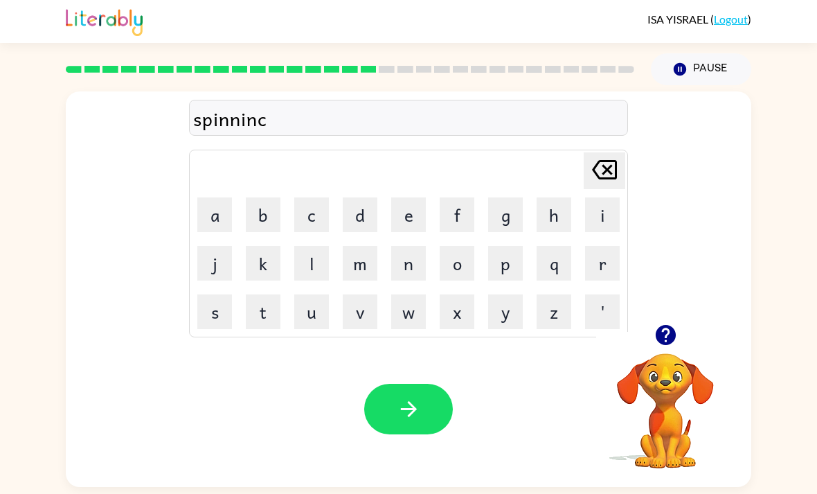
click at [604, 177] on icon at bounding box center [604, 169] width 25 height 19
click at [501, 223] on button "g" at bounding box center [505, 214] width 35 height 35
click at [431, 427] on button "button" at bounding box center [408, 409] width 89 height 51
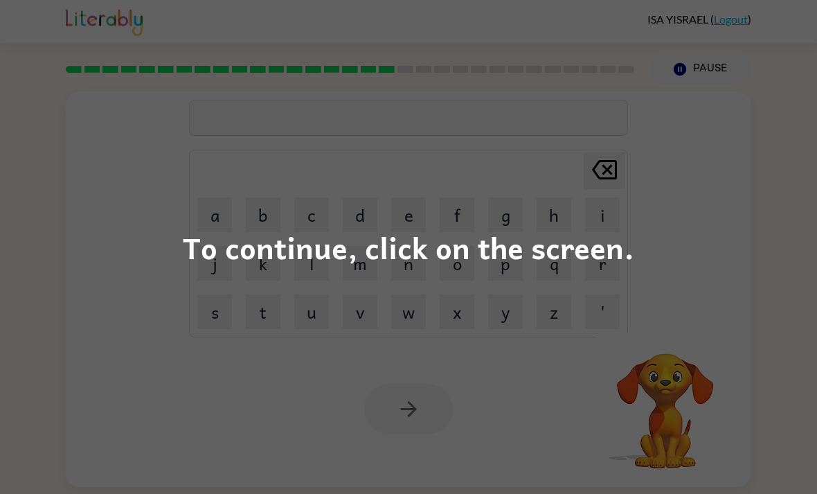
click at [708, 342] on div "To continue, click on the screen." at bounding box center [408, 247] width 817 height 494
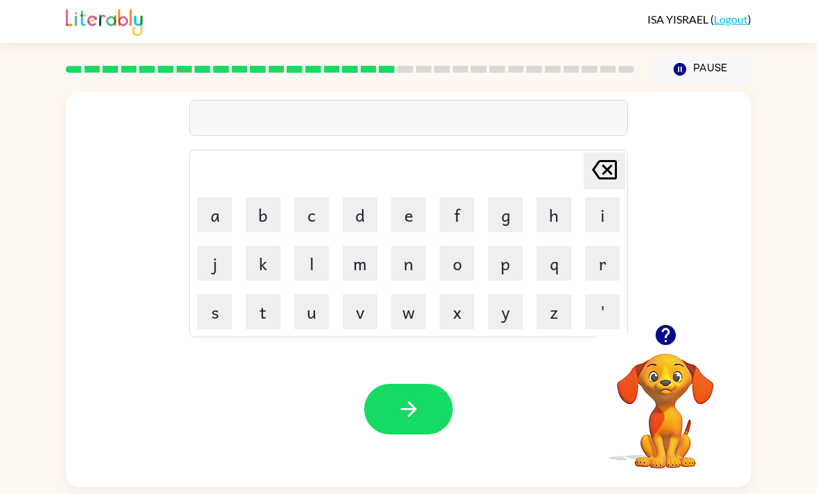
click at [666, 352] on button "button" at bounding box center [665, 334] width 35 height 35
click at [675, 347] on icon "button" at bounding box center [666, 335] width 24 height 24
click at [514, 214] on button "g" at bounding box center [505, 214] width 35 height 35
click at [606, 262] on button "r" at bounding box center [602, 263] width 35 height 35
click at [311, 311] on button "u" at bounding box center [311, 311] width 35 height 35
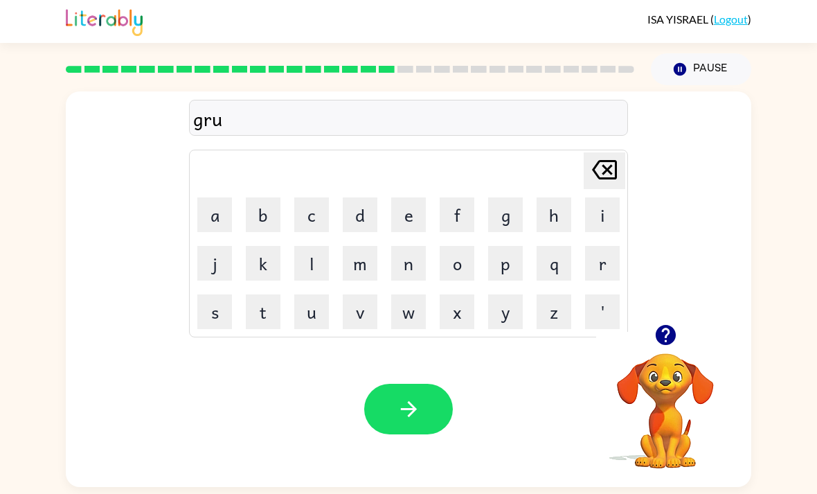
click at [359, 268] on button "m" at bounding box center [360, 263] width 35 height 35
click at [505, 258] on button "p" at bounding box center [505, 263] width 35 height 35
click at [591, 211] on button "i" at bounding box center [602, 214] width 35 height 35
click at [420, 211] on button "e" at bounding box center [408, 214] width 35 height 35
click at [206, 298] on button "s" at bounding box center [214, 311] width 35 height 35
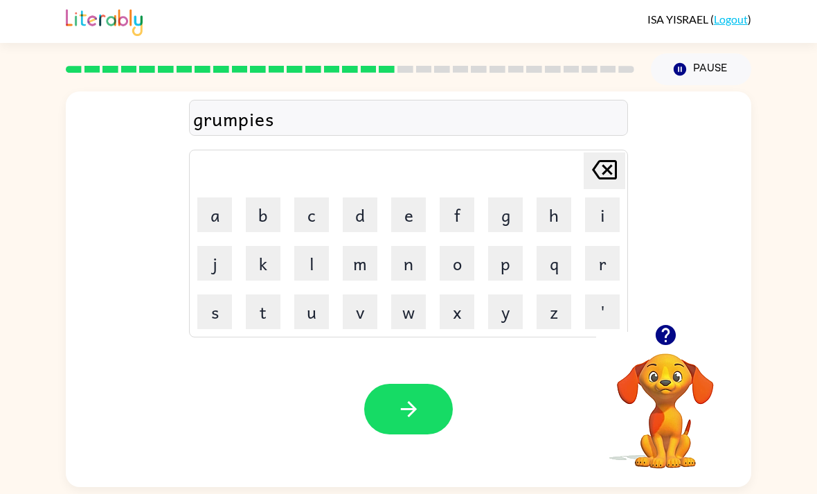
click at [260, 305] on button "t" at bounding box center [263, 311] width 35 height 35
click at [409, 420] on icon "button" at bounding box center [409, 409] width 24 height 24
click at [660, 337] on icon "button" at bounding box center [665, 335] width 20 height 20
click at [610, 221] on button "i" at bounding box center [602, 214] width 35 height 35
click at [415, 267] on button "n" at bounding box center [408, 263] width 35 height 35
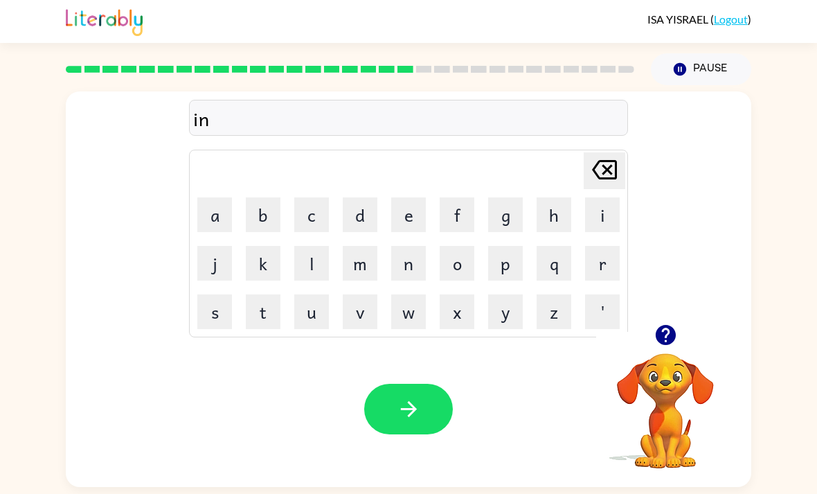
click at [305, 220] on button "c" at bounding box center [311, 214] width 35 height 35
click at [612, 262] on button "r" at bounding box center [602, 263] width 35 height 35
click at [408, 209] on button "e" at bounding box center [408, 214] width 35 height 35
click at [363, 219] on button "d" at bounding box center [360, 214] width 35 height 35
click at [598, 225] on button "i" at bounding box center [602, 214] width 35 height 35
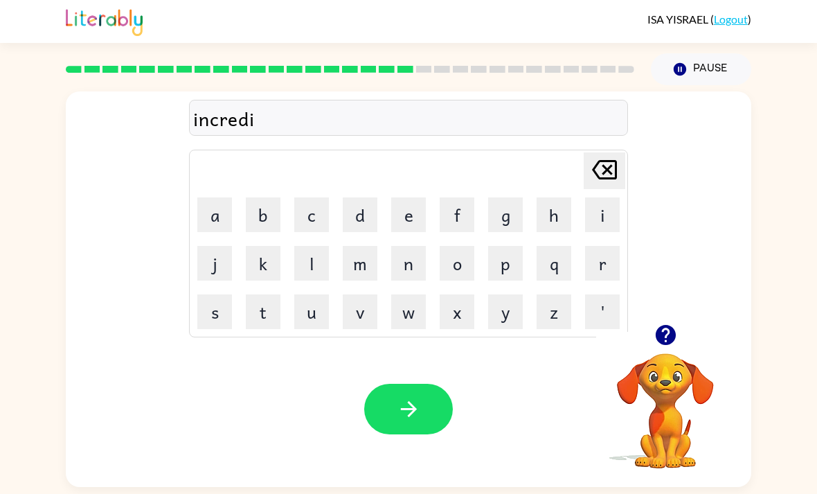
click at [265, 227] on button "b" at bounding box center [263, 214] width 35 height 35
click at [319, 262] on button "l" at bounding box center [311, 263] width 35 height 35
click at [409, 216] on button "e" at bounding box center [408, 214] width 35 height 35
click at [430, 404] on button "button" at bounding box center [408, 409] width 89 height 51
click at [316, 270] on button "l" at bounding box center [311, 263] width 35 height 35
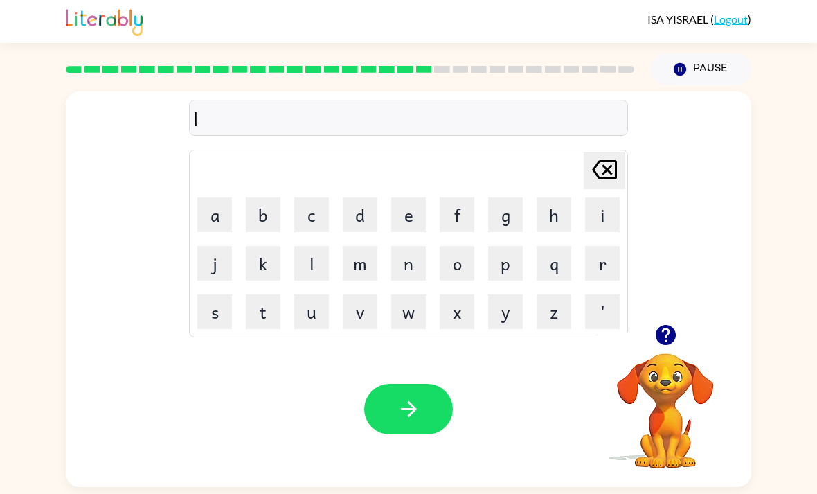
click at [593, 224] on button "i" at bounding box center [602, 214] width 35 height 35
click at [220, 307] on button "s" at bounding box center [214, 311] width 35 height 35
click at [415, 230] on button "e" at bounding box center [408, 214] width 35 height 35
click at [406, 270] on button "n" at bounding box center [408, 263] width 35 height 35
click at [605, 168] on icon "Delete Delete last character input" at bounding box center [604, 169] width 33 height 33
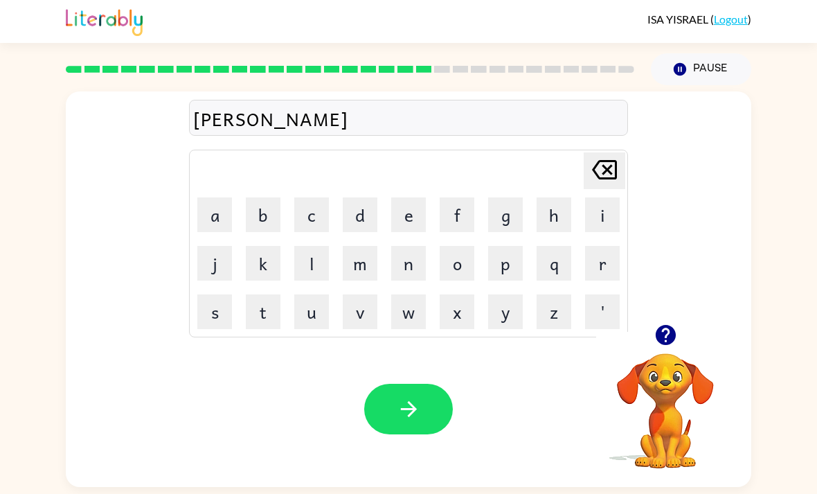
click at [601, 172] on icon "Delete Delete last character input" at bounding box center [604, 169] width 33 height 33
click at [624, 177] on button "Delete Delete last character input" at bounding box center [605, 170] width 42 height 37
click at [262, 312] on button "t" at bounding box center [263, 311] width 35 height 35
click at [610, 173] on icon "Delete Delete last character input" at bounding box center [604, 169] width 33 height 33
click at [220, 322] on button "s" at bounding box center [214, 311] width 35 height 35
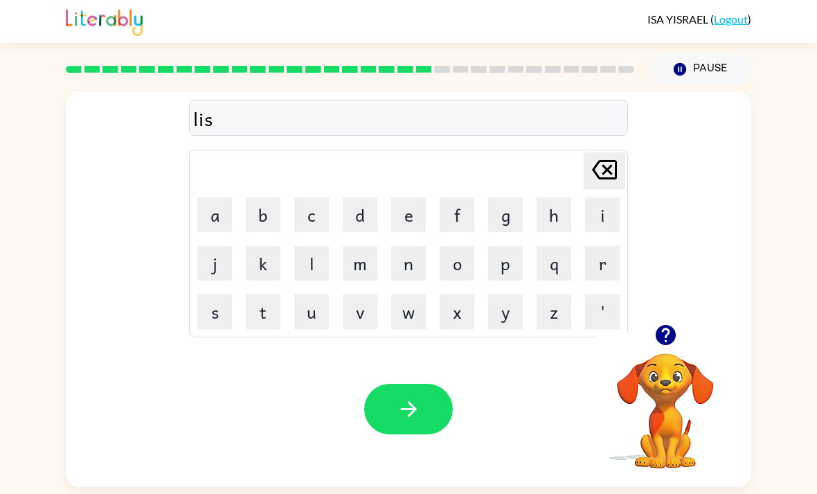
click at [273, 318] on button "t" at bounding box center [263, 311] width 35 height 35
click at [413, 220] on button "e" at bounding box center [408, 214] width 35 height 35
click at [410, 260] on button "n" at bounding box center [408, 263] width 35 height 35
click at [409, 218] on button "e" at bounding box center [408, 214] width 35 height 35
click at [367, 215] on button "d" at bounding box center [360, 214] width 35 height 35
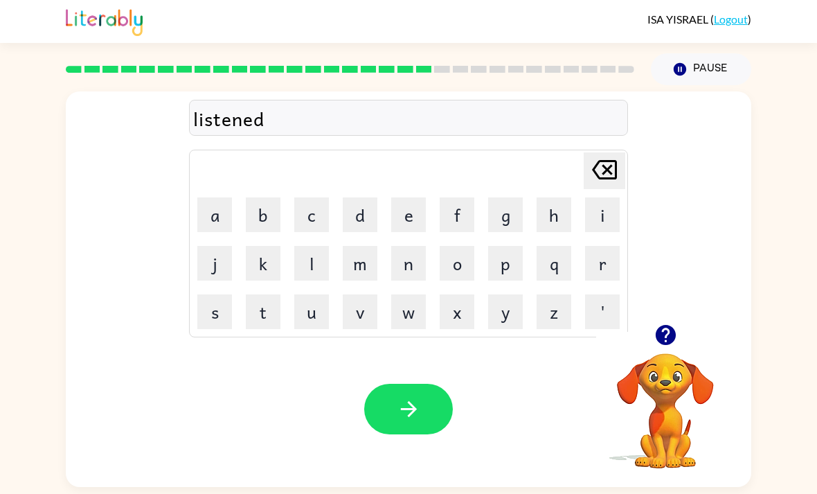
click at [661, 341] on icon "button" at bounding box center [665, 335] width 20 height 20
click at [431, 419] on button "button" at bounding box center [408, 409] width 89 height 51
click at [409, 276] on button "n" at bounding box center [408, 263] width 35 height 35
click at [463, 280] on button "o" at bounding box center [457, 263] width 35 height 35
click at [364, 269] on button "m" at bounding box center [360, 263] width 35 height 35
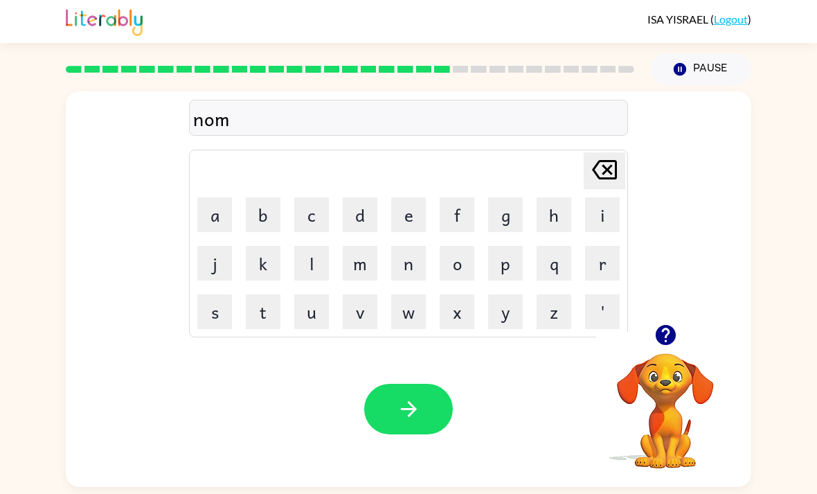
click at [605, 216] on button "i" at bounding box center [602, 214] width 35 height 35
click at [413, 271] on button "n" at bounding box center [408, 263] width 35 height 35
click at [211, 219] on button "a" at bounding box center [214, 214] width 35 height 35
click at [265, 316] on button "t" at bounding box center [263, 311] width 35 height 35
click at [410, 222] on button "e" at bounding box center [408, 214] width 35 height 35
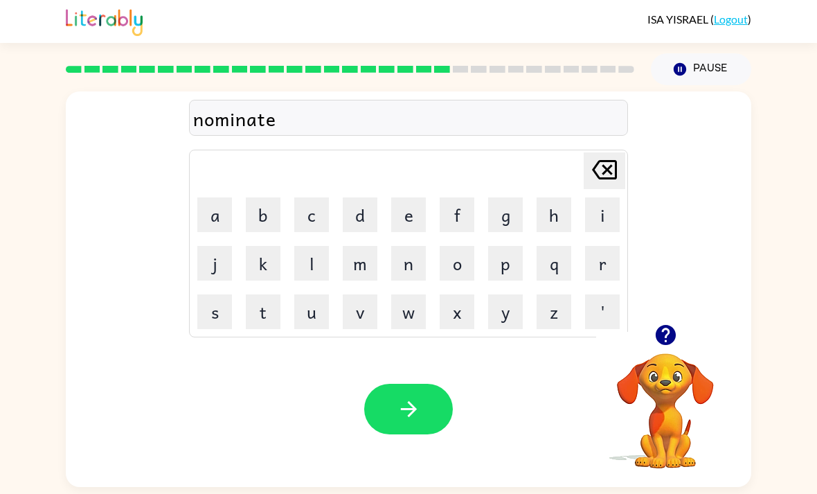
click at [425, 415] on button "button" at bounding box center [408, 409] width 89 height 51
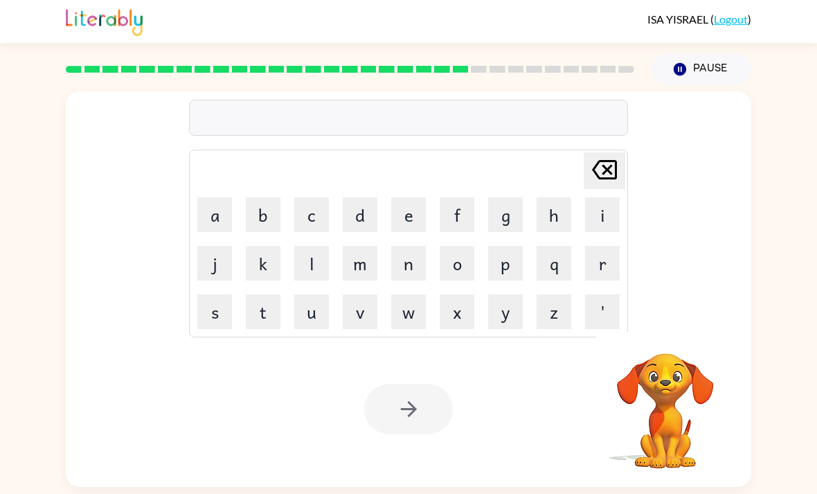
click at [213, 326] on button "s" at bounding box center [214, 311] width 35 height 35
click at [325, 312] on button "u" at bounding box center [311, 311] width 35 height 35
click at [230, 312] on button "s" at bounding box center [214, 311] width 35 height 35
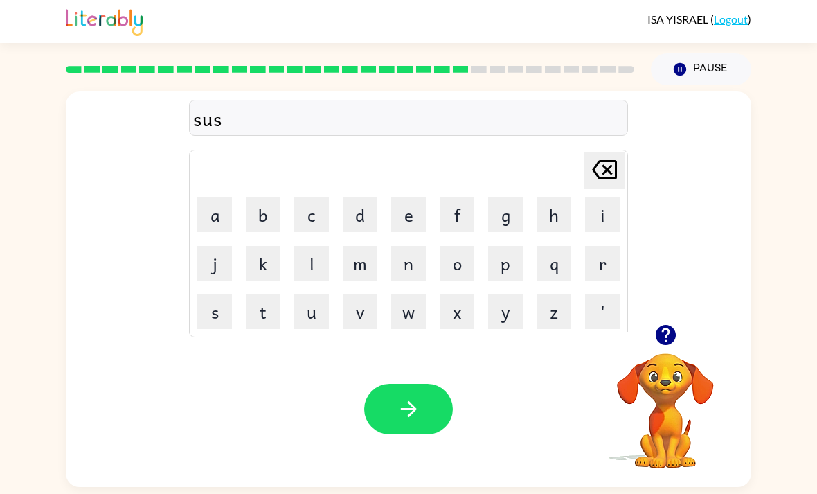
click at [271, 314] on button "t" at bounding box center [263, 311] width 35 height 35
click at [224, 214] on button "a" at bounding box center [214, 214] width 35 height 35
click at [605, 179] on icon "Delete Delete last character input" at bounding box center [604, 169] width 33 height 33
click at [605, 178] on icon "Delete Delete last character input" at bounding box center [604, 169] width 33 height 33
click at [601, 180] on icon "Delete Delete last character input" at bounding box center [604, 169] width 33 height 33
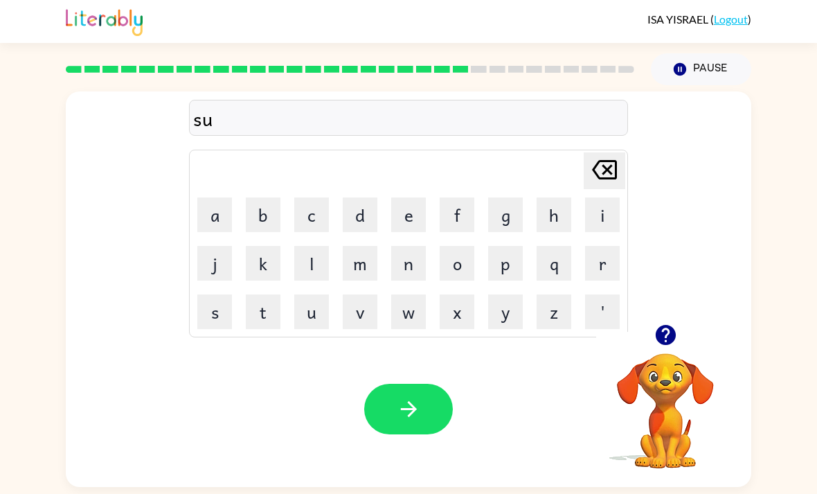
click at [609, 163] on icon at bounding box center [604, 169] width 25 height 19
click at [672, 325] on icon "button" at bounding box center [665, 335] width 20 height 20
click at [292, 296] on td "u" at bounding box center [311, 311] width 47 height 47
click at [258, 296] on button "t" at bounding box center [263, 311] width 35 height 35
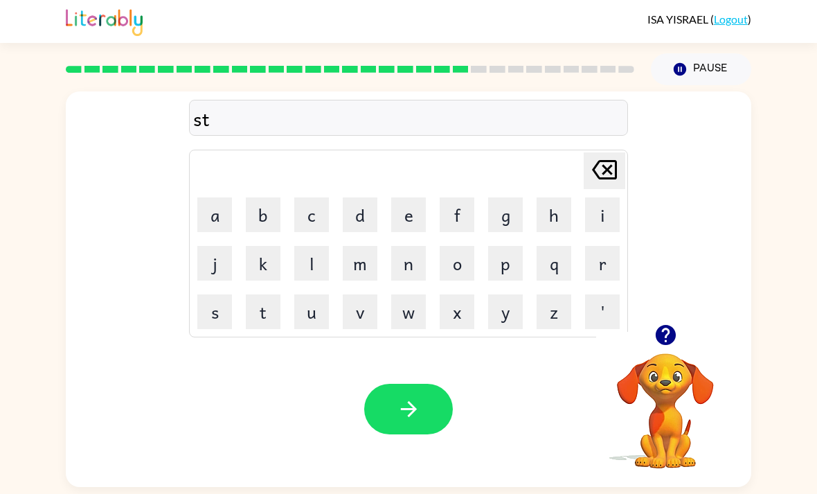
click at [609, 160] on icon at bounding box center [604, 169] width 25 height 19
click at [316, 294] on button "u" at bounding box center [311, 311] width 35 height 35
click at [230, 294] on button "s" at bounding box center [214, 311] width 35 height 35
click at [229, 294] on button "s" at bounding box center [214, 311] width 35 height 35
click at [607, 160] on icon "Delete Delete last character input" at bounding box center [604, 169] width 33 height 33
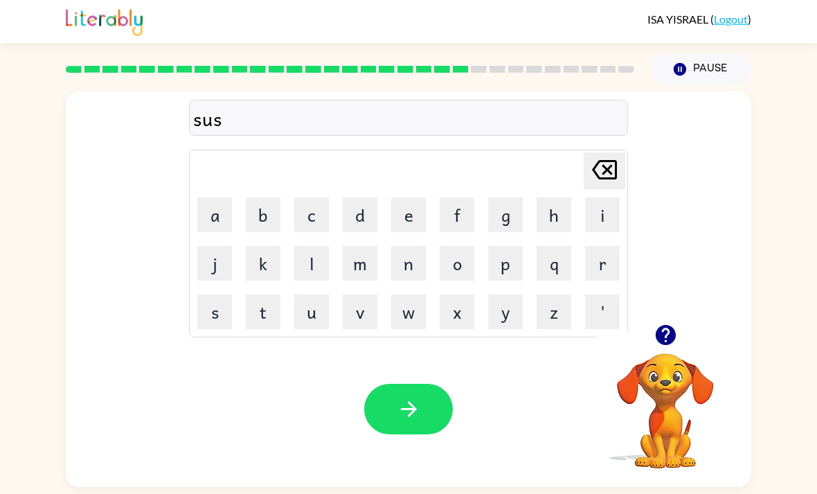
click at [263, 303] on button "t" at bounding box center [263, 311] width 35 height 35
click at [219, 197] on button "a" at bounding box center [214, 214] width 35 height 35
click at [607, 199] on button "i" at bounding box center [602, 214] width 35 height 35
click at [402, 254] on button "n" at bounding box center [408, 263] width 35 height 35
click at [411, 384] on button "button" at bounding box center [408, 409] width 89 height 51
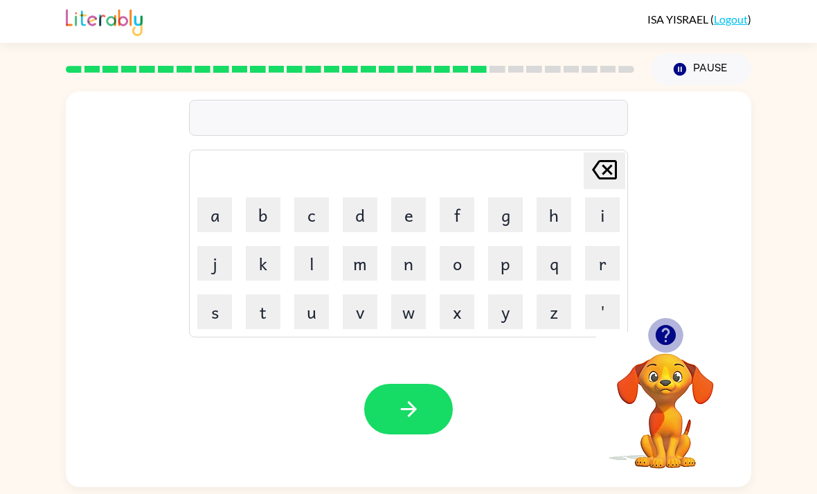
click at [667, 326] on icon "button" at bounding box center [665, 335] width 20 height 20
click at [681, 344] on button "button" at bounding box center [665, 334] width 35 height 35
click at [400, 324] on button "w" at bounding box center [408, 311] width 35 height 35
click at [462, 276] on button "o" at bounding box center [457, 263] width 35 height 35
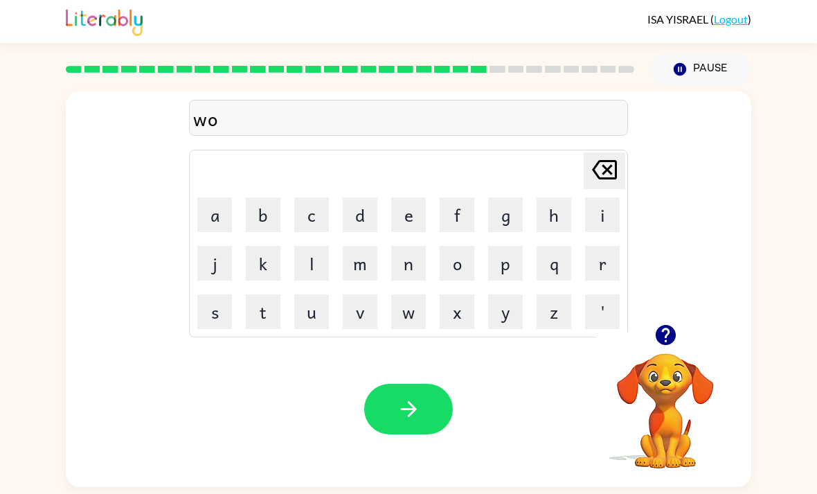
click at [608, 269] on button "r" at bounding box center [602, 263] width 35 height 35
click at [271, 312] on button "t" at bounding box center [263, 311] width 35 height 35
click at [615, 172] on icon at bounding box center [604, 169] width 25 height 19
click at [361, 227] on button "d" at bounding box center [360, 214] width 35 height 35
click at [509, 309] on button "y" at bounding box center [505, 311] width 35 height 35
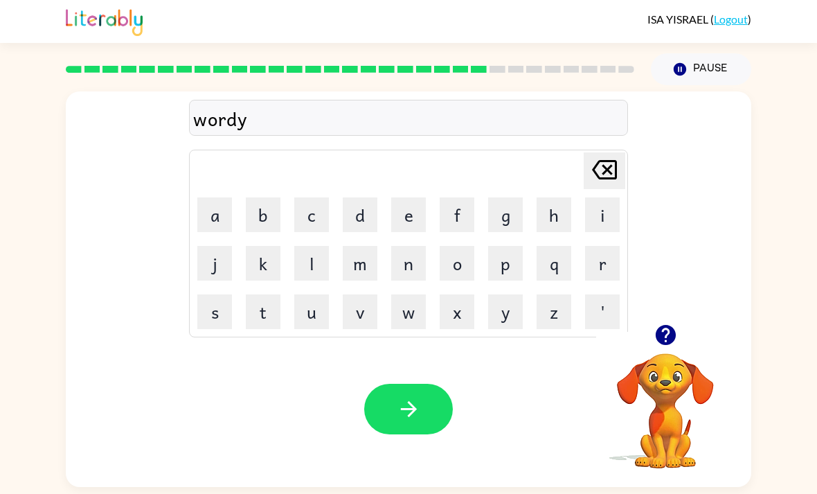
click at [418, 405] on icon "button" at bounding box center [409, 409] width 24 height 24
click at [618, 265] on button "r" at bounding box center [602, 263] width 35 height 35
click at [417, 217] on button "e" at bounding box center [408, 214] width 35 height 35
click at [328, 270] on button "l" at bounding box center [311, 263] width 35 height 35
click at [215, 204] on button "a" at bounding box center [214, 214] width 35 height 35
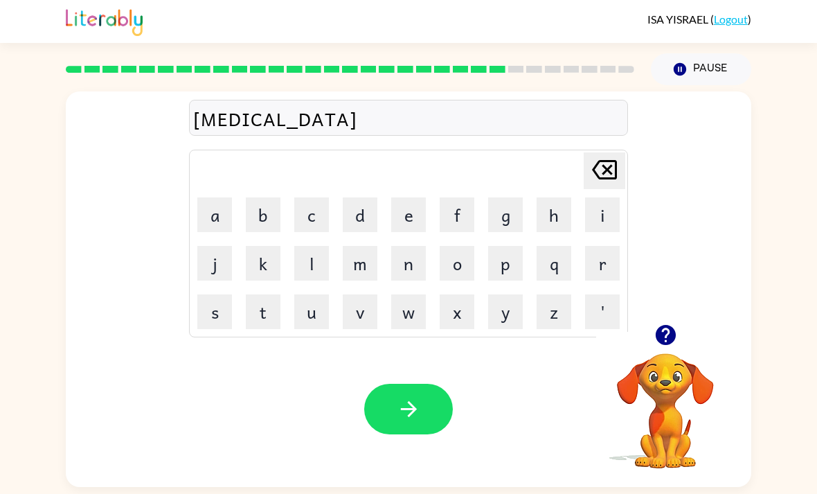
click at [274, 304] on button "t" at bounding box center [263, 311] width 35 height 35
click at [418, 215] on button "e" at bounding box center [408, 214] width 35 height 35
click at [359, 222] on button "d" at bounding box center [360, 214] width 35 height 35
click at [413, 413] on icon "button" at bounding box center [408, 409] width 16 height 16
click at [266, 268] on button "k" at bounding box center [263, 263] width 35 height 35
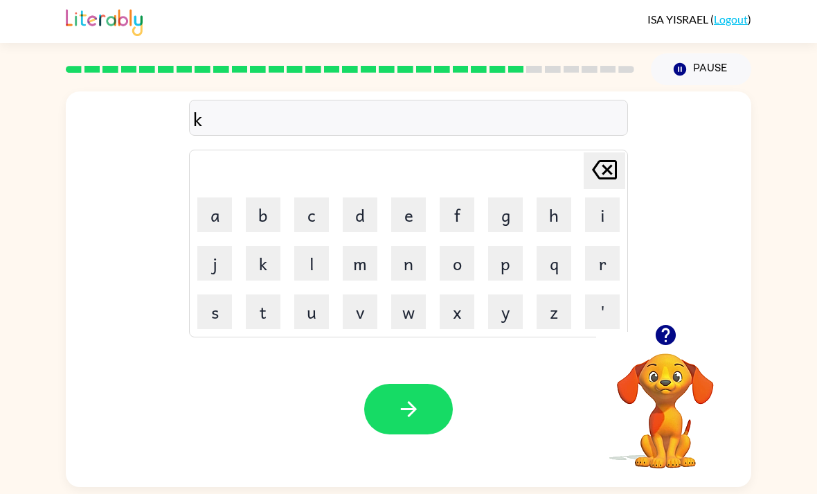
click at [609, 215] on button "i" at bounding box center [602, 214] width 35 height 35
click at [253, 329] on button "t" at bounding box center [263, 311] width 35 height 35
click at [252, 329] on button "t" at bounding box center [263, 311] width 35 height 35
click at [415, 217] on button "e" at bounding box center [408, 214] width 35 height 35
click at [415, 268] on button "n" at bounding box center [408, 263] width 35 height 35
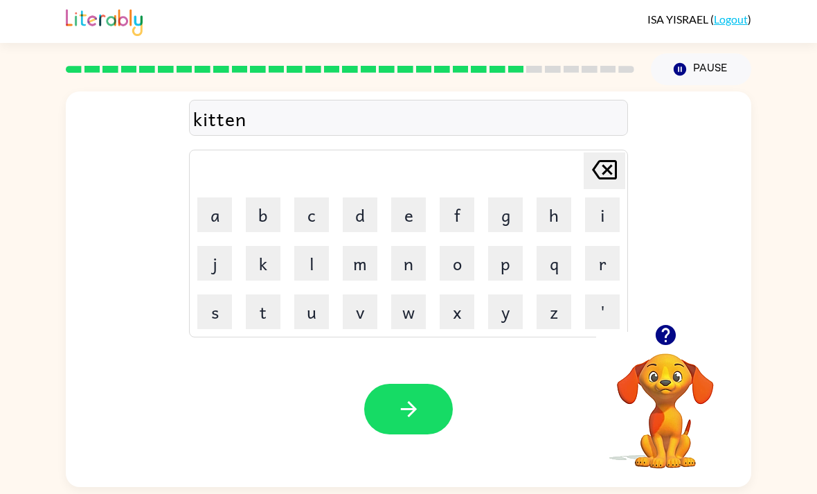
click at [415, 405] on icon "button" at bounding box center [409, 409] width 24 height 24
click at [666, 337] on icon "button" at bounding box center [665, 335] width 20 height 20
click at [360, 209] on button "d" at bounding box center [360, 214] width 35 height 35
click at [418, 211] on button "e" at bounding box center [408, 214] width 35 height 35
click at [510, 271] on button "p" at bounding box center [505, 263] width 35 height 35
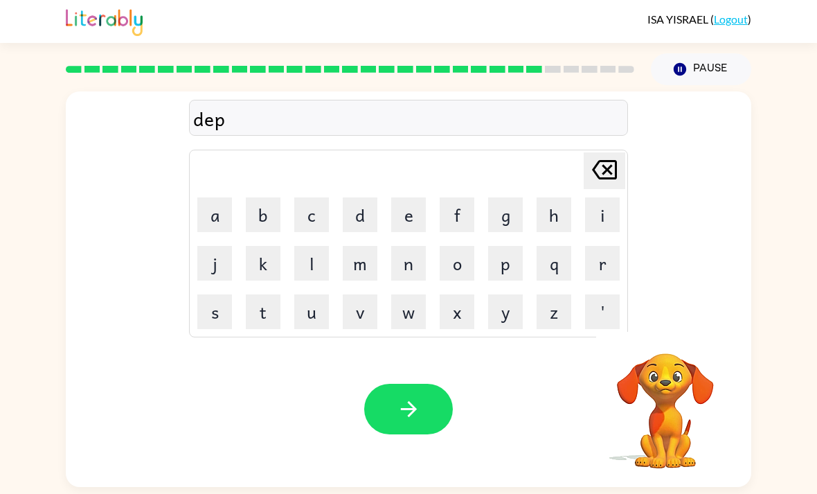
click at [227, 227] on button "a" at bounding box center [214, 214] width 35 height 35
click at [601, 267] on button "r" at bounding box center [602, 263] width 35 height 35
click at [267, 316] on button "t" at bounding box center [263, 311] width 35 height 35
click at [352, 265] on button "m" at bounding box center [360, 263] width 35 height 35
click at [392, 227] on button "e" at bounding box center [408, 214] width 35 height 35
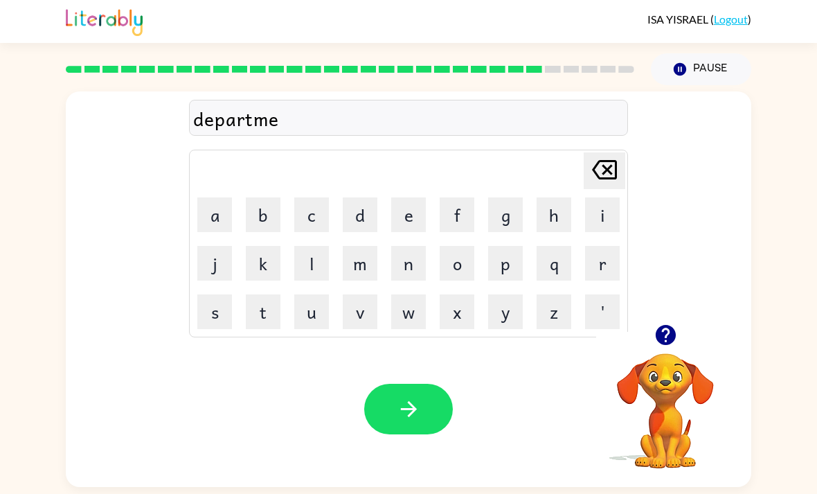
click at [420, 263] on button "n" at bounding box center [408, 263] width 35 height 35
click at [259, 321] on button "t" at bounding box center [263, 311] width 35 height 35
click at [414, 409] on icon "button" at bounding box center [409, 409] width 24 height 24
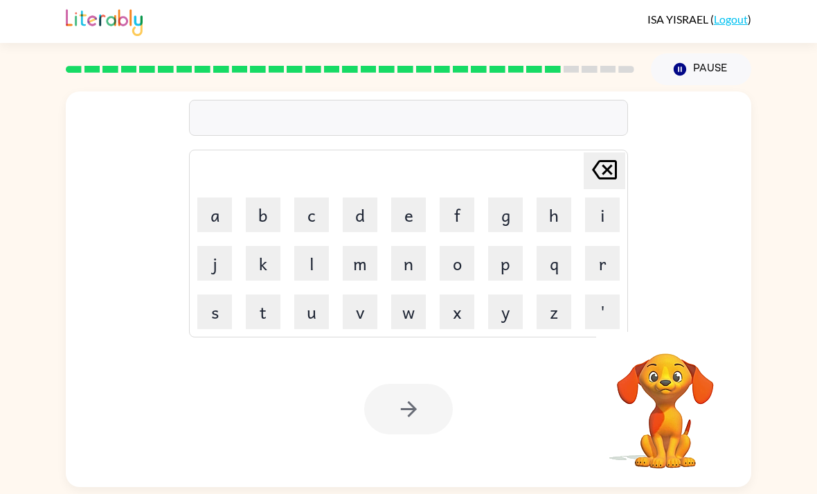
click at [206, 321] on button "s" at bounding box center [214, 311] width 35 height 35
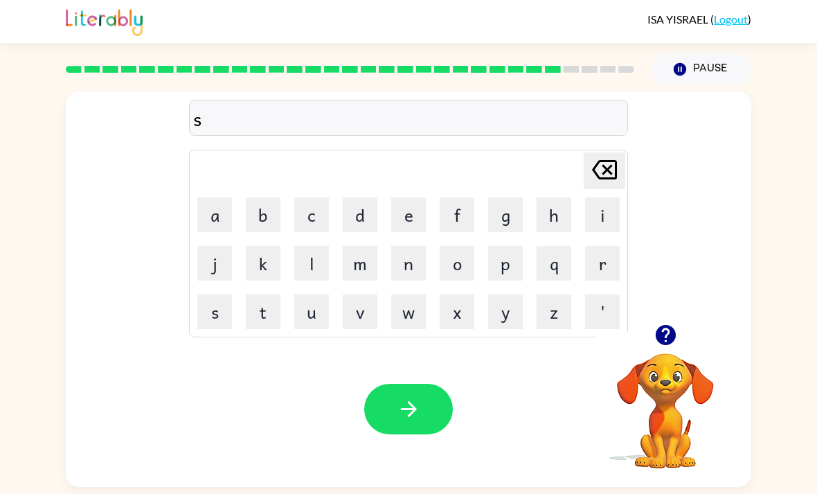
click at [319, 271] on button "l" at bounding box center [311, 263] width 35 height 35
click at [607, 220] on button "i" at bounding box center [602, 214] width 35 height 35
click at [504, 222] on button "g" at bounding box center [505, 214] width 35 height 35
click at [260, 324] on button "t" at bounding box center [263, 311] width 35 height 35
click at [604, 174] on icon "Delete Delete last character input" at bounding box center [604, 169] width 33 height 33
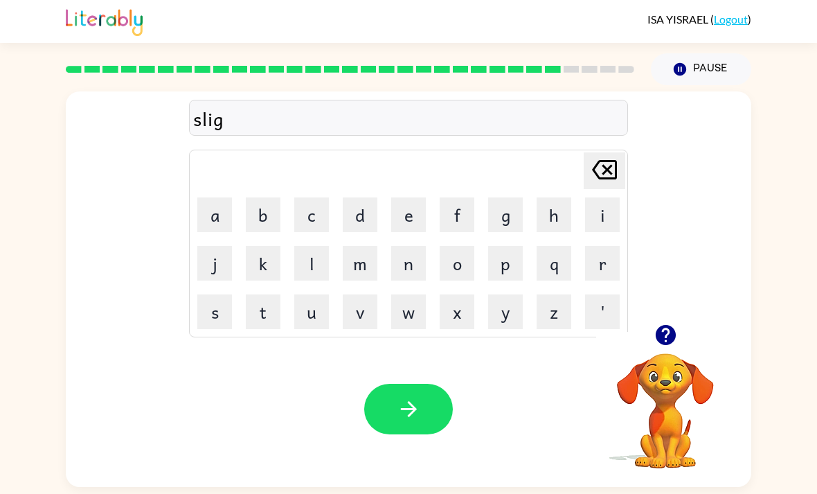
click at [602, 179] on icon at bounding box center [604, 169] width 25 height 19
click at [509, 224] on button "g" at bounding box center [505, 214] width 35 height 35
click at [566, 222] on button "h" at bounding box center [554, 214] width 35 height 35
click at [262, 312] on button "t" at bounding box center [263, 311] width 35 height 35
click at [402, 415] on icon "button" at bounding box center [409, 409] width 24 height 24
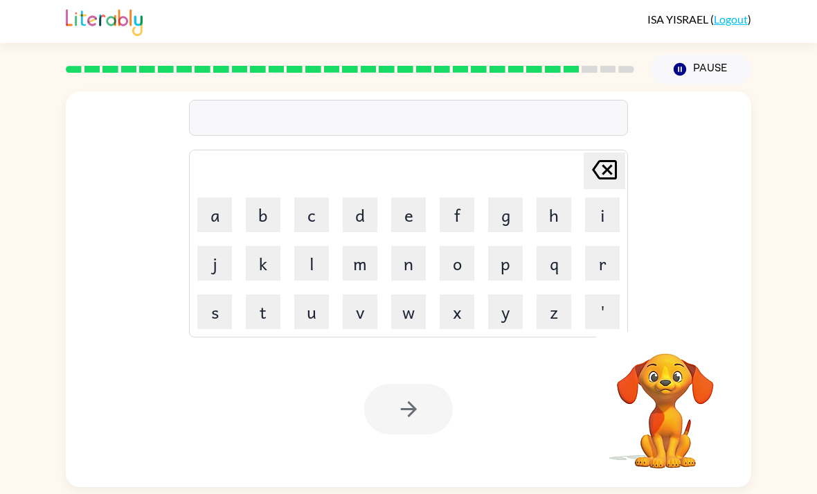
click at [310, 319] on button "u" at bounding box center [311, 311] width 35 height 35
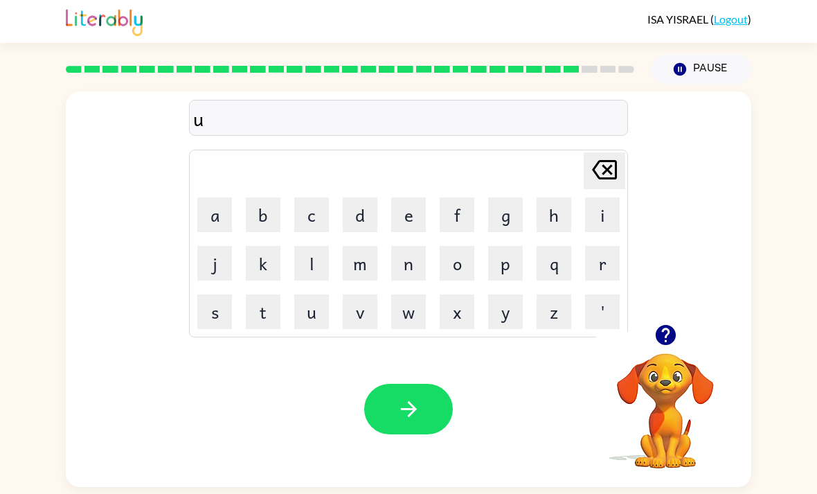
click at [406, 258] on button "n" at bounding box center [408, 263] width 35 height 35
click at [605, 229] on button "i" at bounding box center [602, 214] width 35 height 35
click at [366, 326] on button "v" at bounding box center [360, 311] width 35 height 35
click at [412, 222] on button "e" at bounding box center [408, 214] width 35 height 35
click at [605, 264] on button "r" at bounding box center [602, 263] width 35 height 35
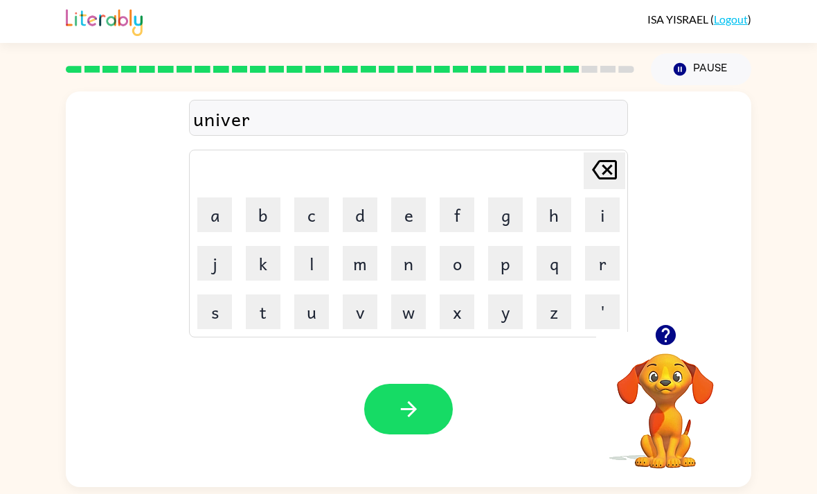
click at [204, 321] on button "s" at bounding box center [214, 311] width 35 height 35
click at [222, 222] on button "a" at bounding box center [214, 214] width 35 height 35
click at [305, 266] on button "l" at bounding box center [311, 263] width 35 height 35
click at [318, 262] on button "l" at bounding box center [311, 263] width 35 height 35
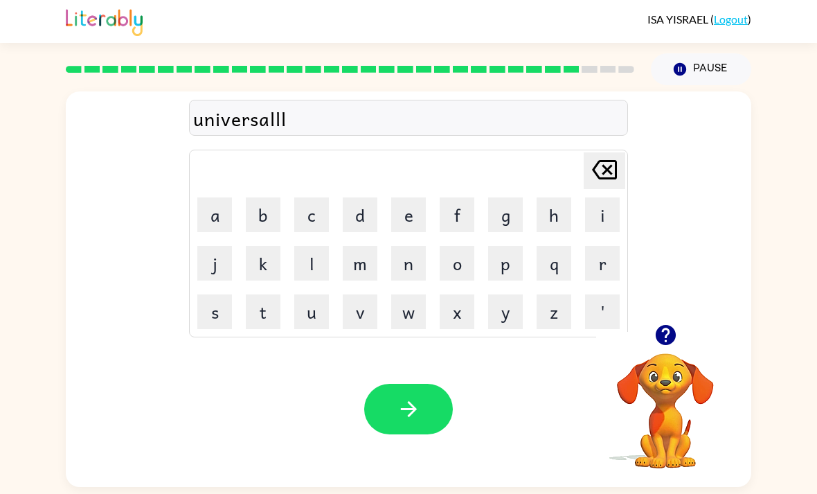
click at [314, 260] on button "l" at bounding box center [311, 263] width 35 height 35
click at [614, 185] on icon "Delete Delete last character input" at bounding box center [604, 169] width 33 height 33
click at [613, 184] on icon "Delete Delete last character input" at bounding box center [604, 169] width 33 height 33
click at [604, 183] on icon "Delete Delete last character input" at bounding box center [604, 169] width 33 height 33
click at [412, 409] on icon "button" at bounding box center [409, 409] width 24 height 24
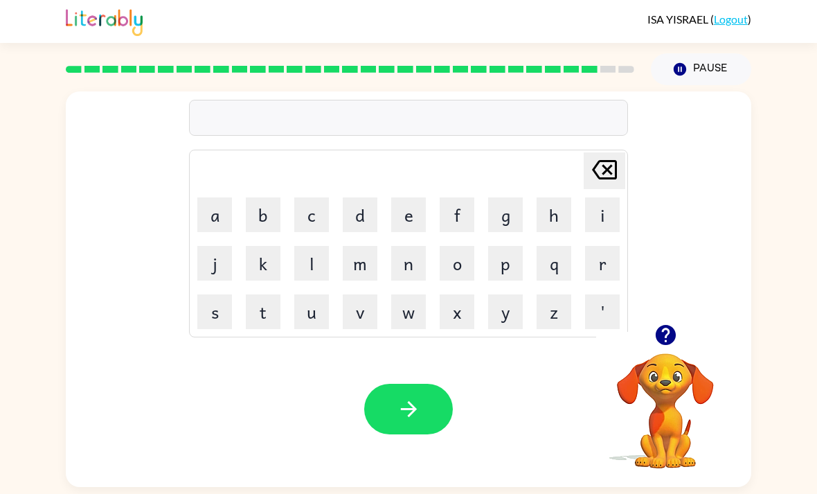
click at [667, 341] on icon "button" at bounding box center [666, 335] width 24 height 24
click at [211, 309] on button "s" at bounding box center [214, 311] width 35 height 35
click at [606, 225] on button "i" at bounding box center [602, 214] width 35 height 35
click at [313, 276] on button "l" at bounding box center [311, 263] width 35 height 35
click at [366, 319] on button "v" at bounding box center [360, 311] width 35 height 35
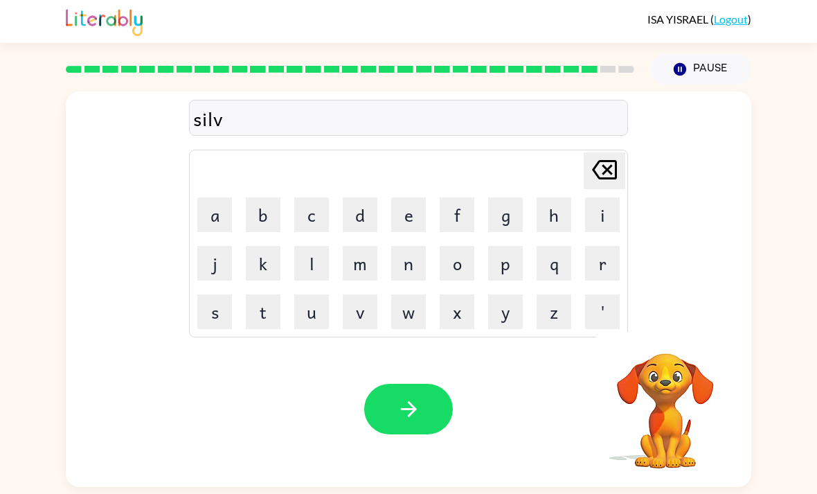
click at [413, 227] on button "e" at bounding box center [408, 214] width 35 height 35
click at [609, 268] on button "r" at bounding box center [602, 263] width 35 height 35
click at [399, 321] on button "w" at bounding box center [408, 311] width 35 height 35
click at [227, 217] on button "a" at bounding box center [214, 214] width 35 height 35
click at [590, 274] on button "r" at bounding box center [602, 263] width 35 height 35
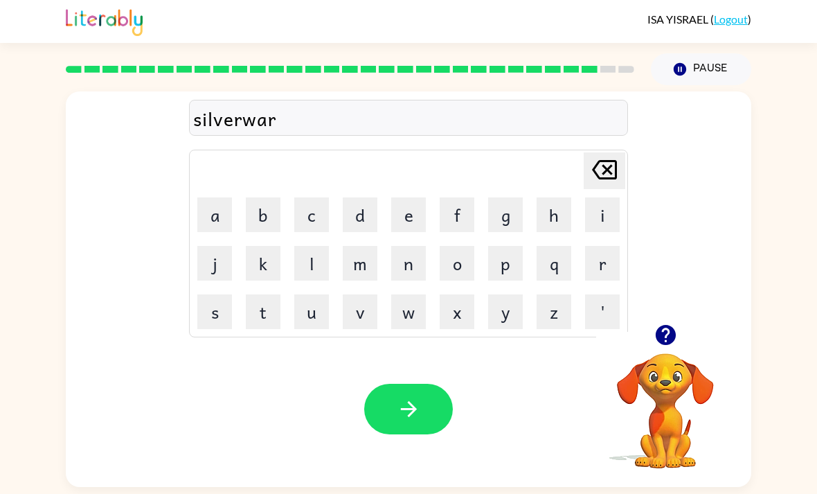
click at [406, 226] on button "e" at bounding box center [408, 214] width 35 height 35
click at [421, 401] on button "button" at bounding box center [408, 409] width 89 height 51
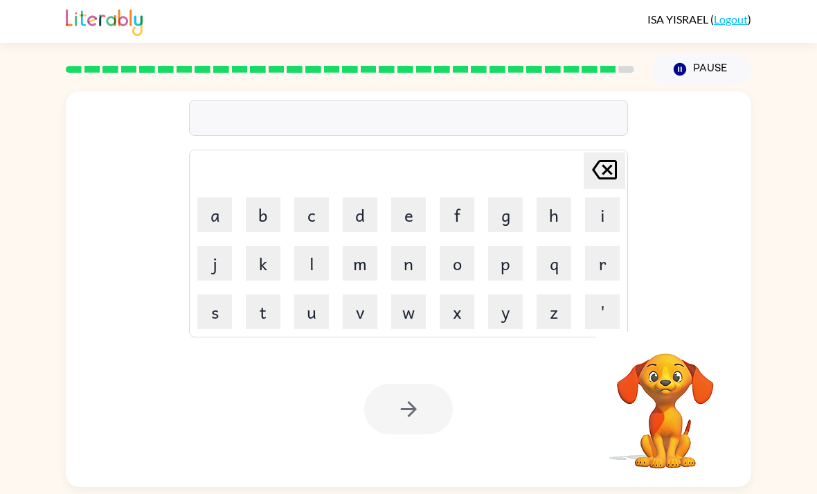
click at [409, 222] on button "e" at bounding box center [408, 214] width 35 height 35
click at [409, 263] on button "n" at bounding box center [408, 263] width 35 height 35
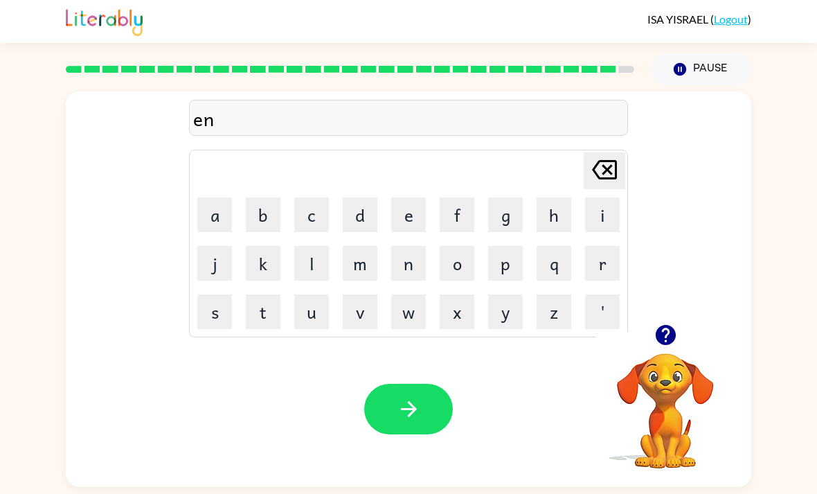
click at [303, 222] on button "c" at bounding box center [311, 214] width 35 height 35
click at [683, 342] on button "button" at bounding box center [665, 334] width 35 height 35
click at [463, 269] on button "o" at bounding box center [457, 263] width 35 height 35
click at [307, 325] on button "u" at bounding box center [311, 311] width 35 height 35
click at [415, 274] on button "n" at bounding box center [408, 263] width 35 height 35
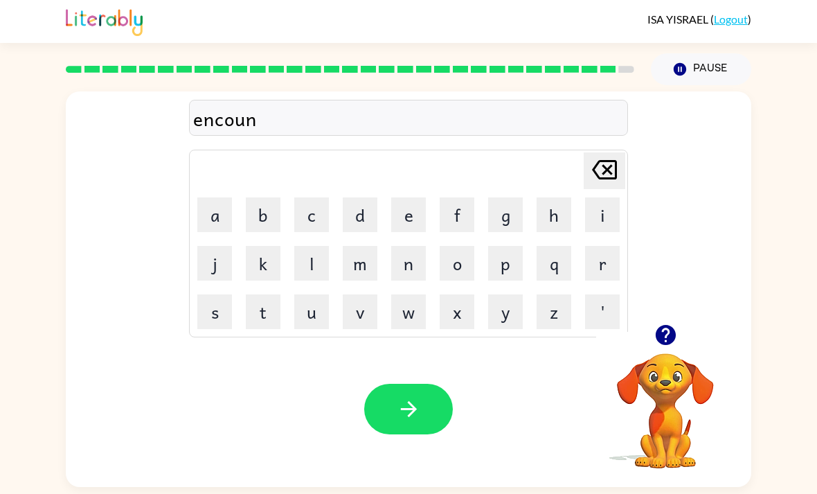
click at [271, 317] on button "t" at bounding box center [263, 311] width 35 height 35
click at [407, 222] on button "e" at bounding box center [408, 214] width 35 height 35
click at [610, 272] on button "r" at bounding box center [602, 263] width 35 height 35
click at [411, 415] on icon "button" at bounding box center [408, 409] width 16 height 16
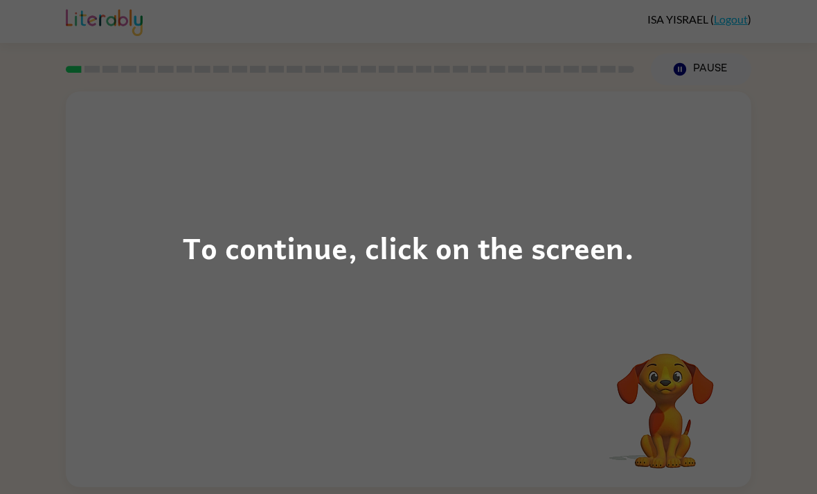
click at [604, 260] on div "To continue, click on the screen." at bounding box center [408, 247] width 451 height 47
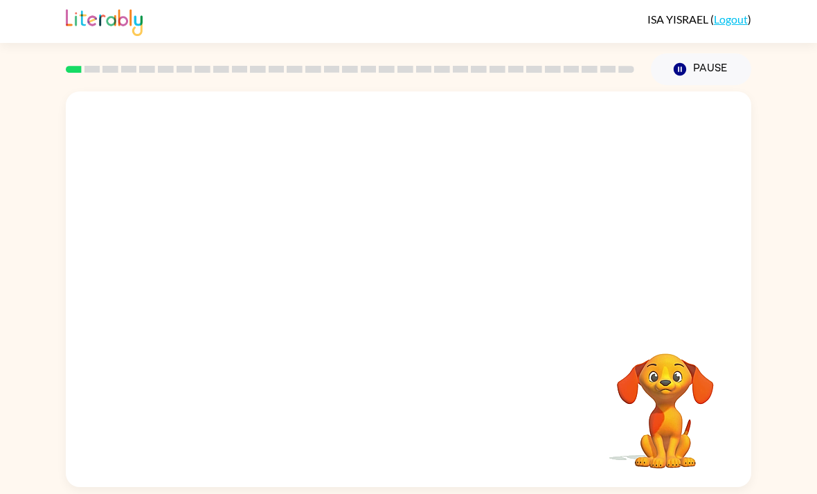
click at [726, 57] on button "Pause Pause" at bounding box center [701, 69] width 100 height 32
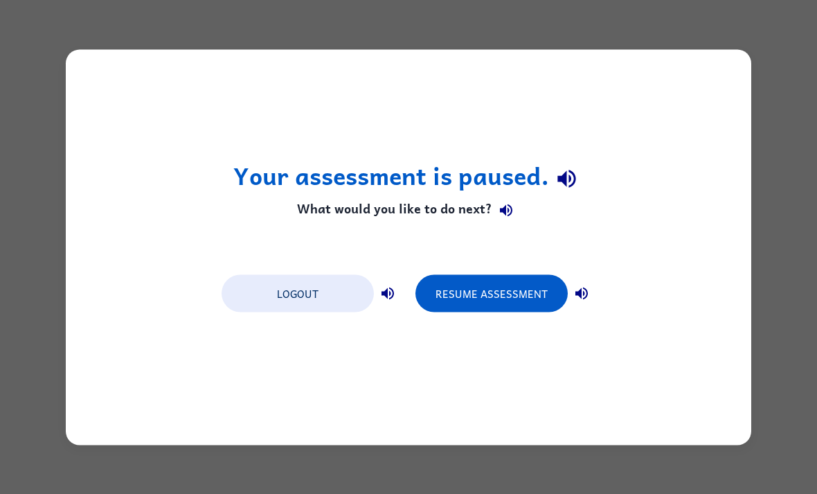
click at [724, 95] on div "Your assessment is paused. What would you like to do next? Logout Resume Assess…" at bounding box center [409, 246] width 686 height 395
click at [752, 59] on div "Your assessment is paused. What would you like to do next? Logout Resume Assess…" at bounding box center [408, 247] width 817 height 494
click at [507, 300] on button "Resume Assessment" at bounding box center [491, 292] width 152 height 37
